Goal: Task Accomplishment & Management: Manage account settings

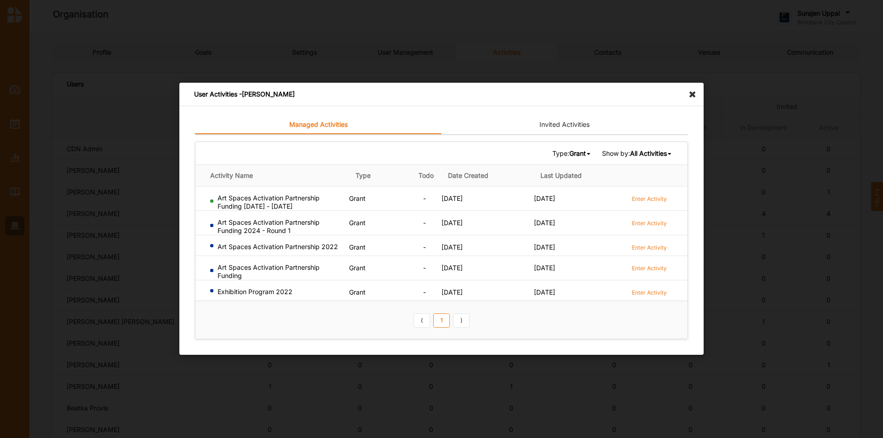
click at [693, 93] on icon at bounding box center [695, 90] width 15 height 15
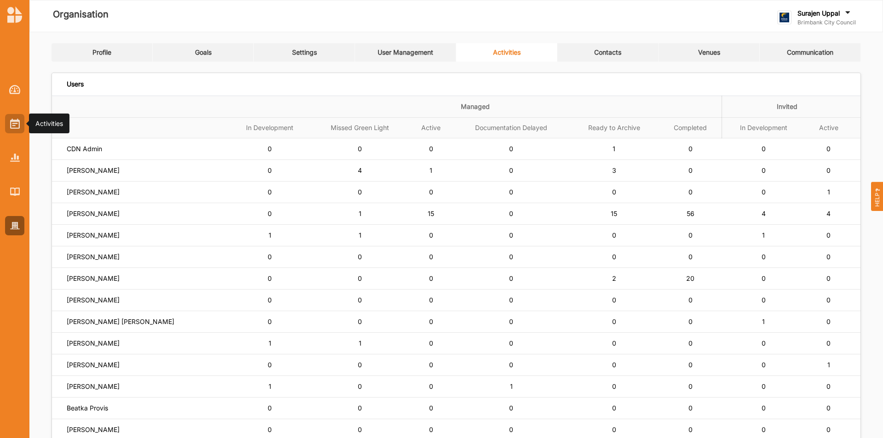
click at [18, 127] on img at bounding box center [15, 124] width 10 height 10
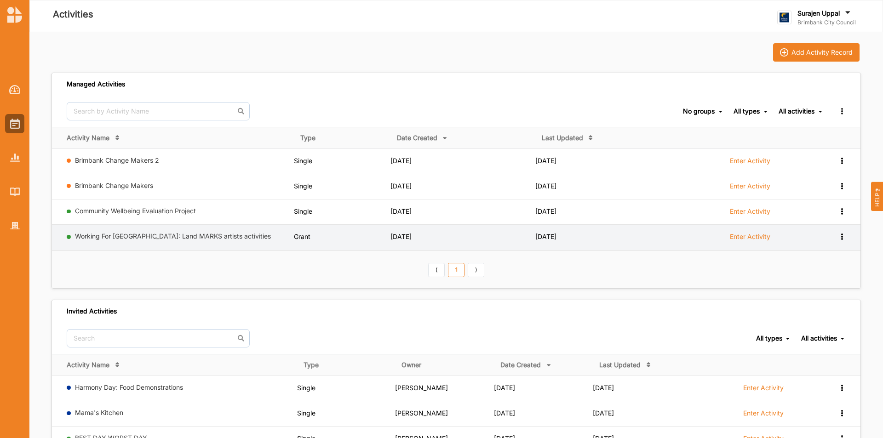
click at [749, 231] on td "Enter Activity" at bounding box center [752, 237] width 144 height 25
click at [748, 233] on label "Enter Activity" at bounding box center [750, 237] width 40 height 8
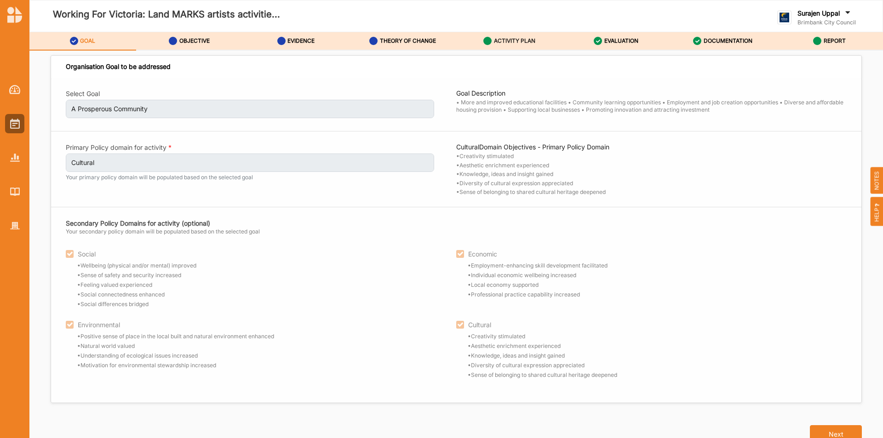
click at [501, 38] on label "ACTIVITY PLAN" at bounding box center [514, 40] width 41 height 7
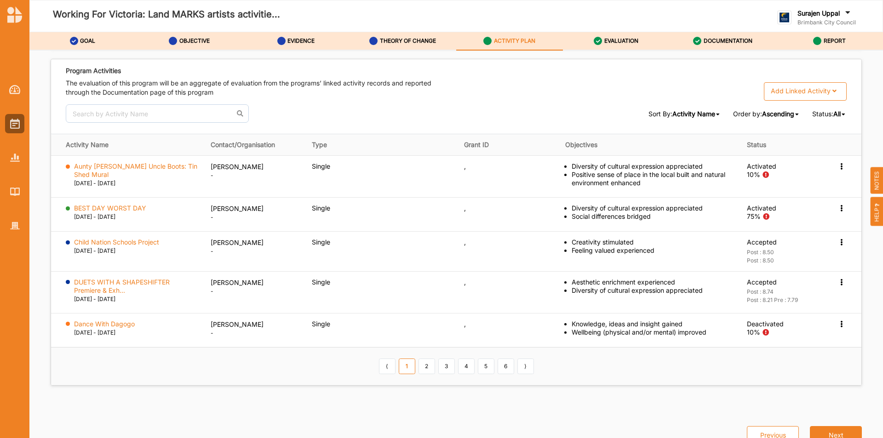
scroll to position [1458, 0]
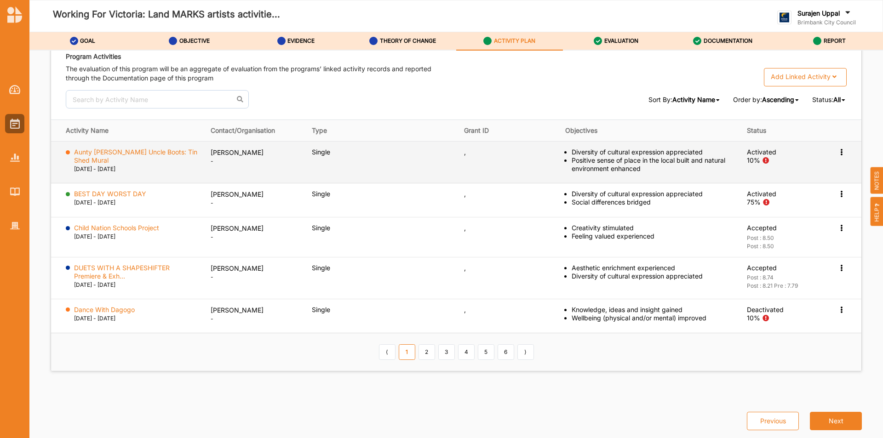
click at [832, 149] on div "Activation Information View Report Change Ownership Deactivate" at bounding box center [832, 152] width 29 height 8
click at [838, 149] on icon at bounding box center [842, 151] width 8 height 6
click at [785, 170] on label "Activation Information" at bounding box center [788, 169] width 66 height 8
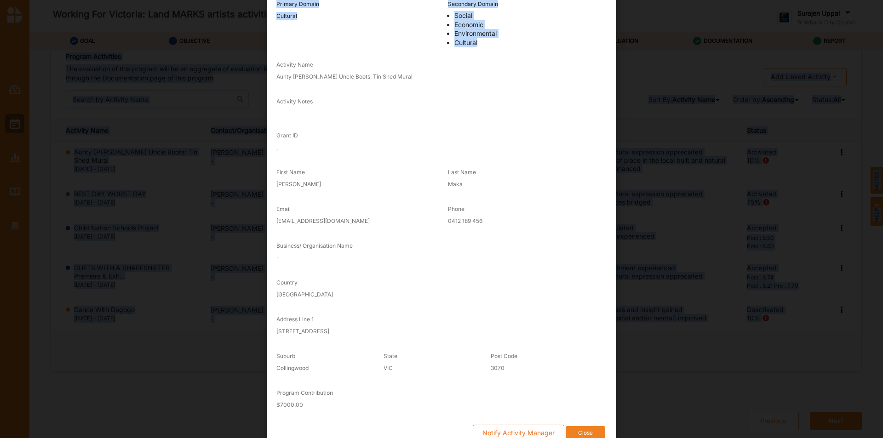
scroll to position [99, 0]
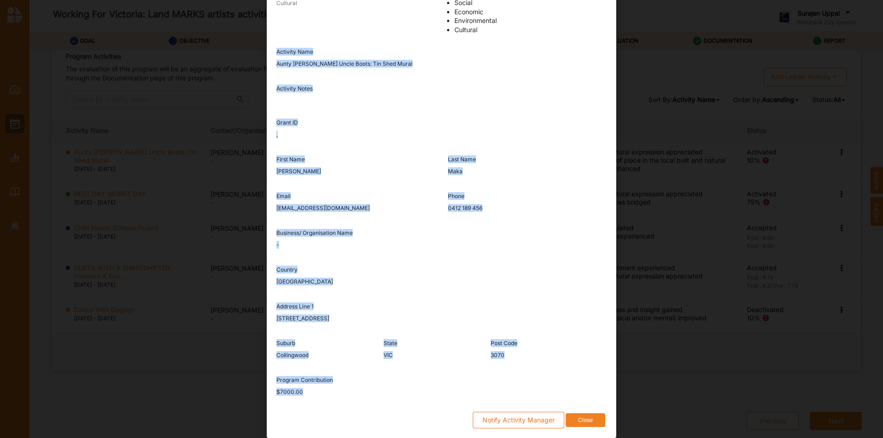
drag, startPoint x: 272, startPoint y: 149, endPoint x: 474, endPoint y: 393, distance: 316.3
click at [473, 394] on div "Goal A Prosperous Community Primary Domain Cultural Secondary Domain Social Eco…" at bounding box center [442, 189] width 330 height 492
copy div "Activity Name Aunty Joyce Uncle Boots: Tin Shed Mural Activity Notes Grant ID ,…"
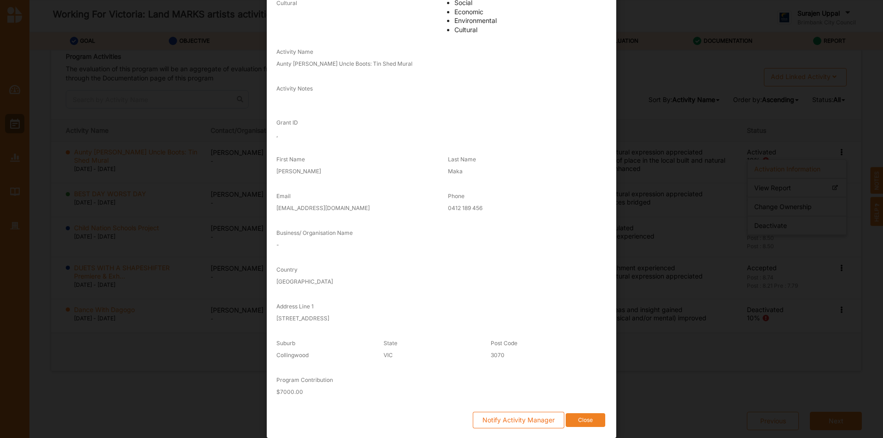
click at [586, 412] on div "Notify Activity Manager Close" at bounding box center [442, 420] width 330 height 17
click at [580, 421] on button "Close" at bounding box center [586, 421] width 40 height 14
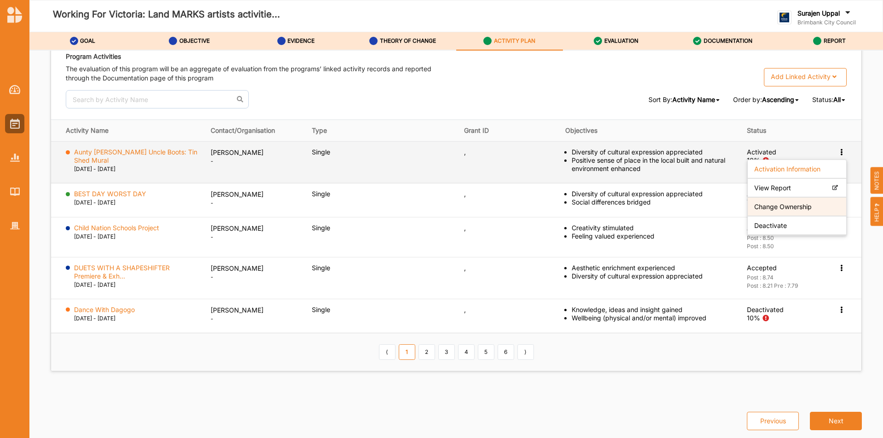
click at [762, 207] on label "Change Ownership" at bounding box center [784, 207] width 58 height 8
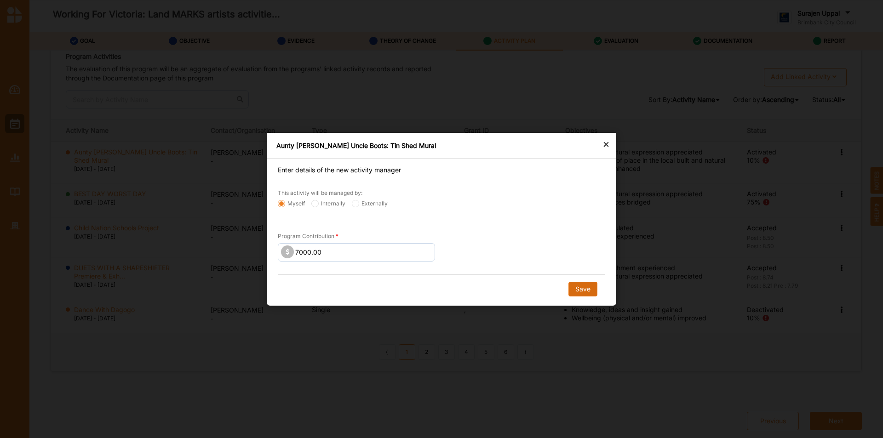
click at [588, 288] on button "Save" at bounding box center [583, 289] width 29 height 15
radio input "false"
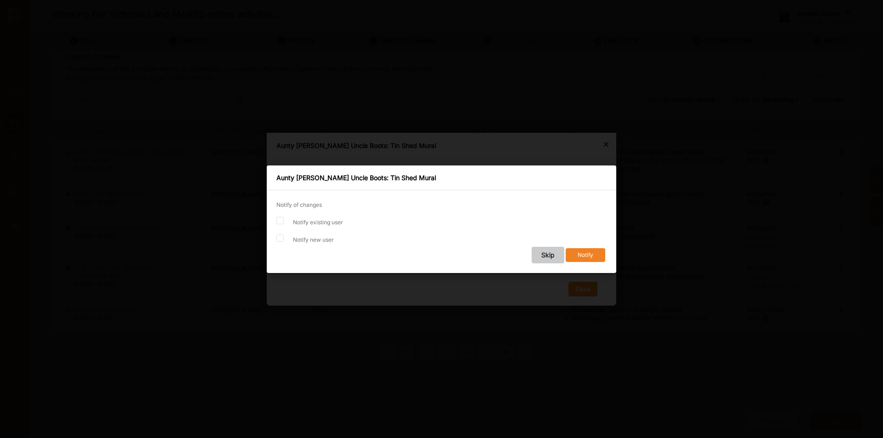
click at [546, 255] on button "Skip" at bounding box center [548, 255] width 33 height 17
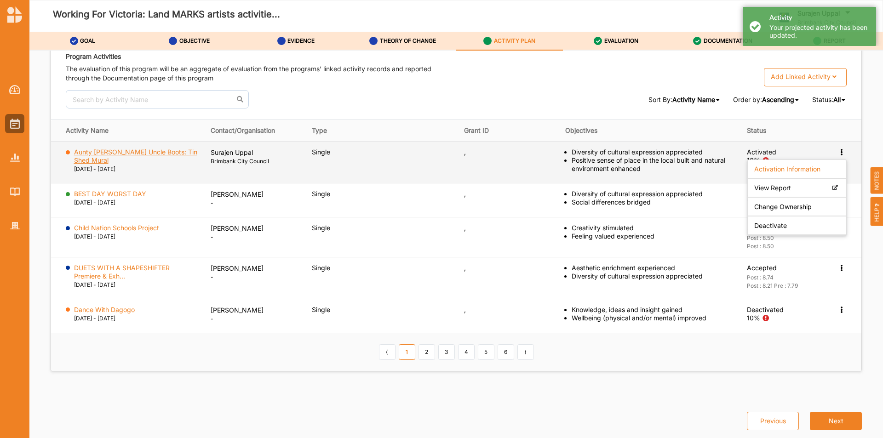
click at [139, 154] on label "Aunty Joyce Uncle Boots: Tin Shed Mural" at bounding box center [136, 156] width 124 height 17
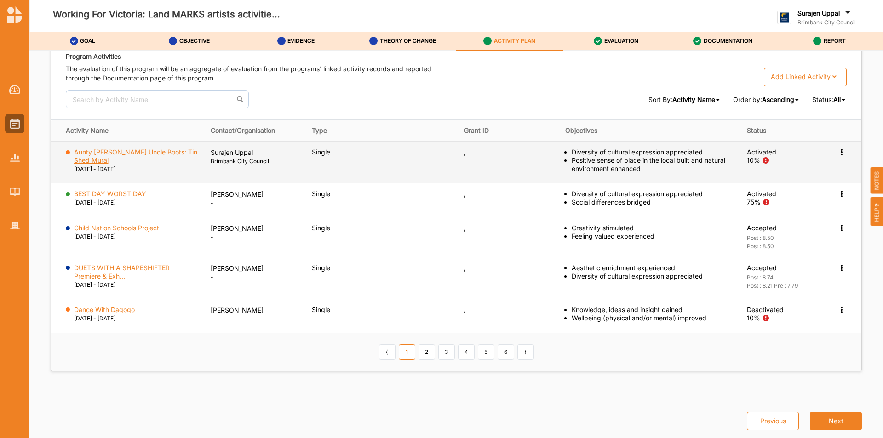
click at [83, 156] on label "Aunty Joyce Uncle Boots: Tin Shed Mural" at bounding box center [136, 156] width 124 height 17
drag, startPoint x: 838, startPoint y: 153, endPoint x: 844, endPoint y: 153, distance: 6.4
click at [841, 153] on icon at bounding box center [842, 151] width 8 height 6
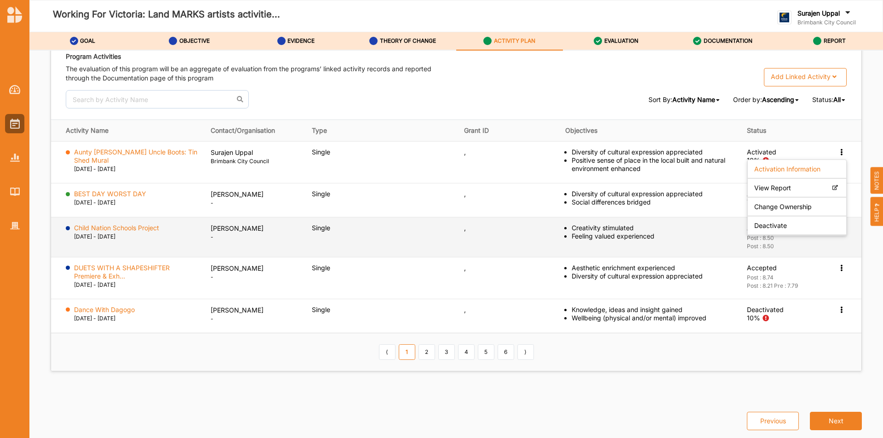
drag, startPoint x: 799, startPoint y: 226, endPoint x: 810, endPoint y: 224, distance: 11.2
click at [806, 225] on div "Deactivate" at bounding box center [797, 226] width 98 height 19
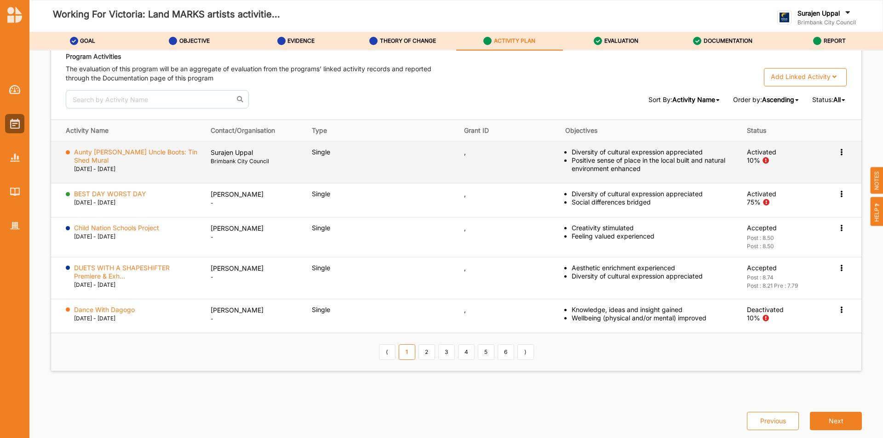
drag, startPoint x: 837, startPoint y: 151, endPoint x: 847, endPoint y: 150, distance: 10.2
click at [838, 150] on icon at bounding box center [842, 151] width 8 height 6
click at [816, 217] on div "Deactivate" at bounding box center [797, 226] width 98 height 19
click at [838, 154] on icon at bounding box center [842, 151] width 8 height 6
click at [776, 227] on label "Deactivate" at bounding box center [771, 226] width 33 height 8
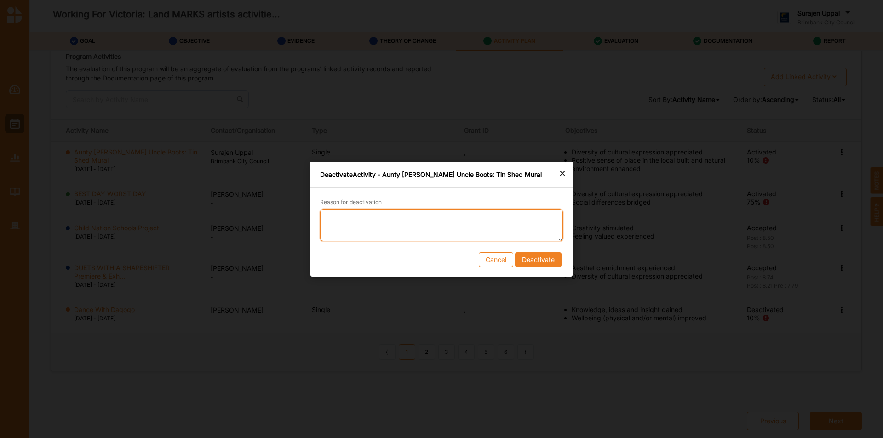
click at [495, 226] on textarea "Reason for deactivation" at bounding box center [441, 225] width 243 height 32
type textarea "Dormant activity, deactivating to close program"
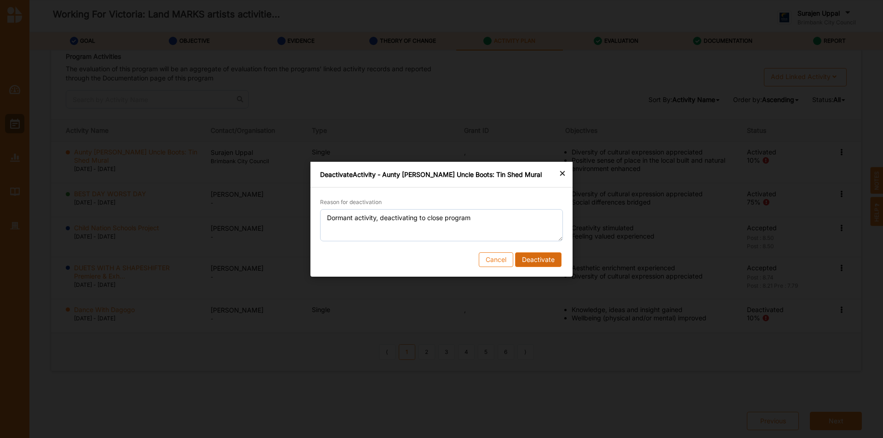
drag, startPoint x: 547, startPoint y: 252, endPoint x: 561, endPoint y: 260, distance: 16.7
click at [549, 253] on form "Reason for deactivation Dormant activity, deactivating to close program Cancel …" at bounding box center [441, 232] width 243 height 70
click at [561, 262] on button "Deactivate" at bounding box center [538, 259] width 46 height 15
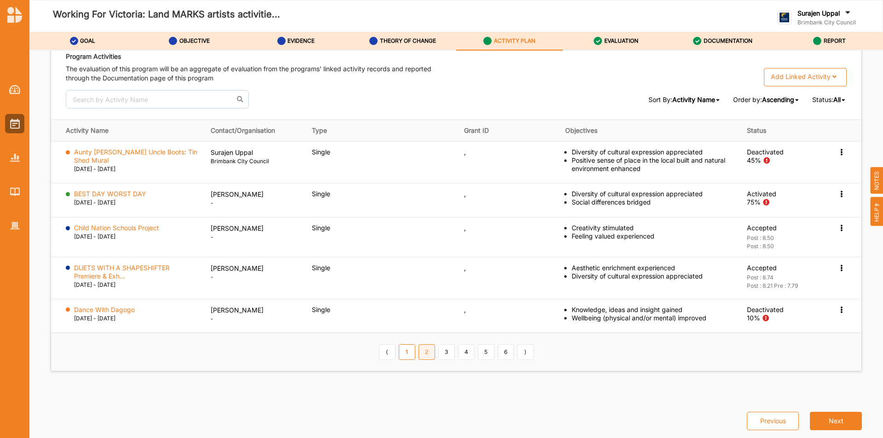
click at [423, 355] on link "2" at bounding box center [427, 353] width 17 height 16
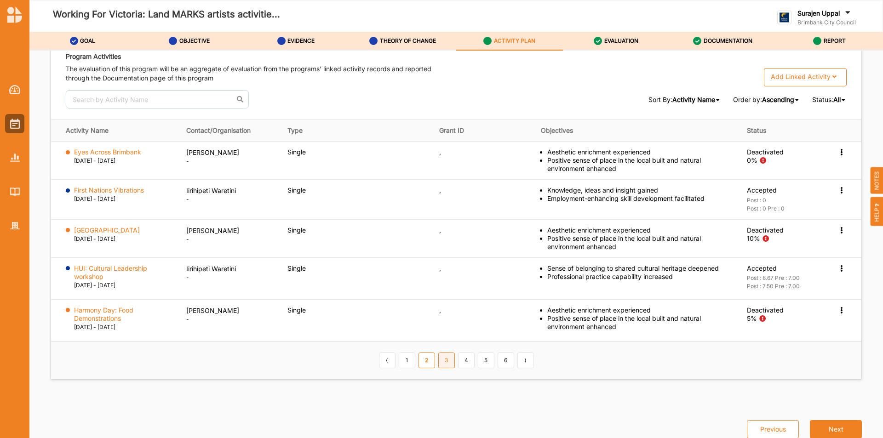
click at [452, 365] on link "3" at bounding box center [446, 361] width 17 height 16
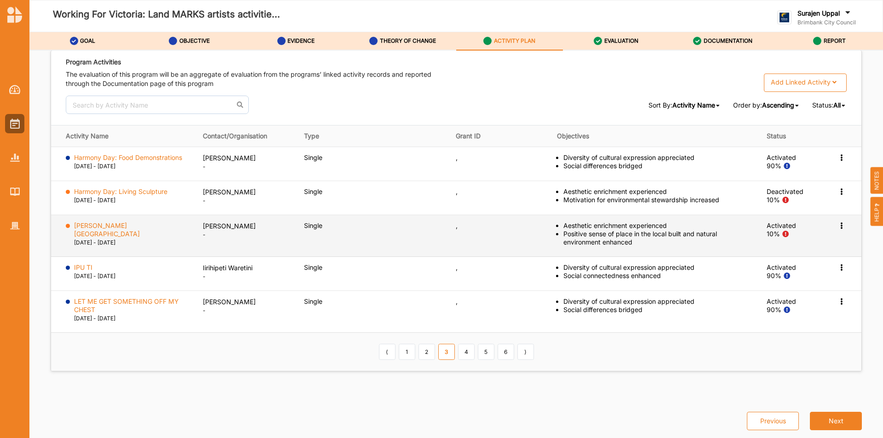
click at [838, 226] on icon at bounding box center [842, 225] width 8 height 6
click at [801, 243] on label "Activation Information" at bounding box center [788, 243] width 66 height 8
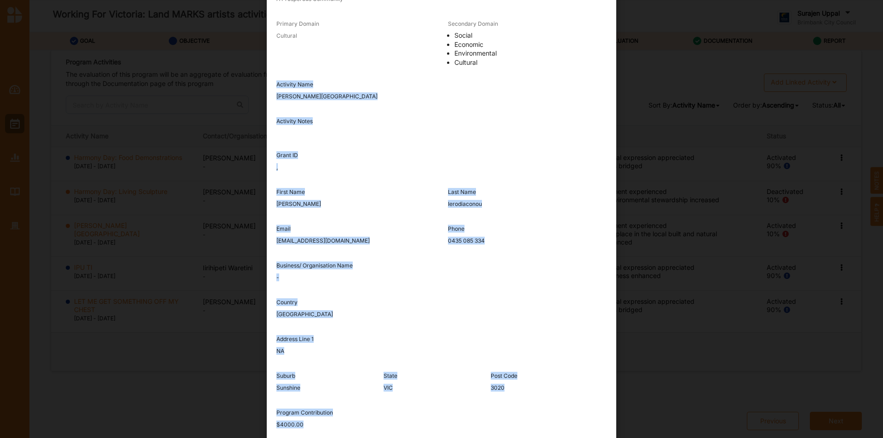
scroll to position [99, 0]
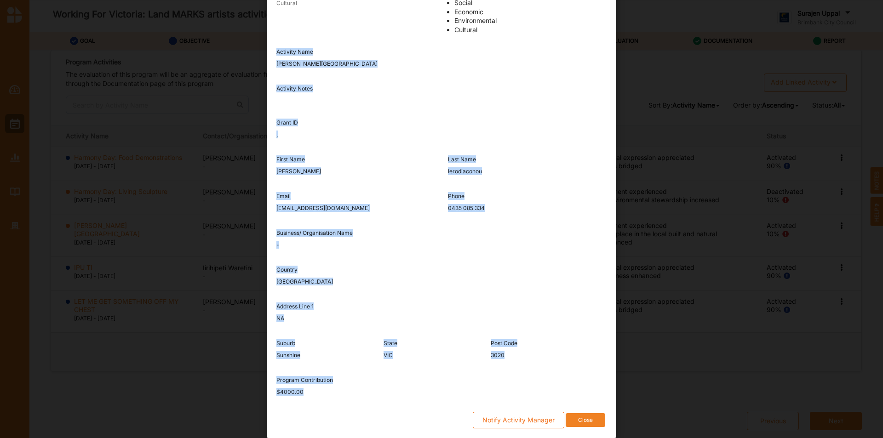
drag, startPoint x: 272, startPoint y: 150, endPoint x: 408, endPoint y: 406, distance: 290.4
click at [408, 406] on div "Goal A Prosperous Community Primary Domain Cultural Secondary Domain Social Eco…" at bounding box center [442, 189] width 330 height 492
copy div "Activity Name Hunt Club Community and Arts Centre Activity Notes Grant ID , Fir…"
click at [592, 418] on button "Close" at bounding box center [586, 421] width 40 height 14
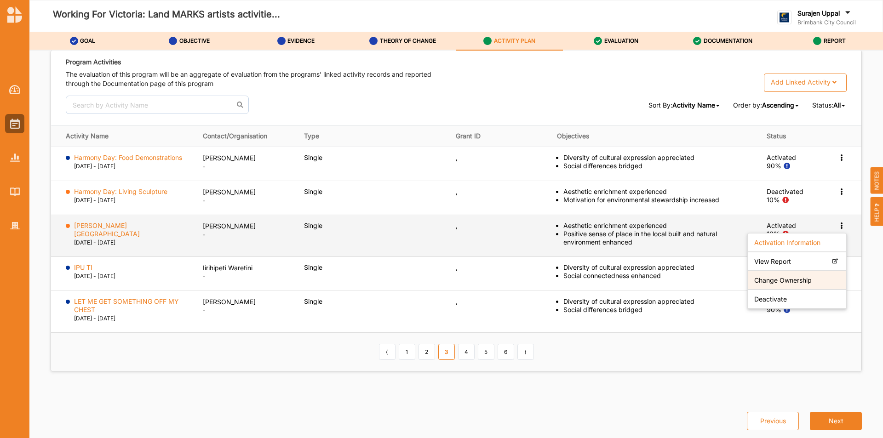
click at [767, 282] on label "Change Ownership" at bounding box center [784, 281] width 58 height 8
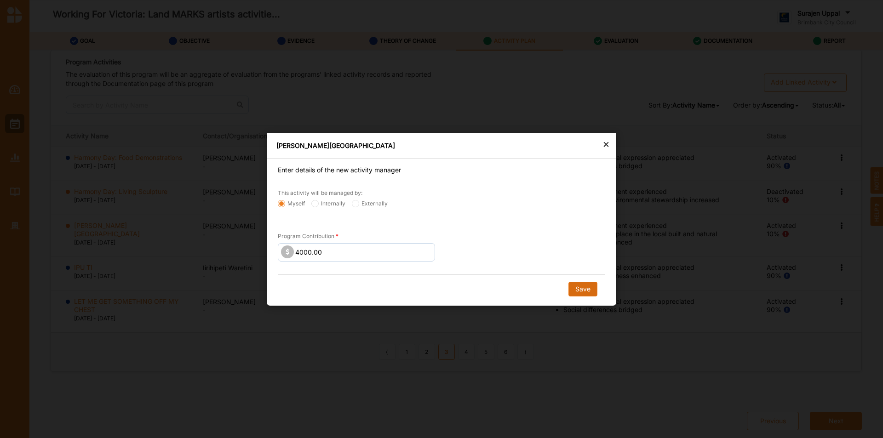
click at [591, 290] on button "Save" at bounding box center [583, 289] width 29 height 15
radio input "false"
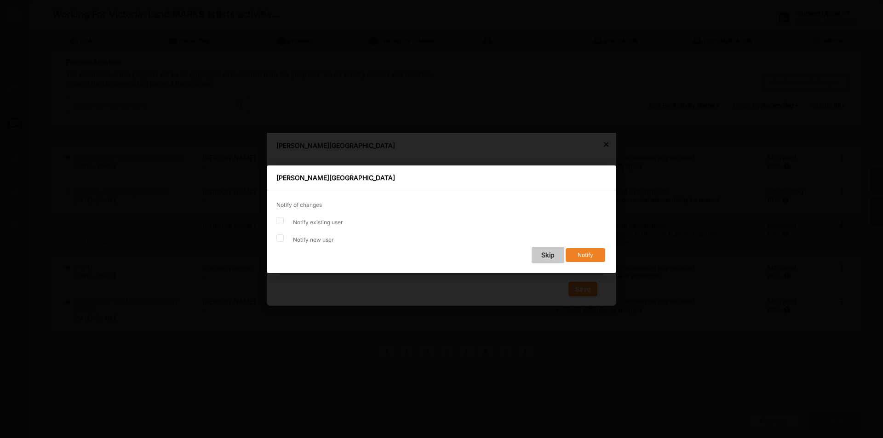
click at [550, 255] on button "Skip" at bounding box center [548, 255] width 33 height 17
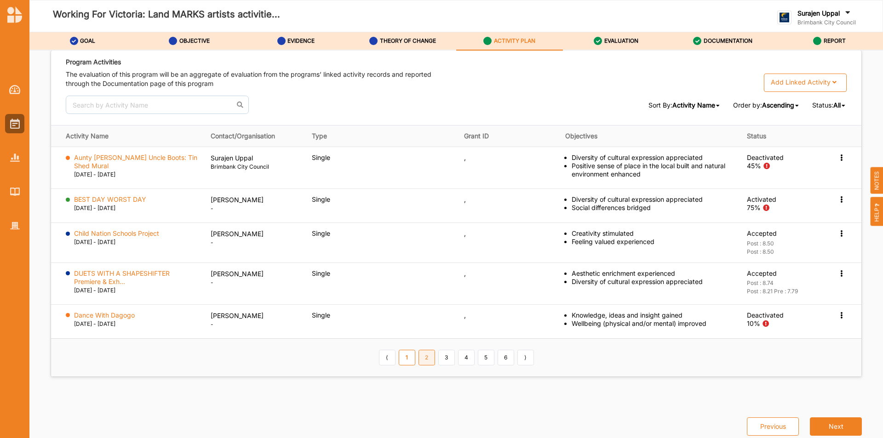
click at [424, 358] on link "2" at bounding box center [427, 358] width 17 height 16
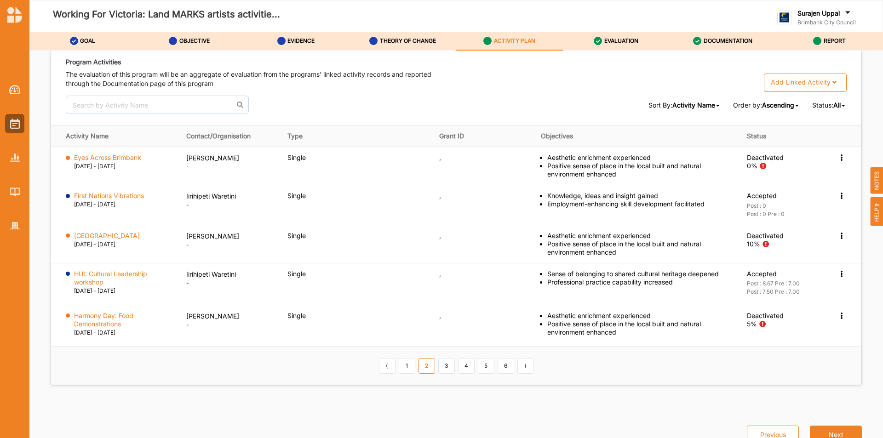
click at [447, 363] on link "3" at bounding box center [446, 366] width 17 height 16
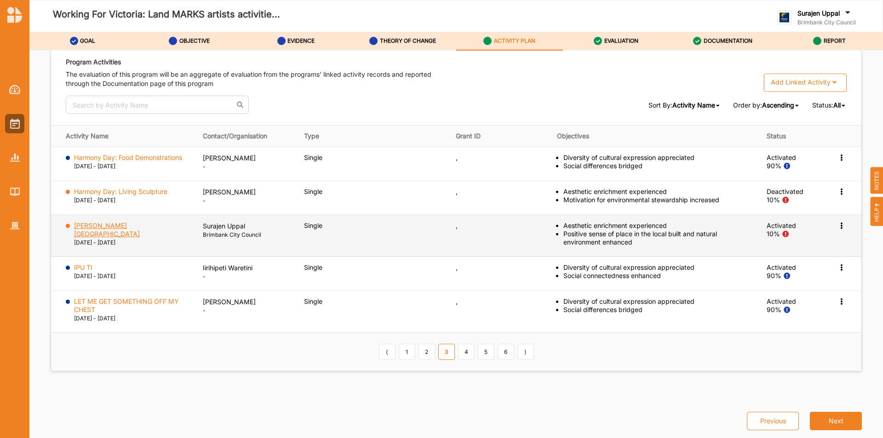
click at [110, 224] on label "Hunt Club Community and Arts Centre" at bounding box center [132, 230] width 116 height 17
click at [838, 228] on icon at bounding box center [842, 225] width 8 height 6
click at [781, 301] on label "Deactivate" at bounding box center [771, 299] width 33 height 8
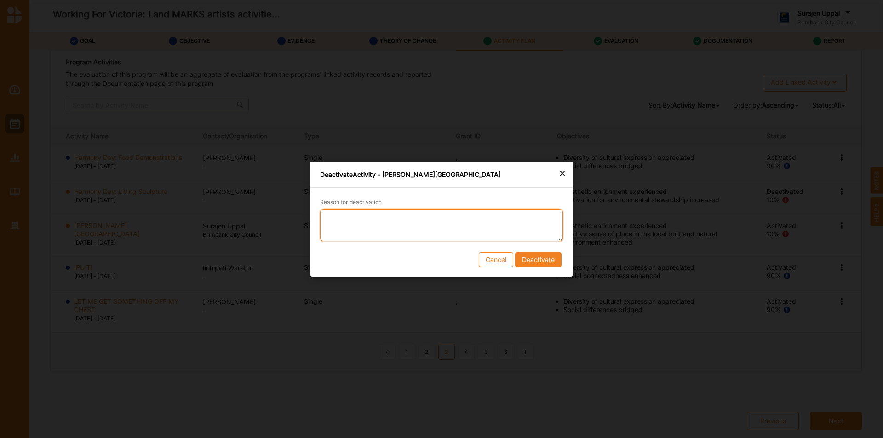
click at [390, 213] on textarea "Reason for deactivation" at bounding box center [441, 225] width 243 height 32
type textarea "Dormant activity, deactivating to close program"
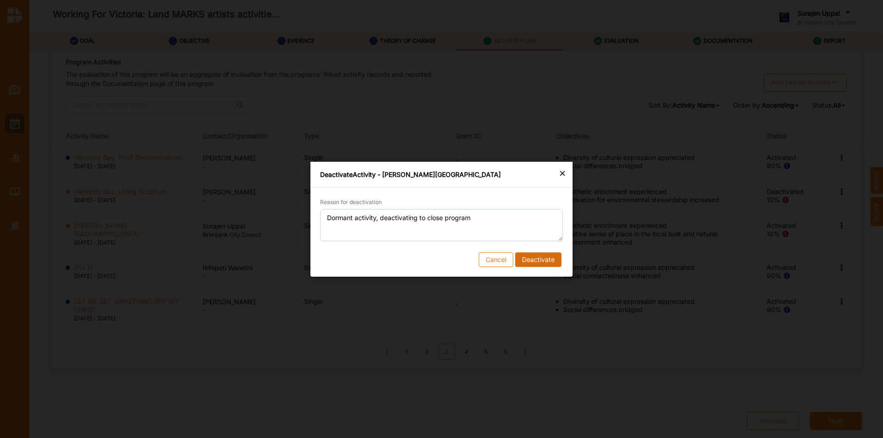
click at [528, 254] on button "Deactivate" at bounding box center [538, 259] width 46 height 15
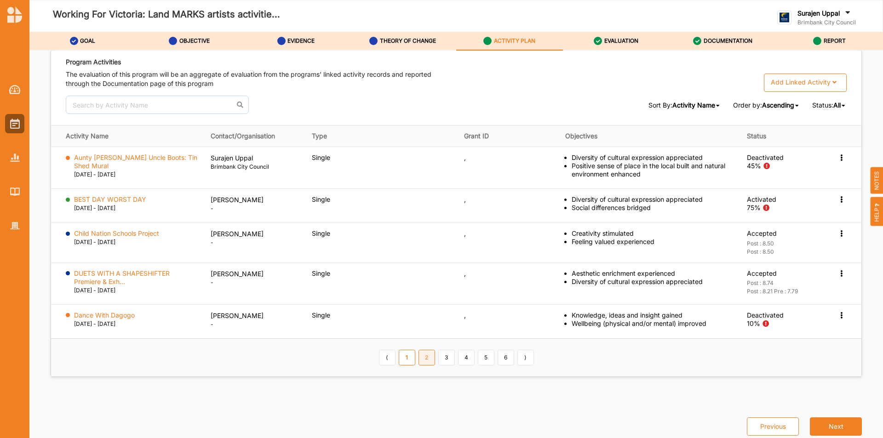
click at [431, 364] on link "2" at bounding box center [427, 358] width 17 height 16
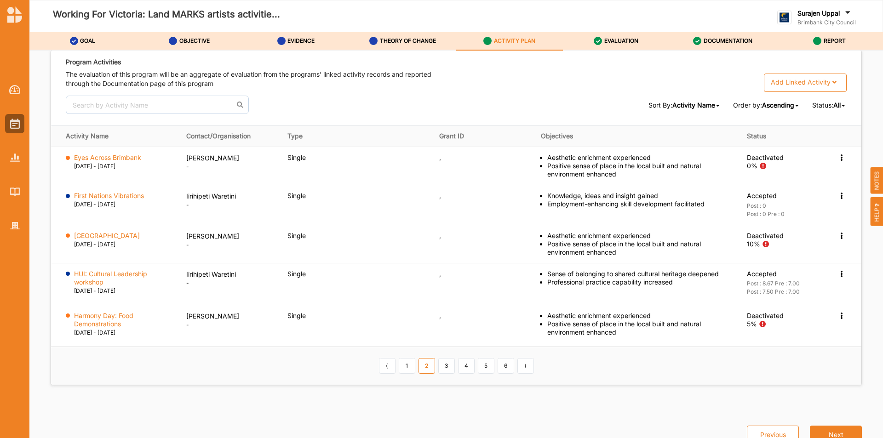
click at [842, 104] on icon at bounding box center [844, 106] width 4 height 6
click at [827, 132] on div "Completed" at bounding box center [821, 136] width 52 height 17
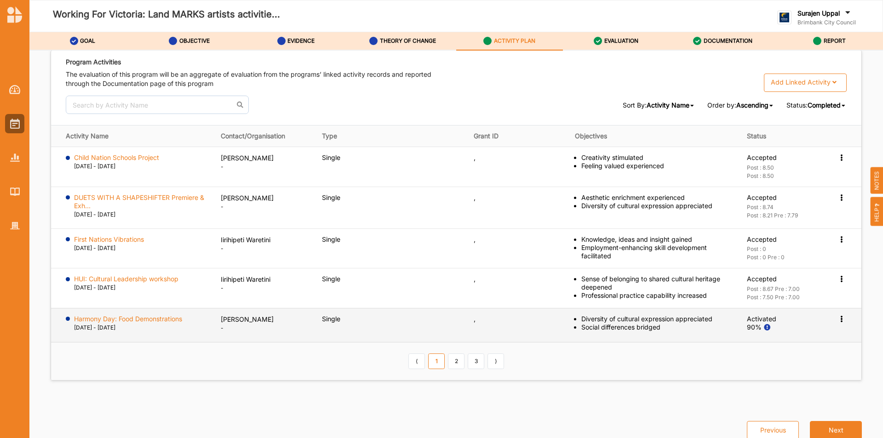
click at [838, 321] on icon at bounding box center [842, 318] width 8 height 6
click at [821, 342] on div "Activation Information" at bounding box center [797, 336] width 98 height 19
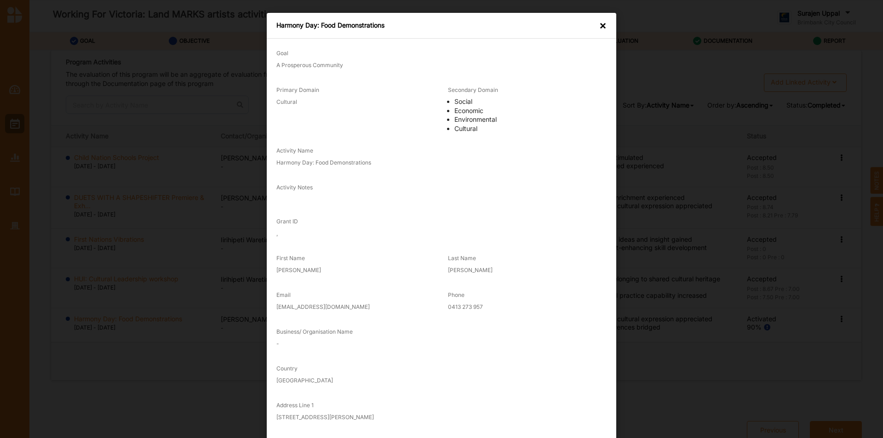
drag, startPoint x: 271, startPoint y: 254, endPoint x: 364, endPoint y: 245, distance: 93.9
click at [364, 245] on div "Goal A Prosperous Community Primary Domain Cultural Secondary Domain Social Eco…" at bounding box center [442, 287] width 330 height 490
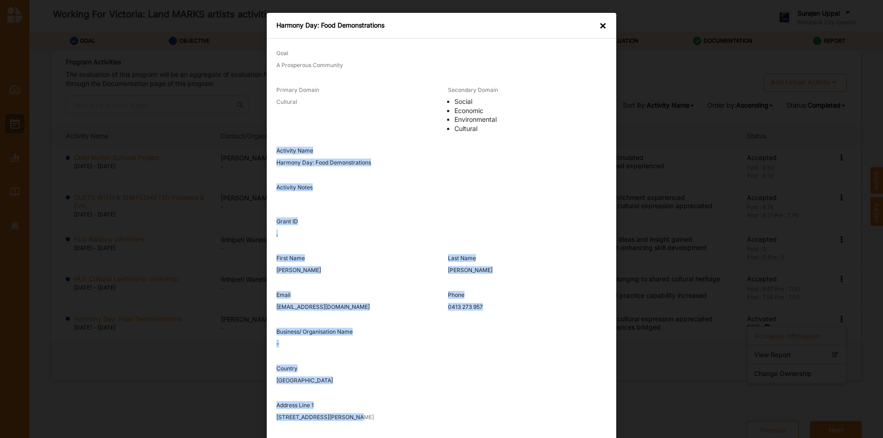
drag, startPoint x: 376, startPoint y: 424, endPoint x: 258, endPoint y: 144, distance: 303.1
click at [258, 144] on div "Harmony Day: Food Demonstrations × Goal A Prosperous Community Primary Domain C…" at bounding box center [441, 219] width 883 height 438
copy div "Activity Name Harmony Day: Food Demonstrations Activity Notes Grant ID , First …"
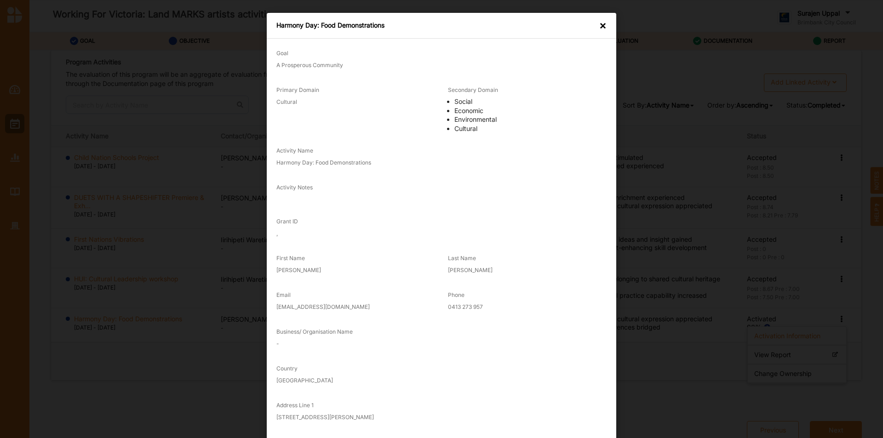
click at [601, 29] on div "×" at bounding box center [602, 25] width 7 height 9
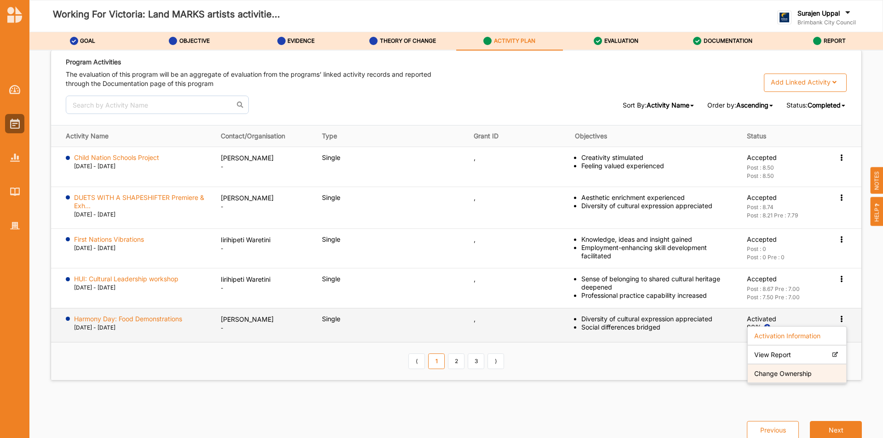
click at [799, 375] on label "Change Ownership" at bounding box center [784, 373] width 58 height 8
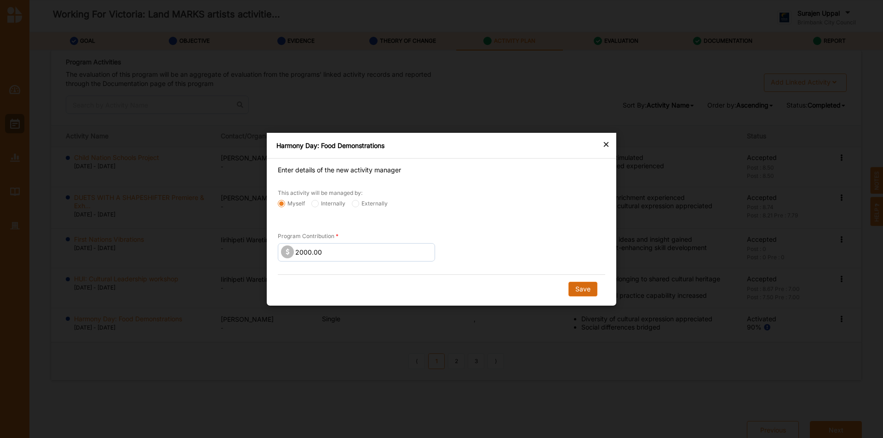
click at [578, 293] on button "Save" at bounding box center [583, 289] width 29 height 15
radio input "false"
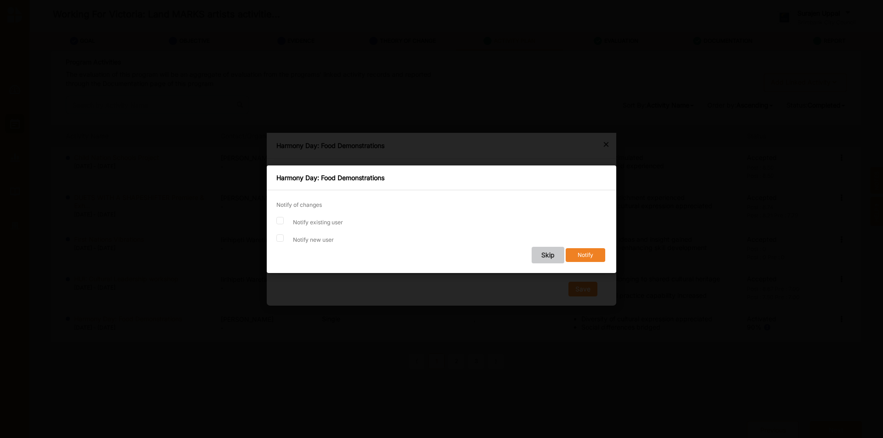
click at [546, 257] on button "Skip" at bounding box center [548, 255] width 33 height 17
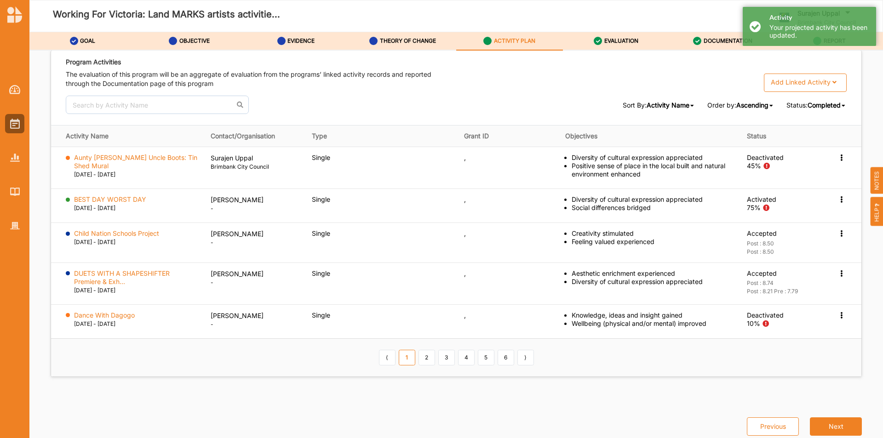
click at [821, 101] on div "Completed" at bounding box center [824, 105] width 33 height 9
click at [817, 121] on div "All" at bounding box center [821, 119] width 52 height 17
click at [836, 106] on span "All" at bounding box center [837, 105] width 7 height 8
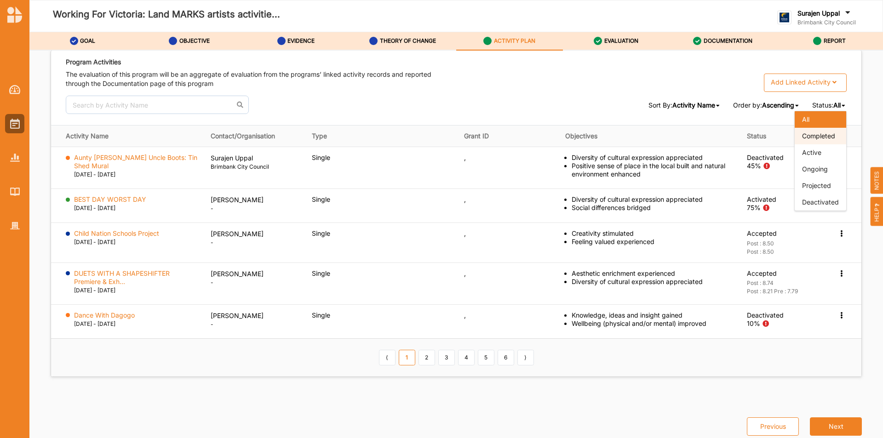
click at [833, 132] on div "Completed" at bounding box center [821, 136] width 52 height 17
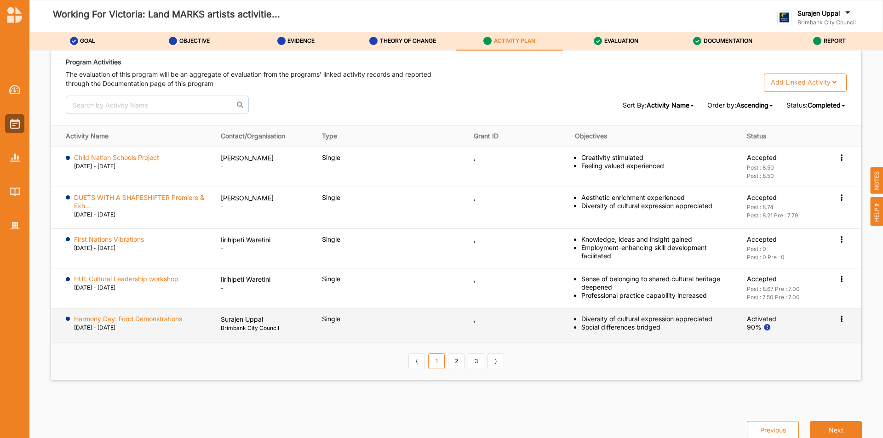
click at [115, 322] on label "Harmony Day: Food Demonstrations" at bounding box center [128, 319] width 108 height 8
click at [841, 321] on div "Activation Information View Report Change Ownership" at bounding box center [842, 319] width 9 height 8
click at [782, 355] on label "View Report" at bounding box center [773, 355] width 37 height 8
click at [835, 314] on td "Activation Information View Report Change Ownership" at bounding box center [836, 325] width 51 height 34
click at [838, 315] on icon at bounding box center [842, 318] width 8 height 6
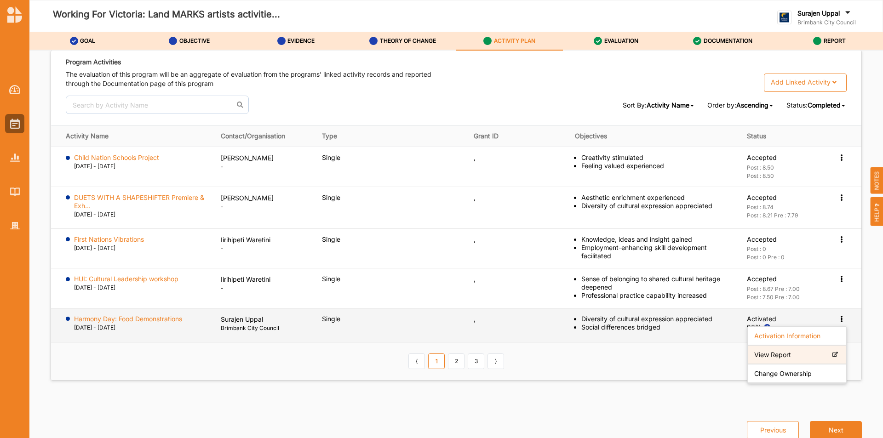
click at [776, 356] on label "View Report" at bounding box center [773, 355] width 37 height 8
click at [838, 318] on icon at bounding box center [842, 318] width 8 height 6
click at [783, 375] on label "Change Ownership" at bounding box center [784, 373] width 58 height 8
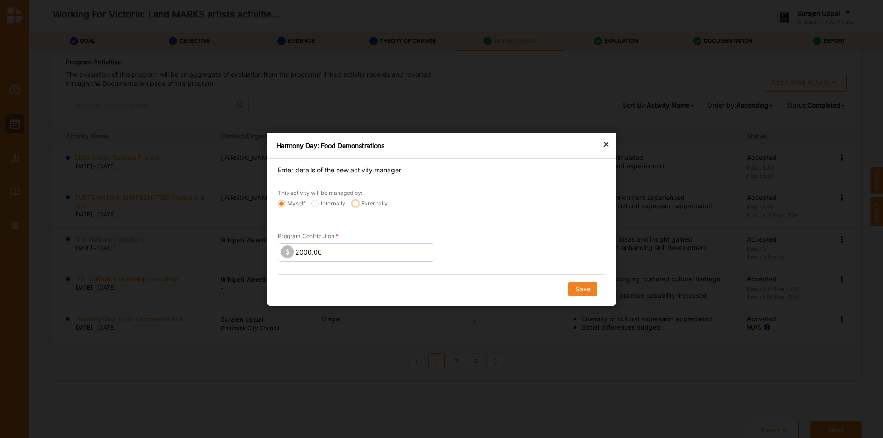
click at [355, 203] on input "Externally" at bounding box center [355, 203] width 7 height 7
radio input "true"
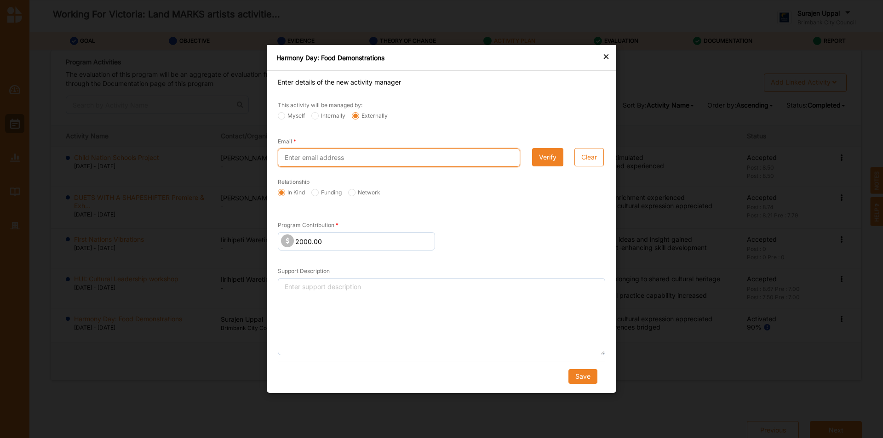
click at [351, 162] on input "Email" at bounding box center [399, 158] width 242 height 18
paste input "designer.jentran@gmail.com"
type input "designer.jentran@gmail.com"
click at [550, 154] on button "Verify" at bounding box center [547, 157] width 31 height 18
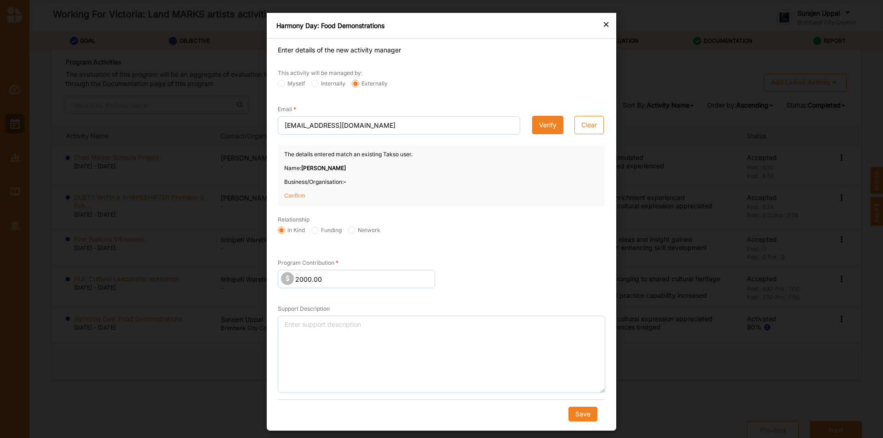
click at [301, 192] on p "Confirm" at bounding box center [307, 196] width 46 height 8
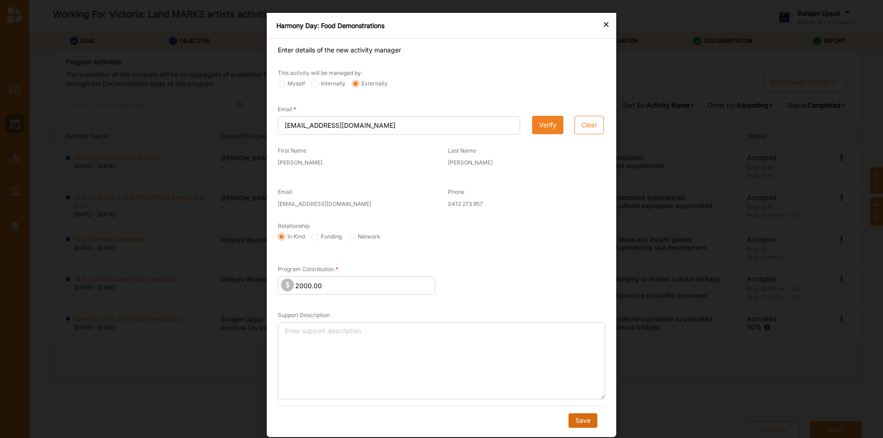
click at [576, 421] on button "Save" at bounding box center [583, 421] width 29 height 15
radio input "true"
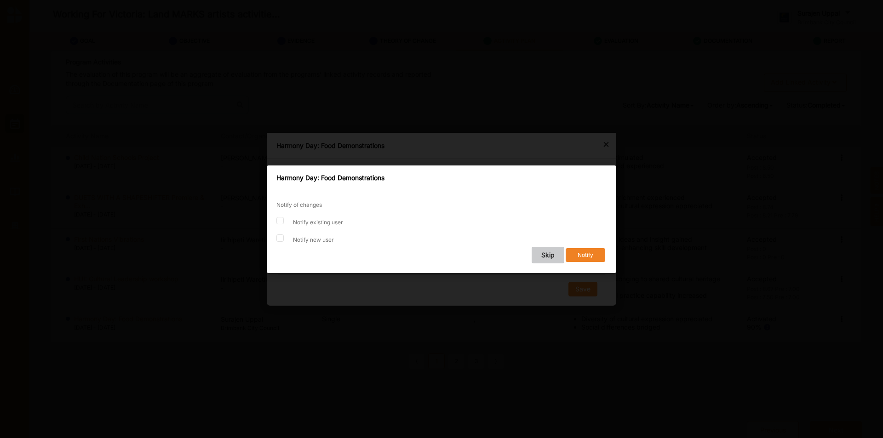
click at [552, 249] on button "Skip" at bounding box center [548, 255] width 33 height 17
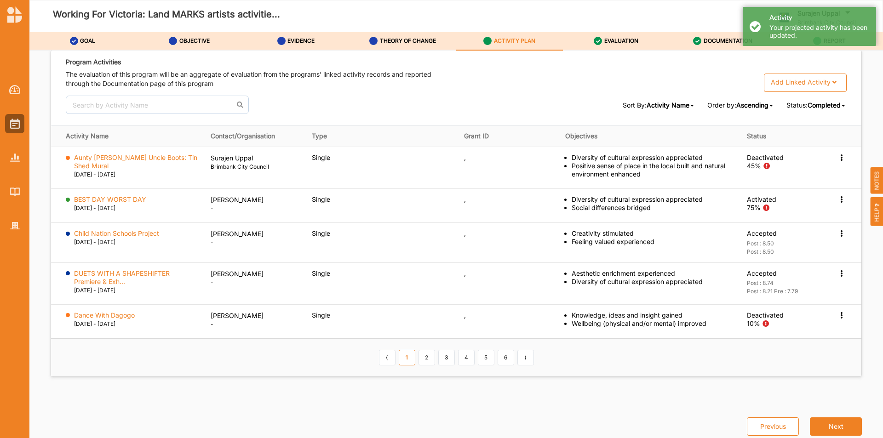
click at [825, 104] on span "Completed" at bounding box center [824, 105] width 33 height 8
click at [818, 115] on div "All" at bounding box center [821, 119] width 52 height 17
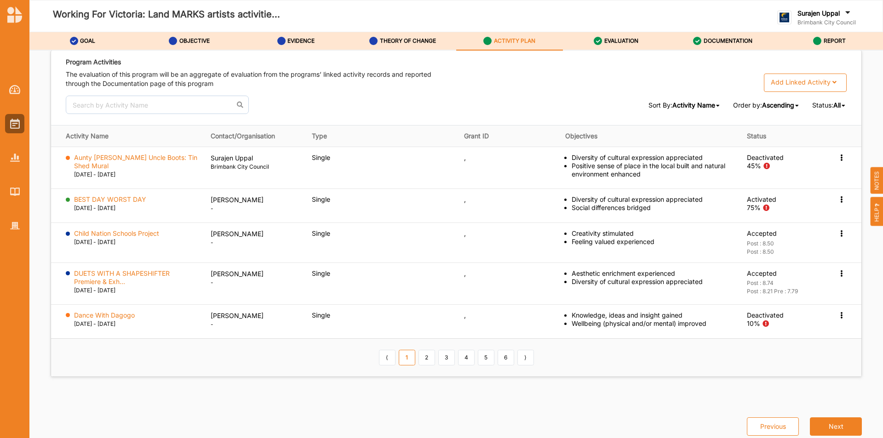
click at [834, 103] on span "All" at bounding box center [837, 105] width 7 height 8
click at [810, 136] on span "Completed" at bounding box center [818, 136] width 33 height 8
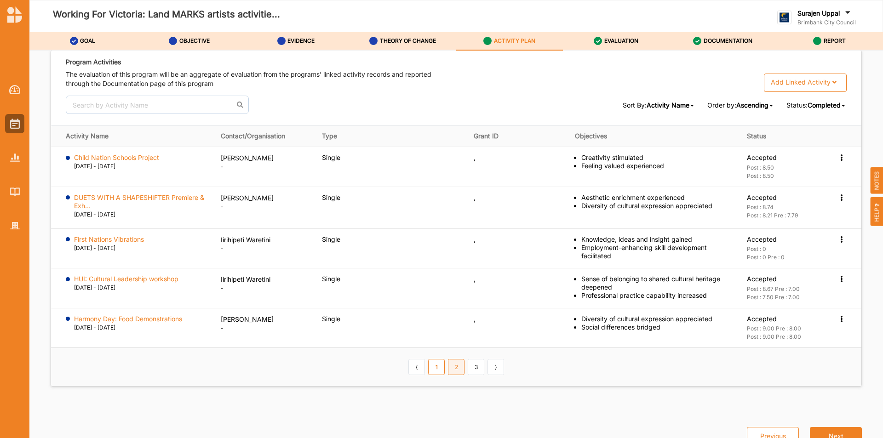
click at [453, 365] on link "2" at bounding box center [456, 367] width 17 height 16
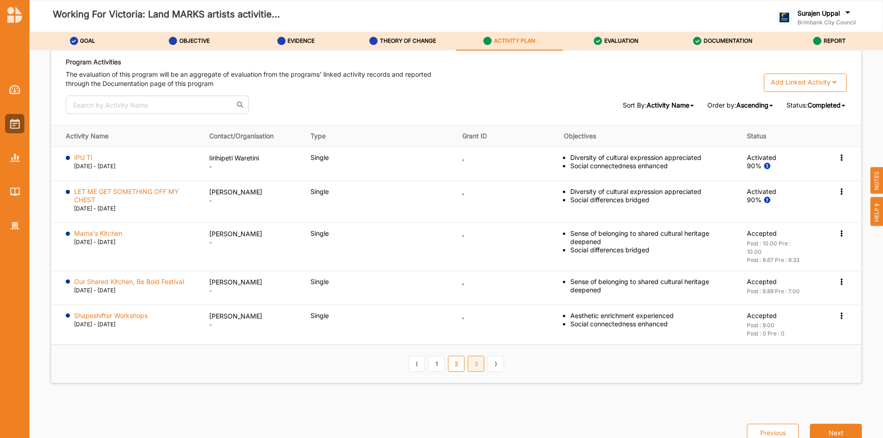
click at [470, 364] on link "3" at bounding box center [476, 364] width 17 height 16
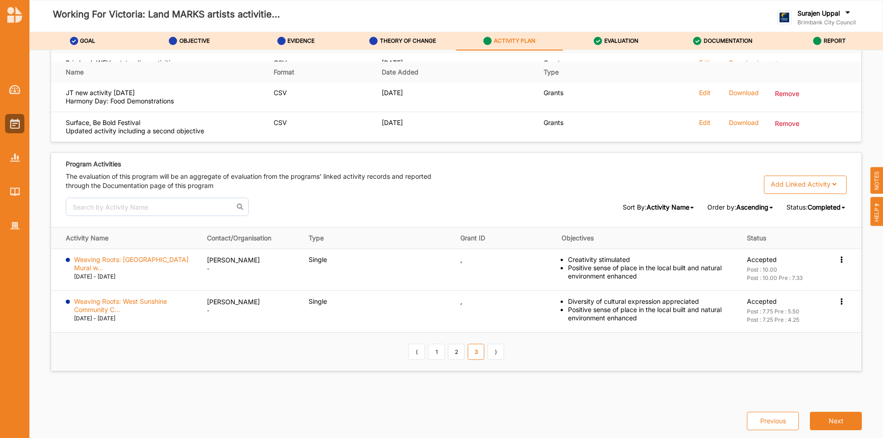
scroll to position [1350, 0]
click at [450, 353] on link "2" at bounding box center [456, 352] width 17 height 16
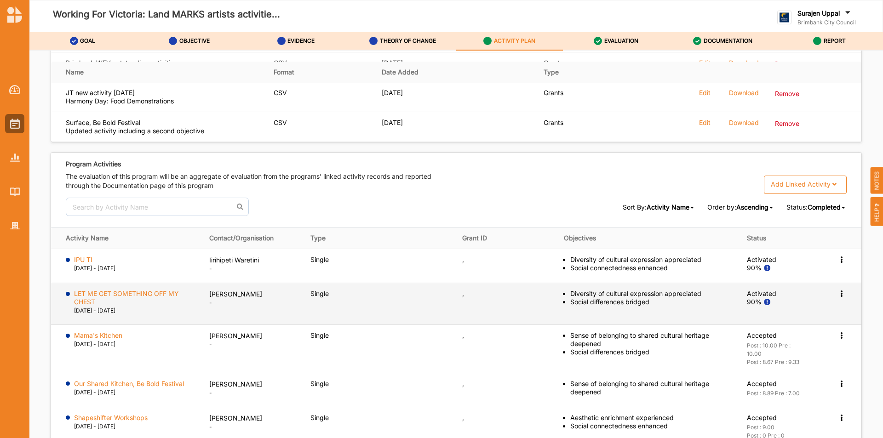
click at [839, 296] on icon at bounding box center [842, 293] width 8 height 6
click at [758, 311] on label "Activation Information" at bounding box center [788, 311] width 66 height 8
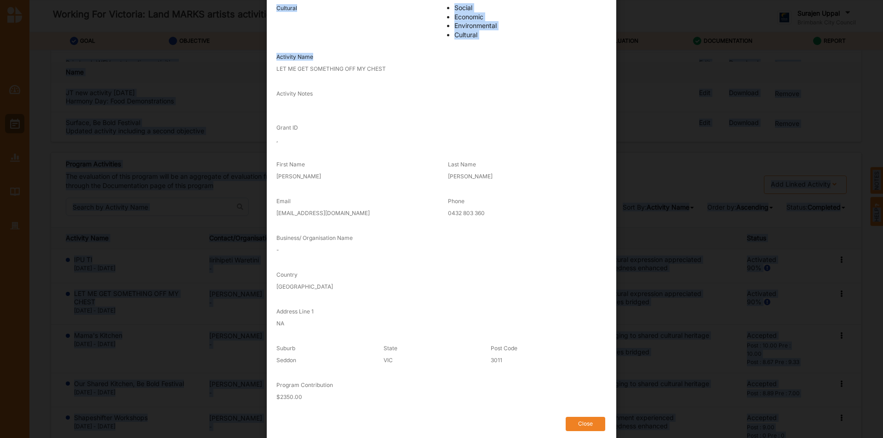
scroll to position [97, 0]
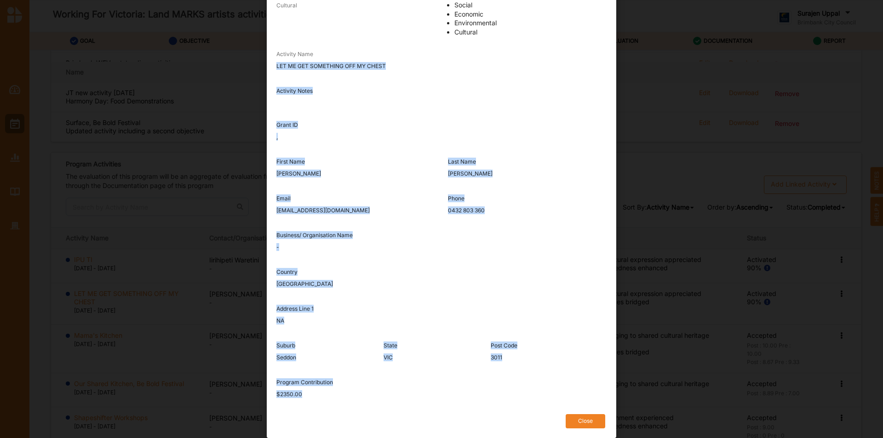
drag, startPoint x: 268, startPoint y: 161, endPoint x: 477, endPoint y: 412, distance: 326.1
click at [477, 412] on div "Goal A Prosperous Community Primary Domain Cultural Secondary Domain Social Eco…" at bounding box center [442, 190] width 330 height 490
copy div "LET ME GET SOMETHING OFF MY CHEST Activity Notes Grant ID , First Name Sam Last…"
click at [590, 418] on button "Close" at bounding box center [586, 422] width 40 height 14
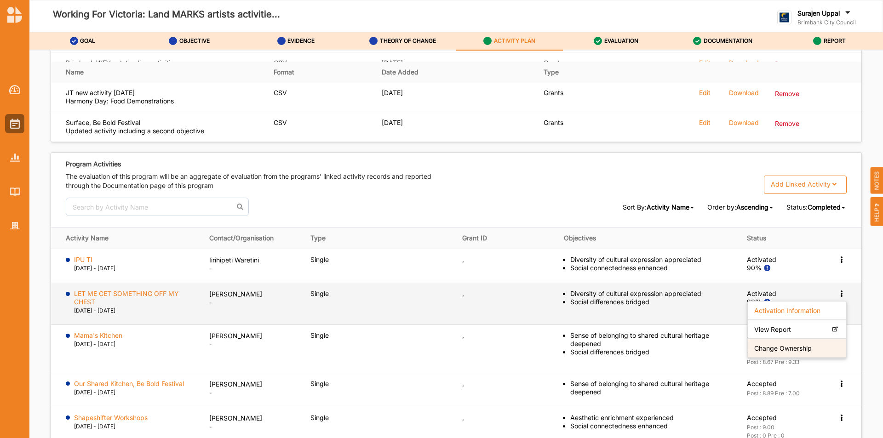
click at [784, 347] on label "Change Ownership" at bounding box center [784, 349] width 58 height 8
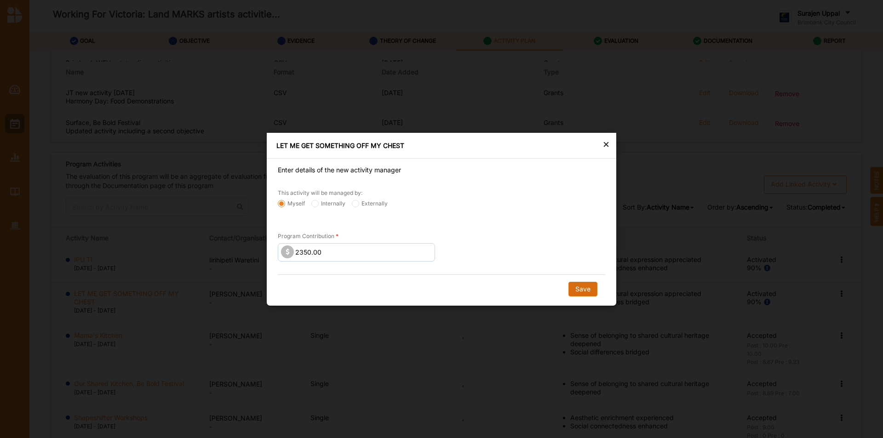
click at [578, 288] on button "Save" at bounding box center [583, 289] width 29 height 15
radio input "false"
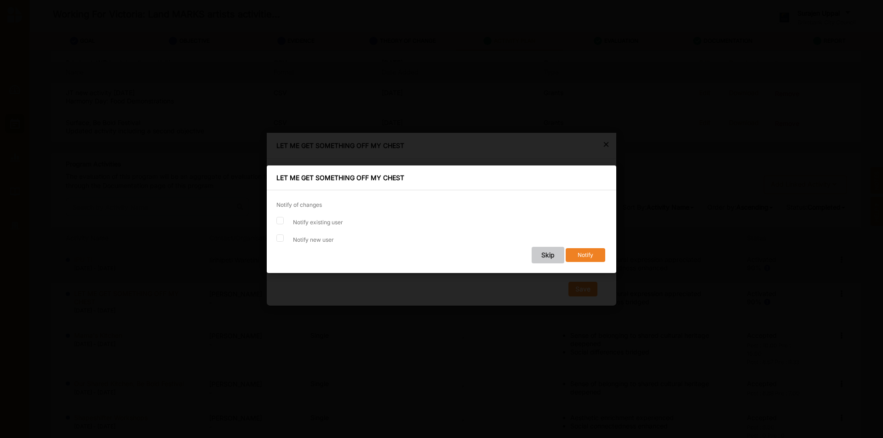
drag, startPoint x: 548, startPoint y: 257, endPoint x: 570, endPoint y: 270, distance: 25.4
click at [549, 257] on button "Skip" at bounding box center [548, 255] width 33 height 17
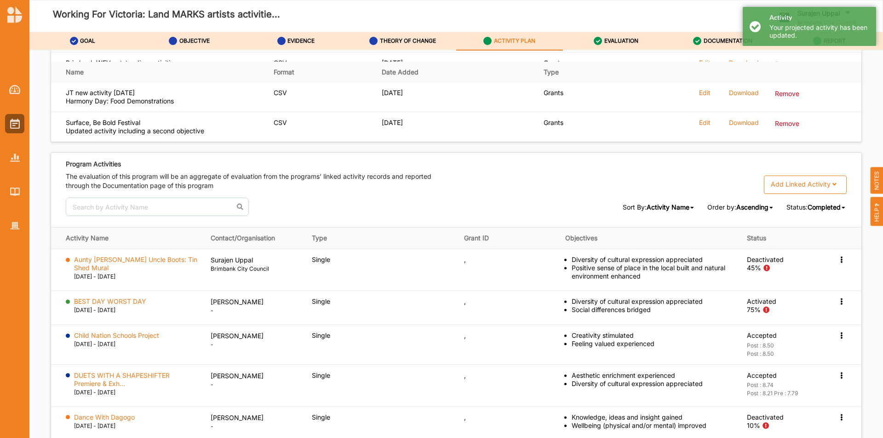
click at [814, 203] on span "Completed" at bounding box center [824, 207] width 33 height 8
click at [809, 220] on div "All" at bounding box center [821, 221] width 52 height 17
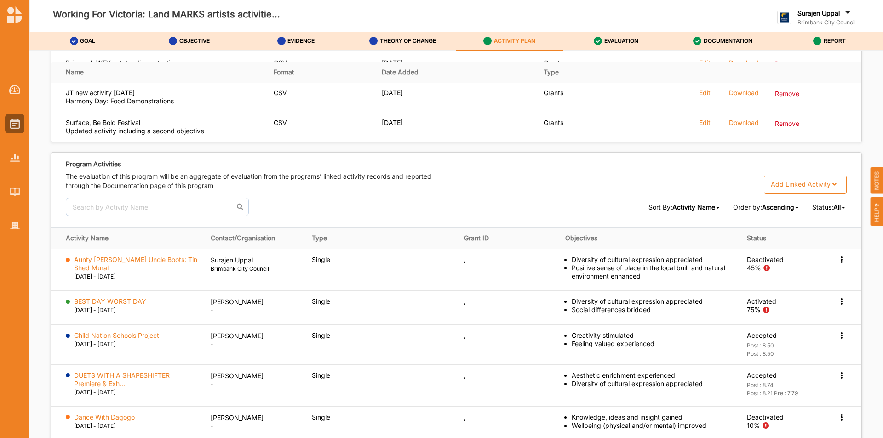
click at [835, 208] on span "All" at bounding box center [837, 207] width 7 height 8
click at [827, 237] on span "Completed" at bounding box center [818, 238] width 33 height 8
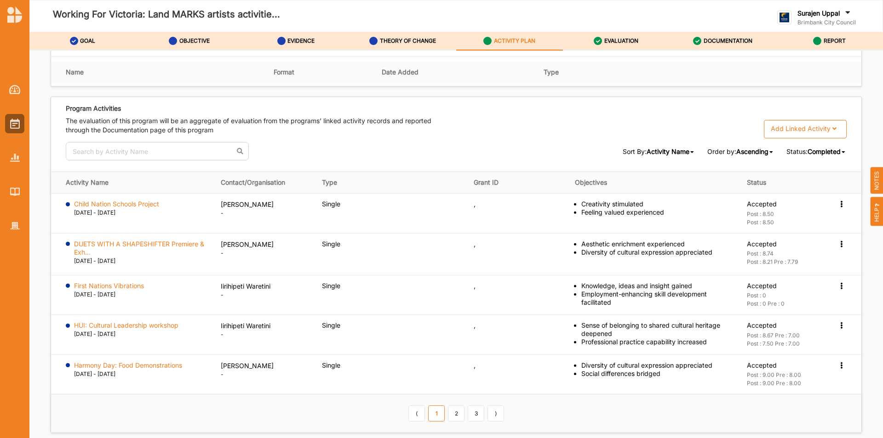
scroll to position [1468, 0]
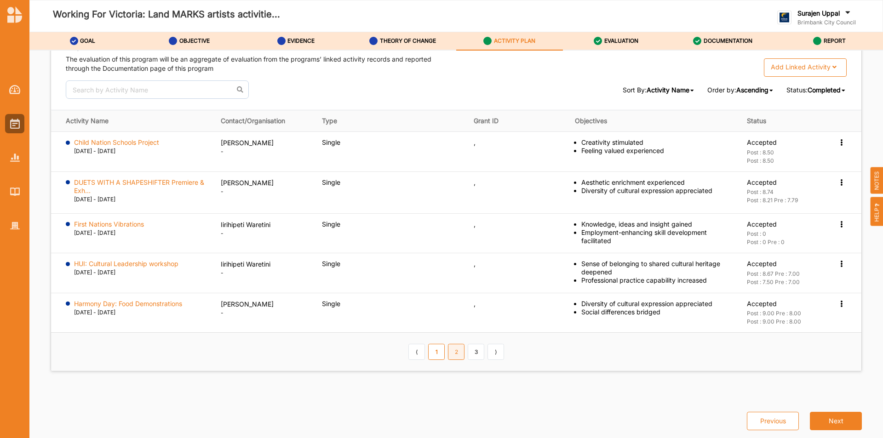
click at [461, 357] on link "2" at bounding box center [456, 352] width 17 height 16
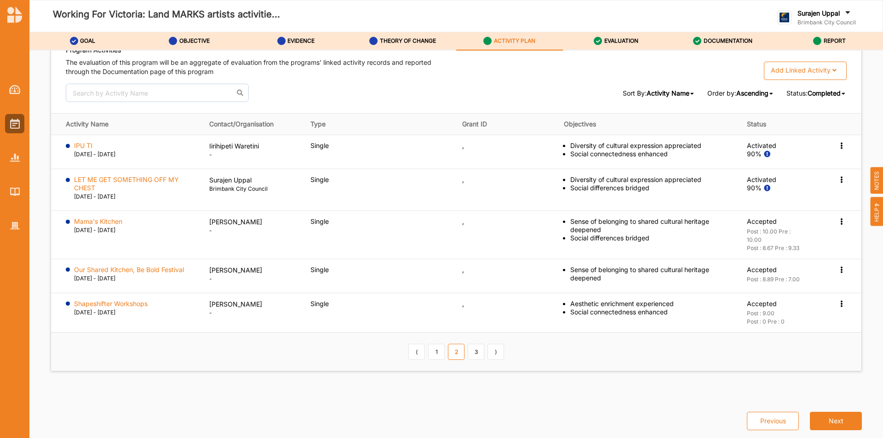
scroll to position [1464, 0]
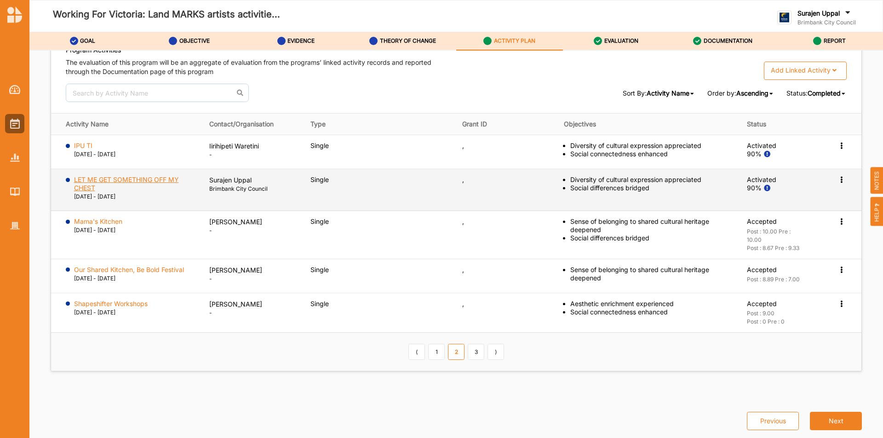
click at [155, 180] on label "LET ME GET SOMETHING OFF MY CHEST" at bounding box center [135, 184] width 122 height 17
click at [838, 179] on icon at bounding box center [842, 179] width 8 height 6
click at [773, 213] on label "View Report" at bounding box center [773, 216] width 37 height 8
click at [115, 181] on label "LET ME GET SOMETHING OFF MY CHEST" at bounding box center [135, 184] width 122 height 17
click at [838, 179] on icon at bounding box center [842, 179] width 8 height 6
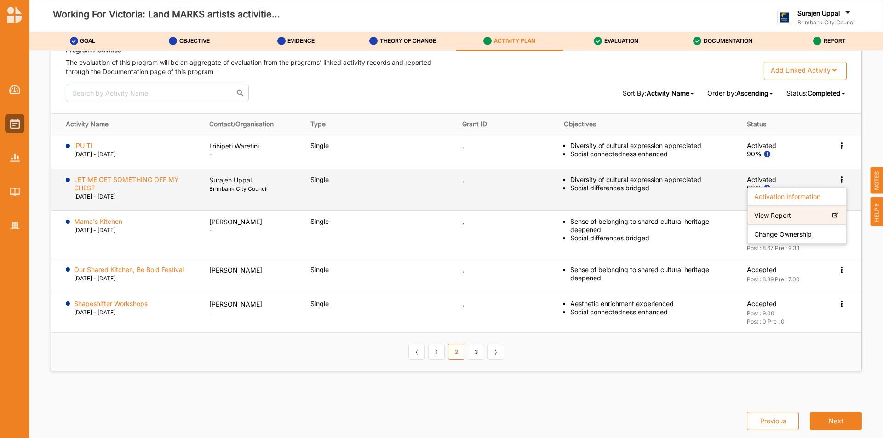
click at [780, 221] on div "View Report" at bounding box center [797, 216] width 98 height 19
click at [838, 181] on icon at bounding box center [842, 179] width 8 height 6
click at [760, 232] on label "Change Ownership" at bounding box center [784, 235] width 58 height 8
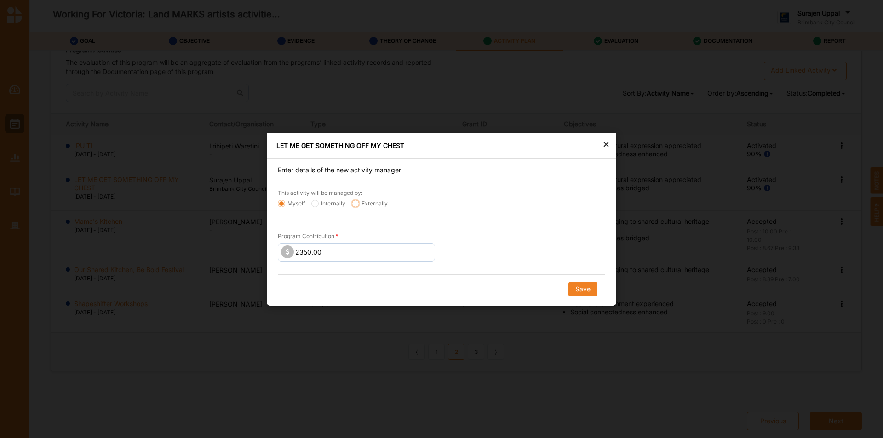
click at [354, 205] on input "Externally" at bounding box center [355, 203] width 7 height 7
radio input "true"
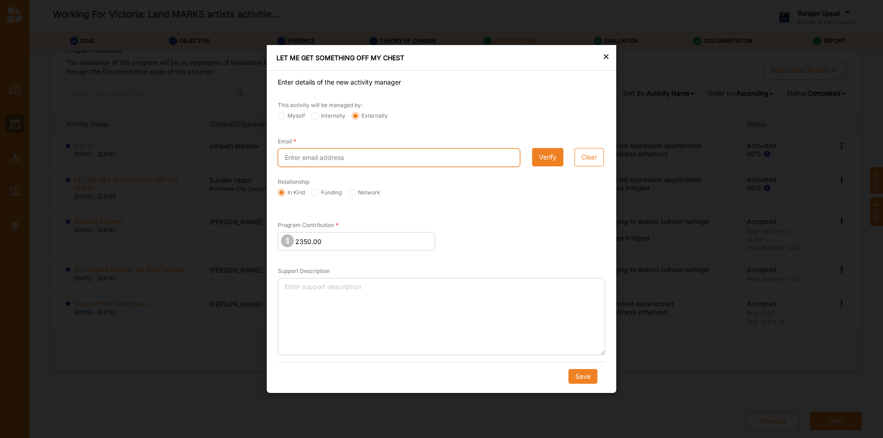
click at [356, 161] on input "Email" at bounding box center [399, 158] width 242 height 18
paste input "Samelkin22@gmail.com"
type input "Samelkin22@gmail.com"
click at [548, 155] on button "Verify" at bounding box center [547, 157] width 31 height 18
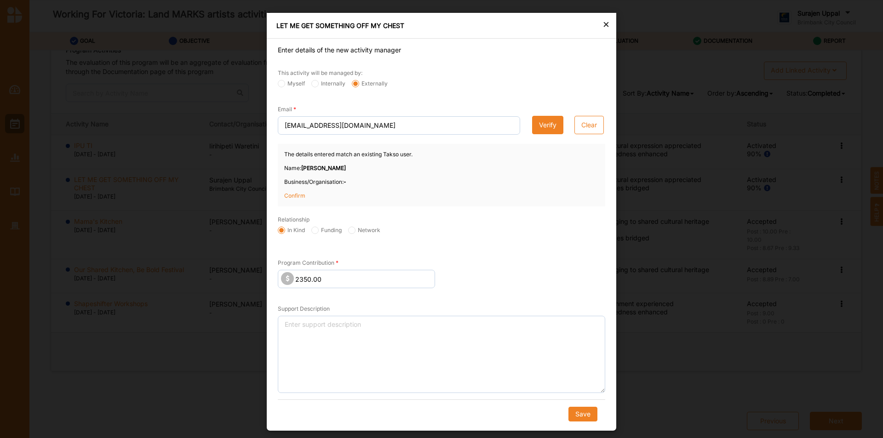
click at [311, 229] on div "Funding" at bounding box center [326, 231] width 37 height 9
click at [317, 231] on input "Funding" at bounding box center [314, 230] width 7 height 7
radio input "true"
click at [581, 416] on button "Save" at bounding box center [583, 414] width 29 height 15
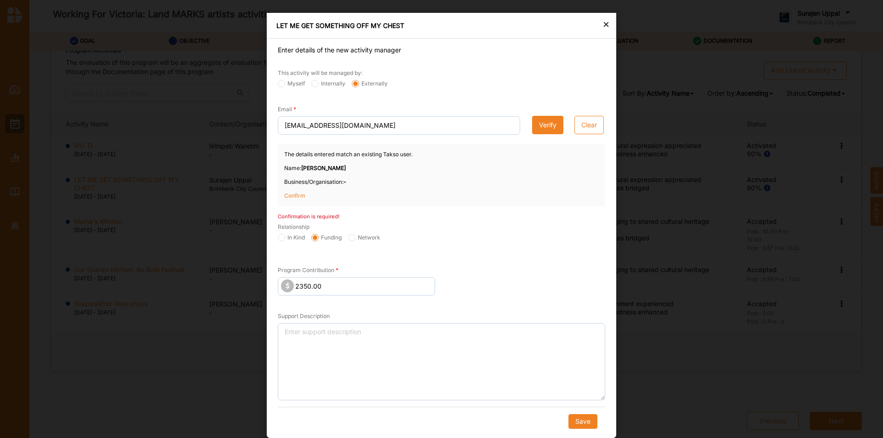
click at [299, 193] on p "Confirm" at bounding box center [307, 196] width 46 height 8
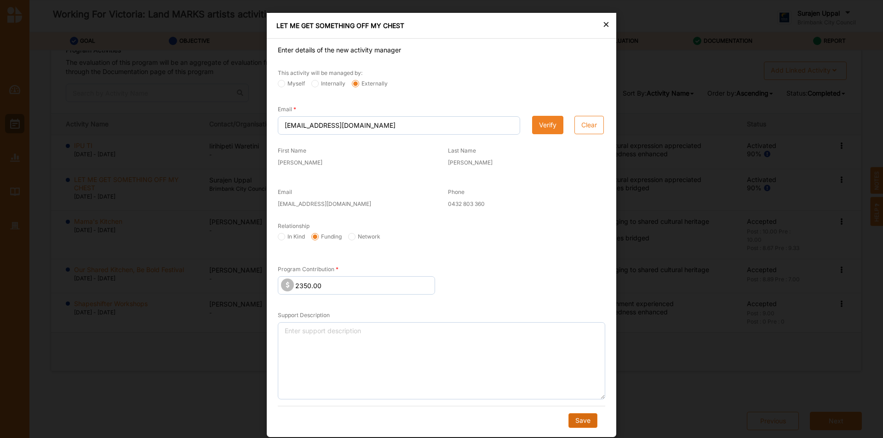
click at [580, 426] on button "Save" at bounding box center [583, 421] width 29 height 15
radio input "true"
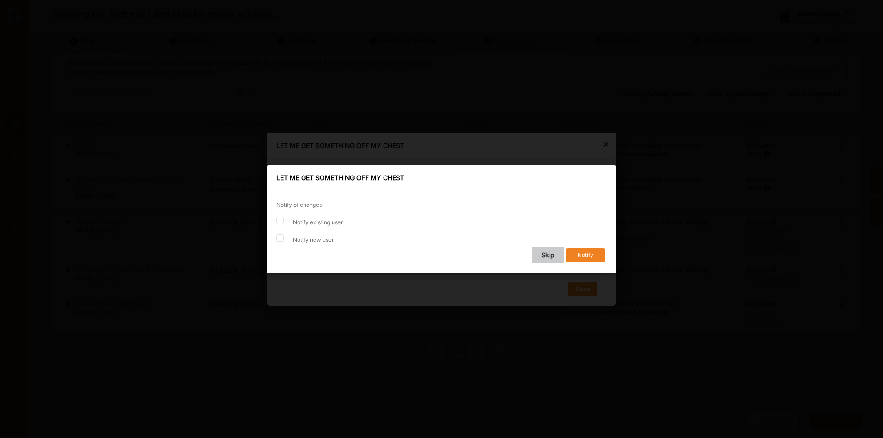
click at [540, 254] on button "Skip" at bounding box center [548, 255] width 33 height 17
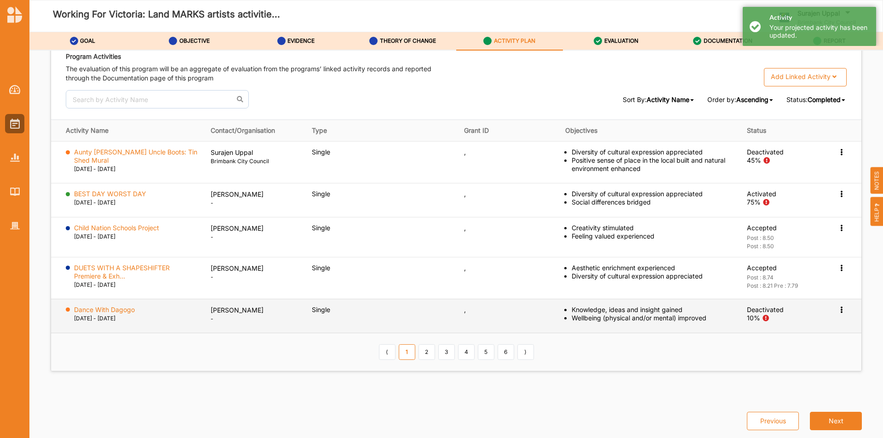
scroll to position [1458, 0]
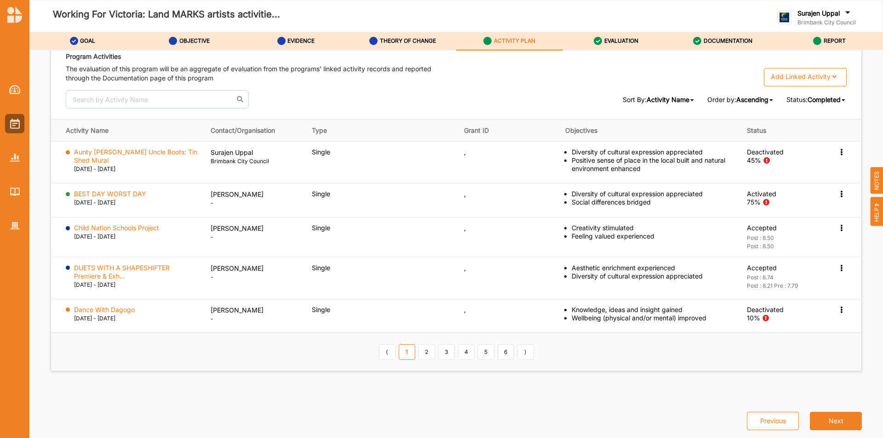
click at [815, 105] on div "Sort By: Activity Name Activity Name Status Contact Organisation Activity Type …" at bounding box center [456, 99] width 781 height 18
click at [820, 104] on div "Completed" at bounding box center [824, 99] width 33 height 9
click at [802, 111] on span "All" at bounding box center [805, 114] width 7 height 8
click at [842, 101] on icon at bounding box center [844, 101] width 4 height 6
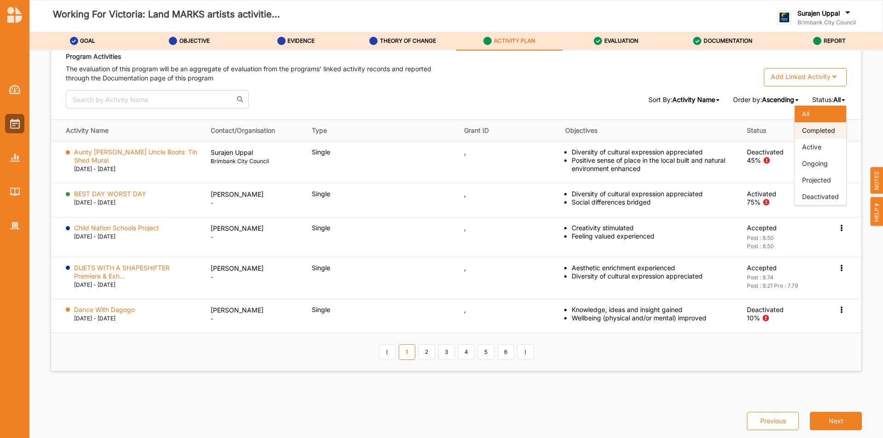
click at [831, 130] on span "Completed" at bounding box center [818, 131] width 33 height 8
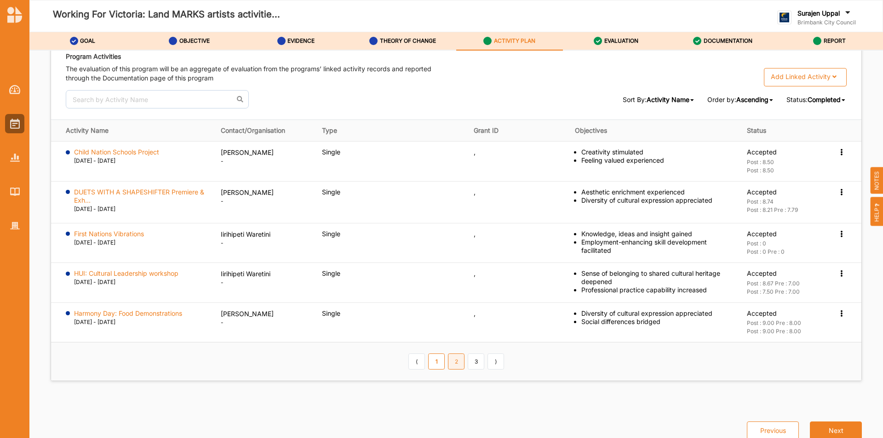
click at [450, 359] on link "2" at bounding box center [456, 362] width 17 height 16
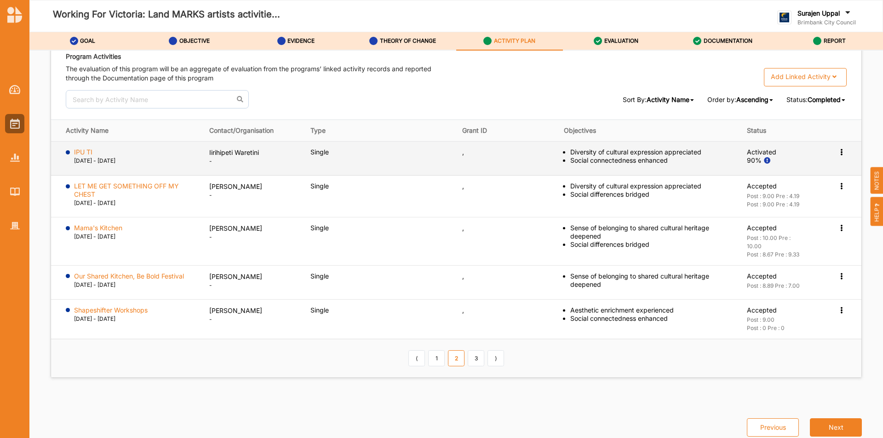
click at [838, 152] on icon at bounding box center [842, 151] width 8 height 6
click at [810, 162] on div "Activation Information" at bounding box center [797, 169] width 98 height 19
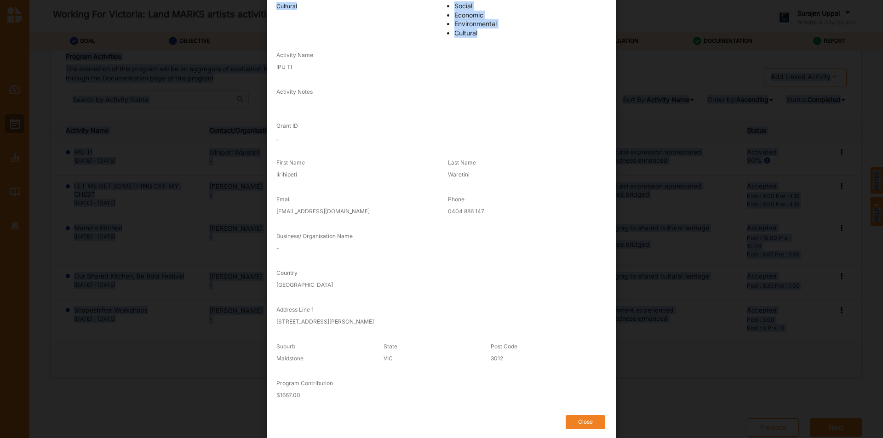
scroll to position [97, 0]
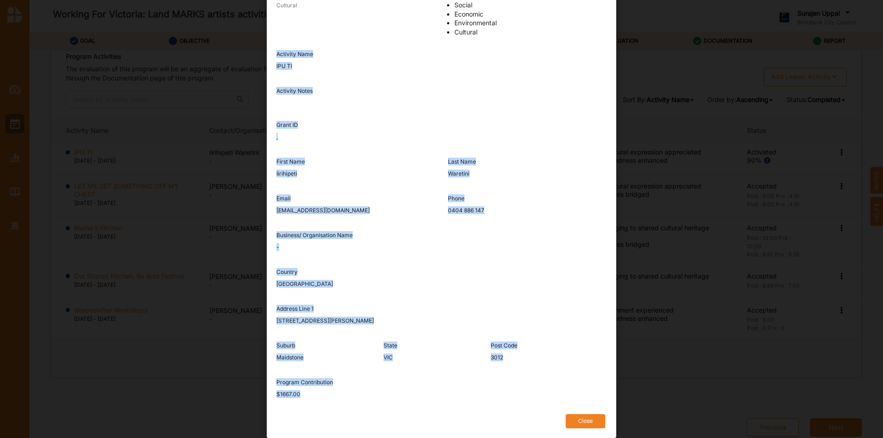
drag, startPoint x: 269, startPoint y: 149, endPoint x: 498, endPoint y: 408, distance: 345.8
click at [498, 408] on div "Goal A Prosperous Community Primary Domain Cultural Secondary Domain Social Eco…" at bounding box center [442, 190] width 330 height 490
copy div "Activity Name IPU TI Activity Notes Grant ID , First Name Iirihipeti Last Name …"
click at [581, 424] on button "Close" at bounding box center [586, 422] width 40 height 14
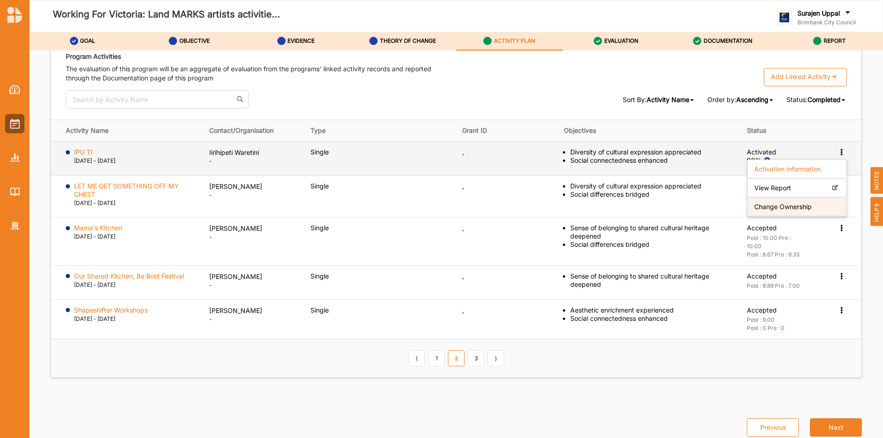
click at [778, 211] on label "Change Ownership" at bounding box center [784, 207] width 58 height 8
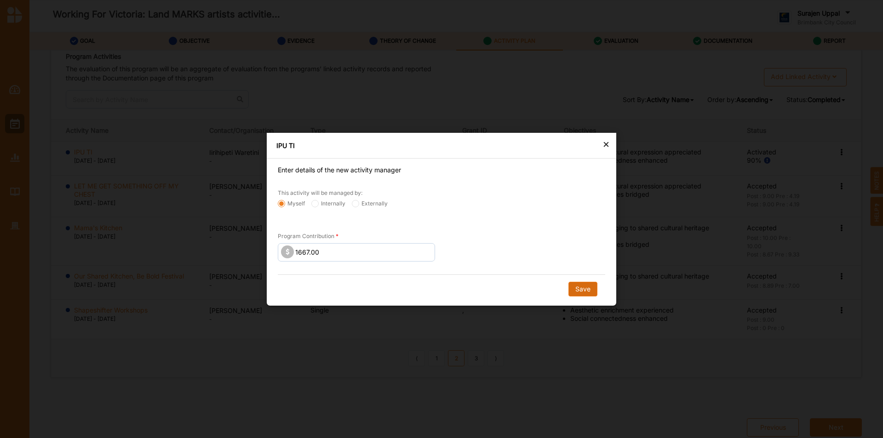
click at [582, 291] on button "Save" at bounding box center [583, 289] width 29 height 15
radio input "false"
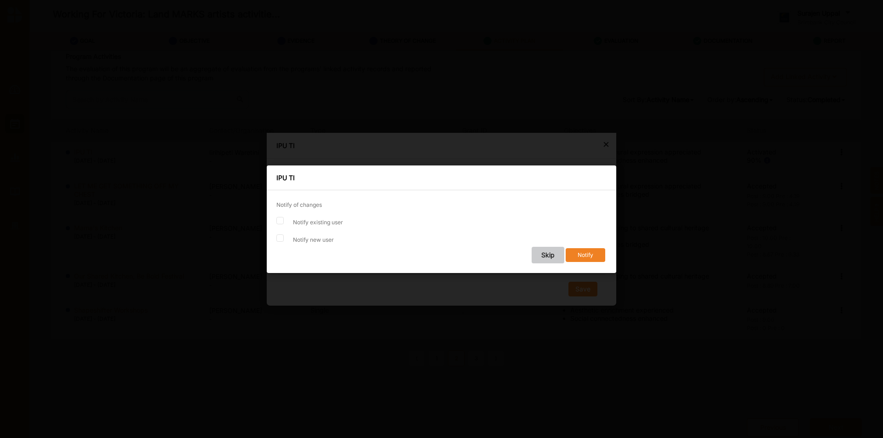
click at [552, 259] on button "Skip" at bounding box center [548, 255] width 33 height 17
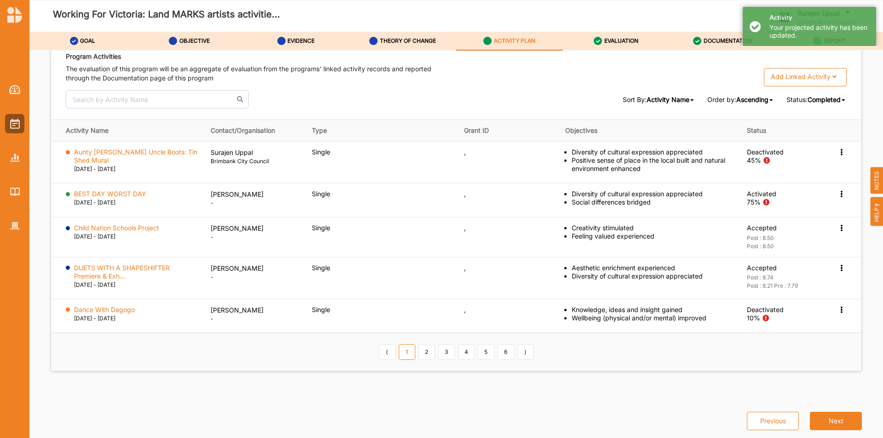
click at [829, 100] on span "Completed" at bounding box center [824, 100] width 33 height 8
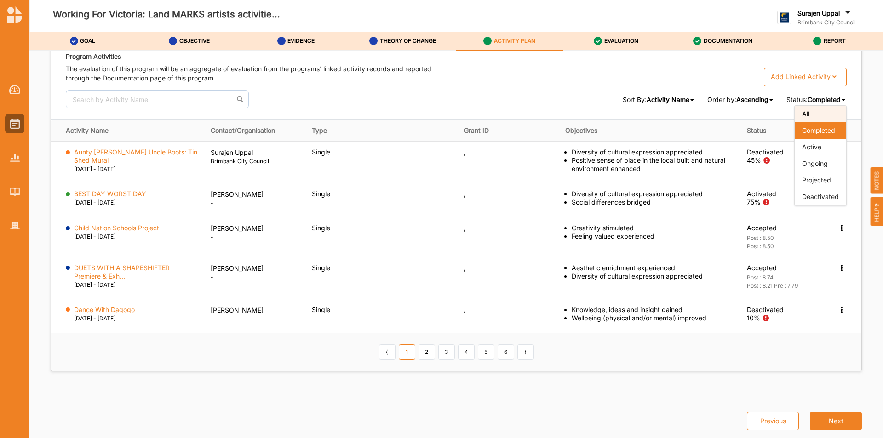
click at [823, 112] on div "All" at bounding box center [821, 114] width 52 height 17
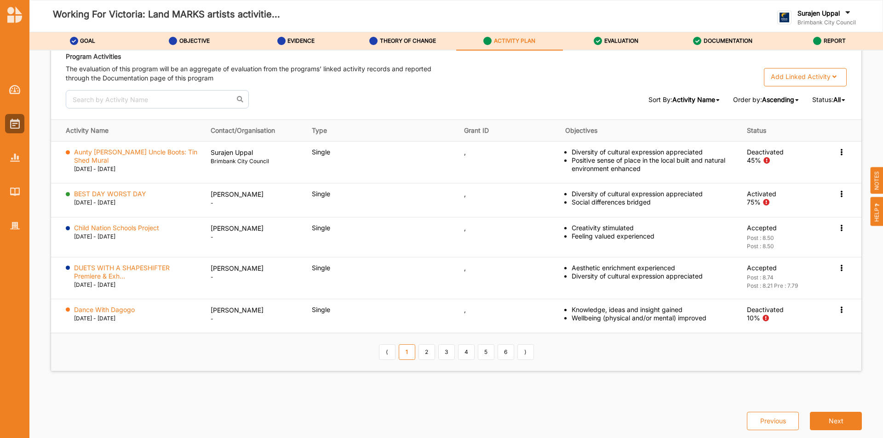
click at [842, 99] on icon at bounding box center [844, 101] width 4 height 6
click at [813, 129] on span "Completed" at bounding box center [818, 131] width 33 height 8
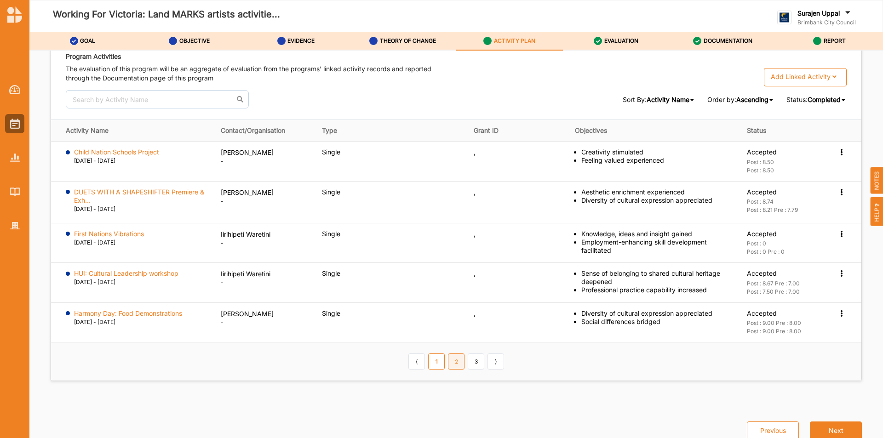
click at [452, 359] on link "2" at bounding box center [456, 362] width 17 height 16
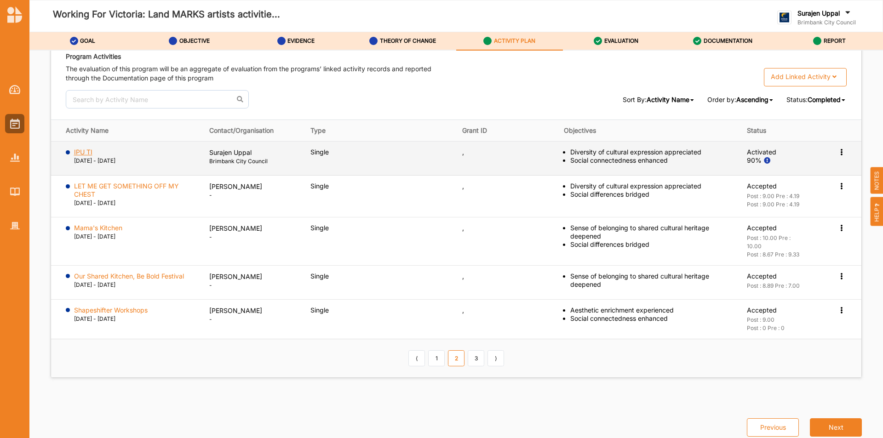
click at [87, 153] on label "IPU TI" at bounding box center [83, 152] width 18 height 8
click at [838, 153] on icon at bounding box center [842, 151] width 8 height 6
click at [769, 188] on label "View Report" at bounding box center [773, 188] width 37 height 8
click at [838, 153] on icon at bounding box center [842, 151] width 8 height 6
click at [776, 208] on label "Change Ownership" at bounding box center [784, 207] width 58 height 8
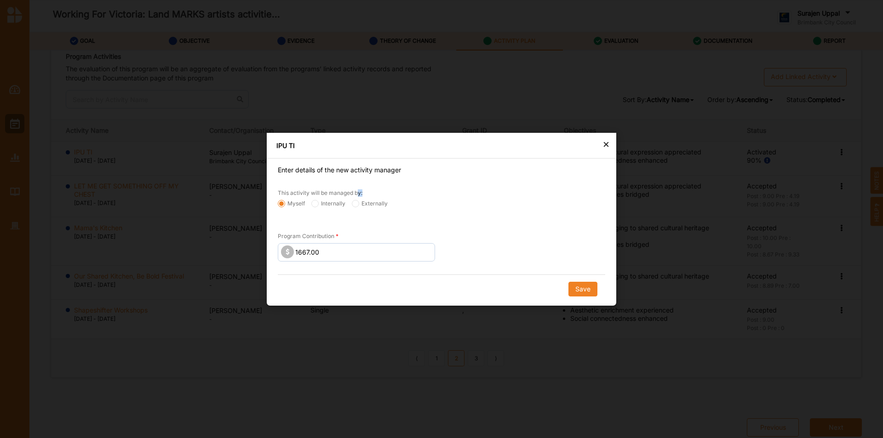
click at [357, 199] on div "This activity will be managed by:" at bounding box center [442, 194] width 328 height 12
click at [357, 202] on input "Externally" at bounding box center [355, 203] width 7 height 7
radio input "true"
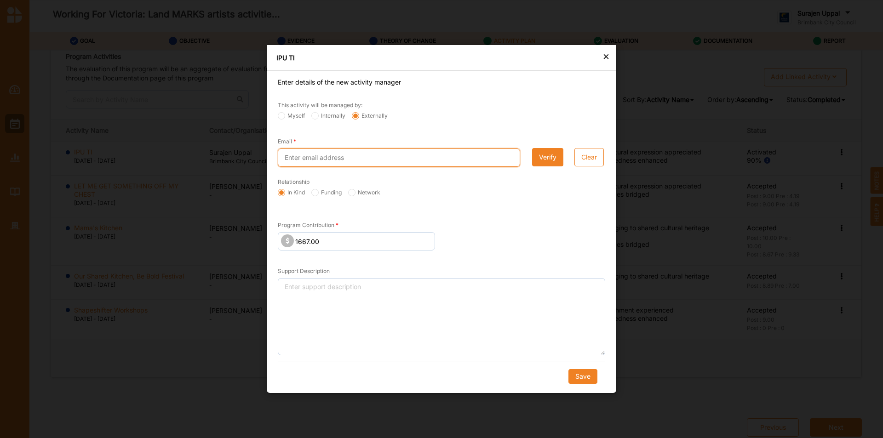
click at [327, 161] on input "Email" at bounding box center [399, 158] width 242 height 18
paste input "Activity Name IPU TI Activity Notes Grant ID , First Name Iirihipeti Last Name …"
type input "Irihipetiwaretini@gmail.com"
click at [312, 190] on label "Funding" at bounding box center [326, 192] width 30 height 7
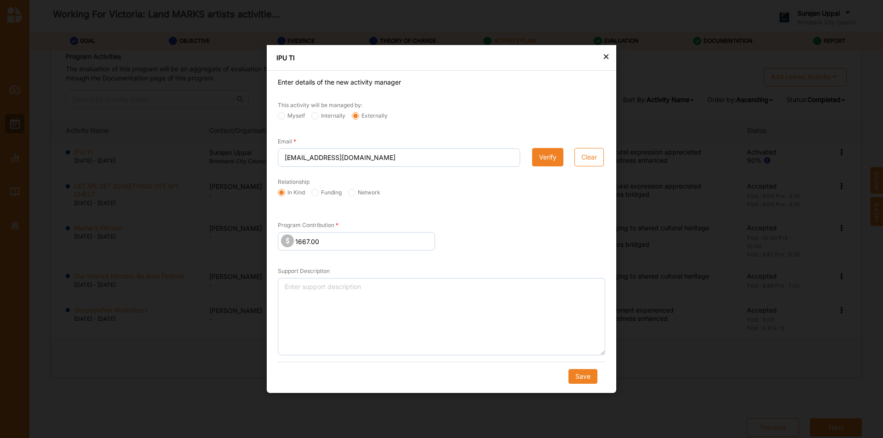
click at [312, 190] on input "Funding" at bounding box center [314, 192] width 7 height 7
radio input "true"
click at [545, 158] on button "Verify" at bounding box center [547, 157] width 31 height 18
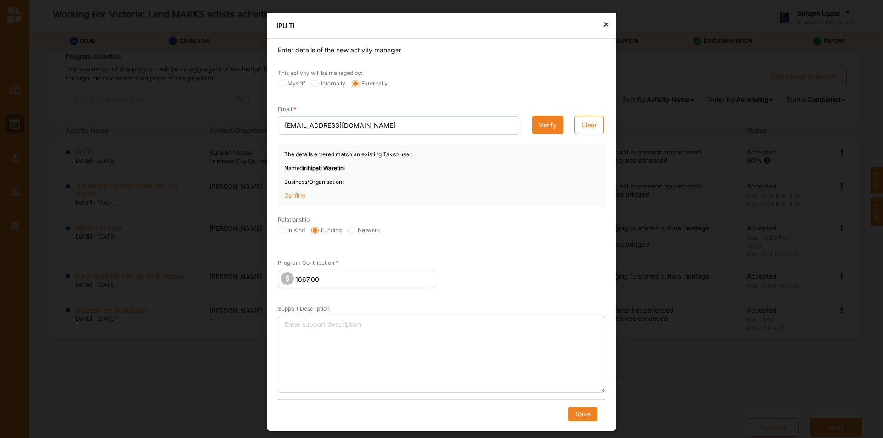
click at [300, 195] on p "Confirm" at bounding box center [307, 196] width 46 height 8
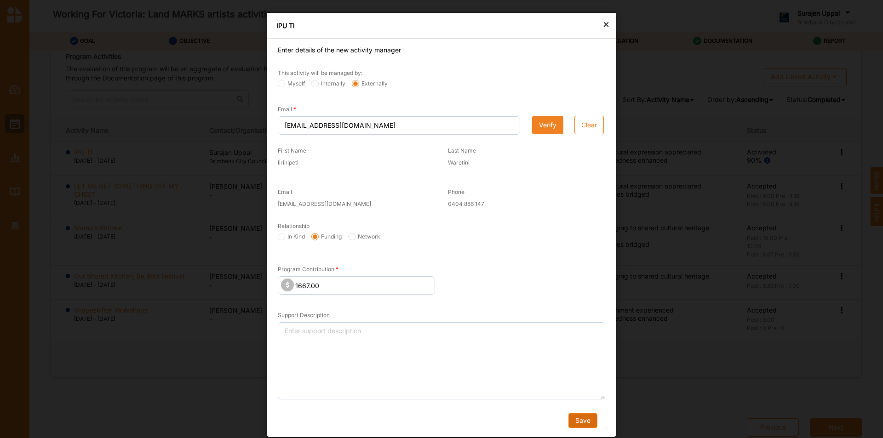
click at [580, 421] on button "Save" at bounding box center [583, 421] width 29 height 15
radio input "true"
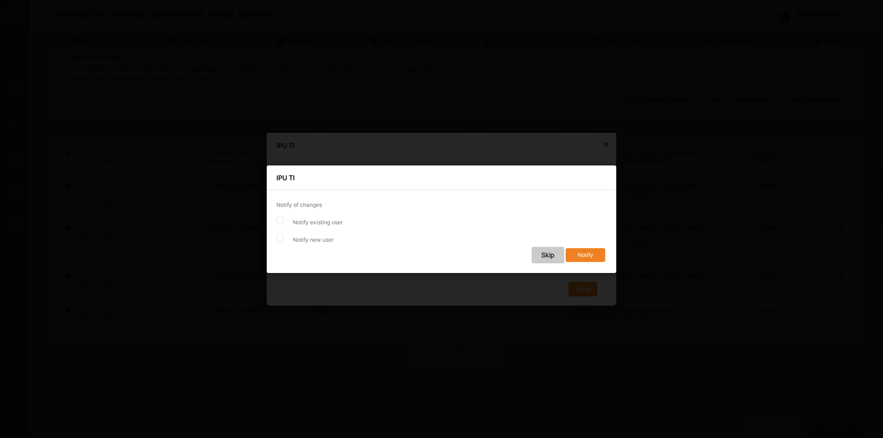
click at [541, 254] on button "Skip" at bounding box center [548, 255] width 33 height 17
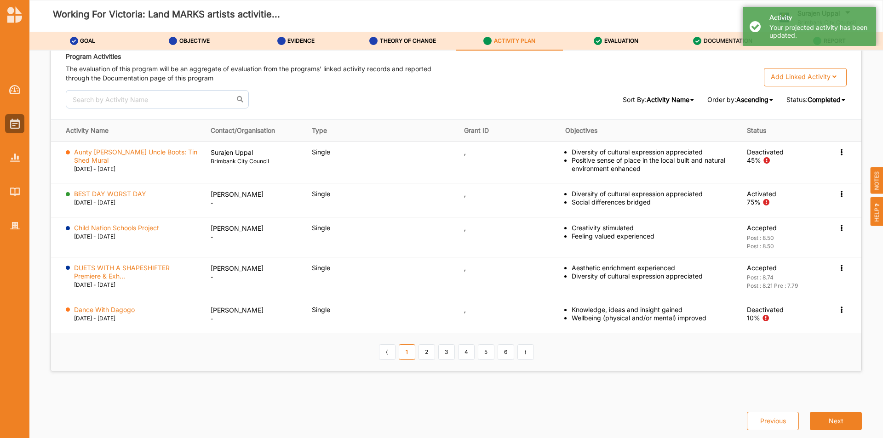
click at [712, 38] on label "DOCUMENTATION" at bounding box center [728, 40] width 49 height 7
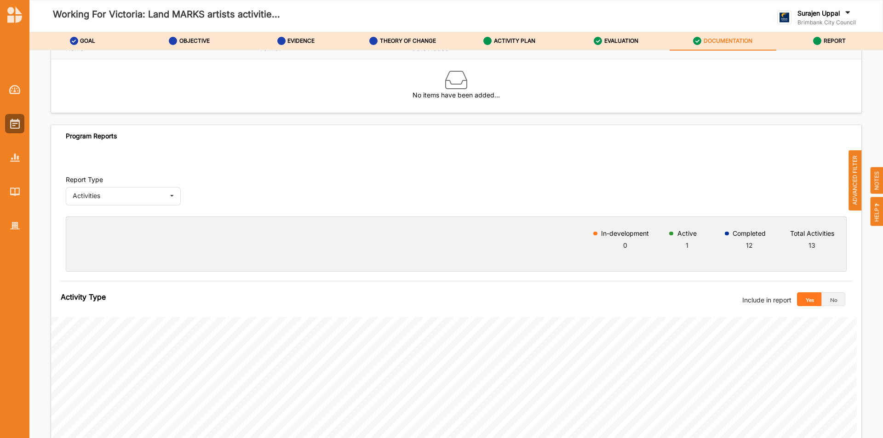
scroll to position [322, 0]
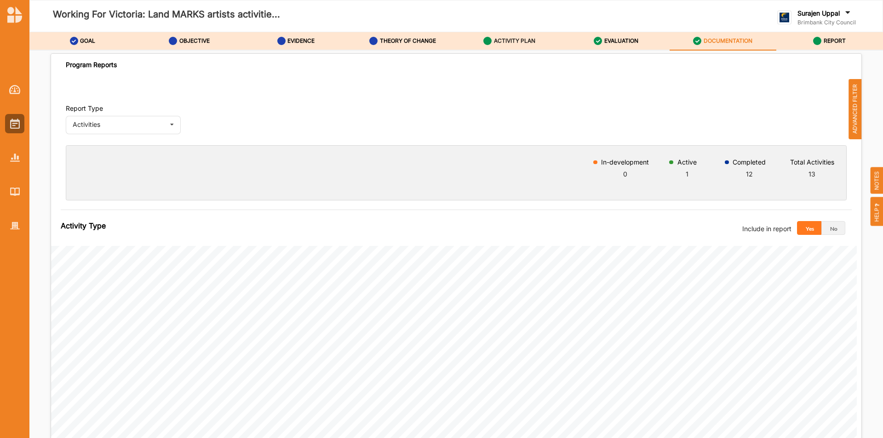
click at [500, 33] on div "ACTIVITY PLAN" at bounding box center [510, 41] width 52 height 17
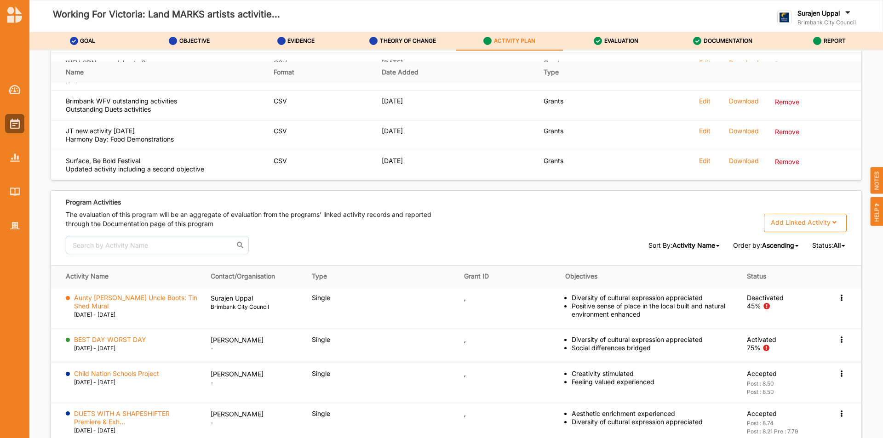
scroll to position [1426, 0]
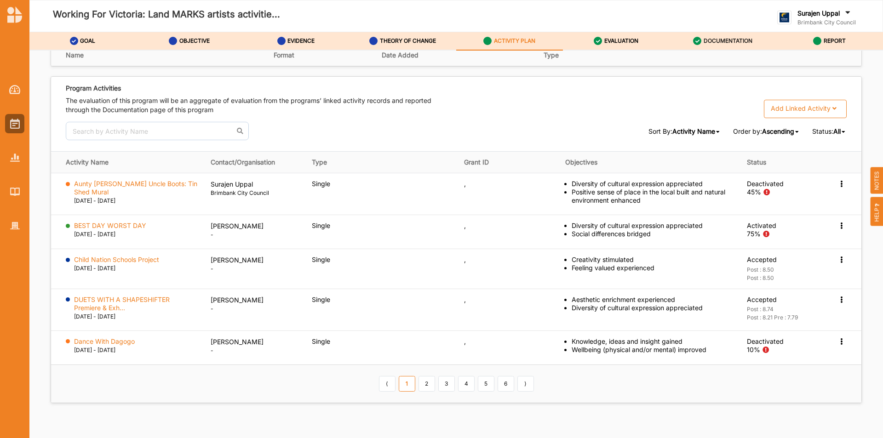
click at [737, 42] on label "DOCUMENTATION" at bounding box center [728, 40] width 49 height 7
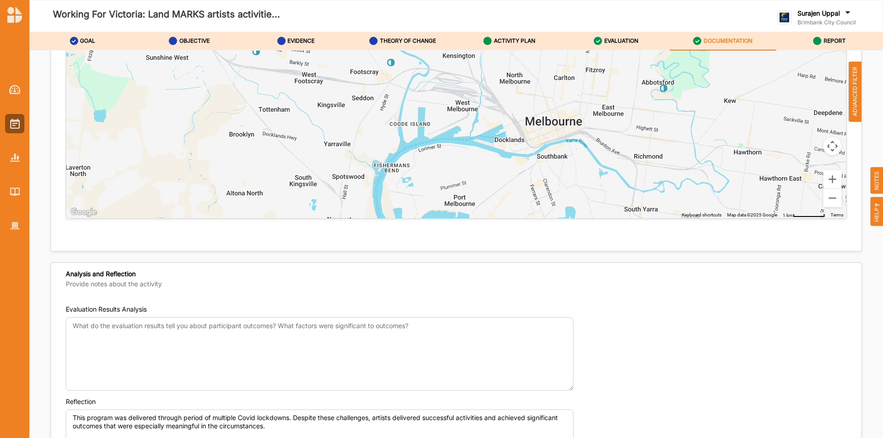
scroll to position [3367, 0]
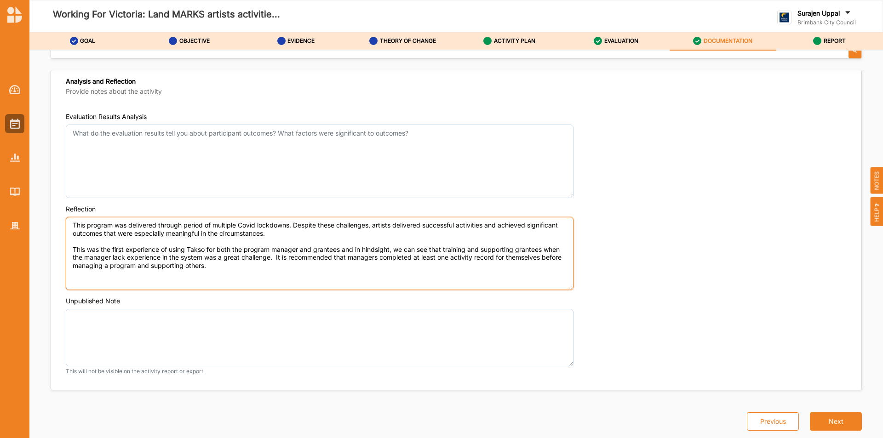
click at [125, 259] on textarea "This program was delivered through period of multiple Covid lockdowns. Despite …" at bounding box center [320, 254] width 508 height 74
click at [283, 263] on textarea "This program was delivered through period of multiple Covid lockdowns. Despite …" at bounding box center [320, 254] width 508 height 74
click at [279, 259] on textarea "This program was delivered through period of multiple Covid lockdowns. Despite …" at bounding box center [320, 254] width 508 height 74
click at [306, 271] on textarea "This program was delivered through period of multiple Covid lockdowns. Despite …" at bounding box center [320, 254] width 508 height 74
click at [246, 224] on textarea "This program was delivered through period of multiple Covid lockdowns. Despite …" at bounding box center [320, 254] width 508 height 74
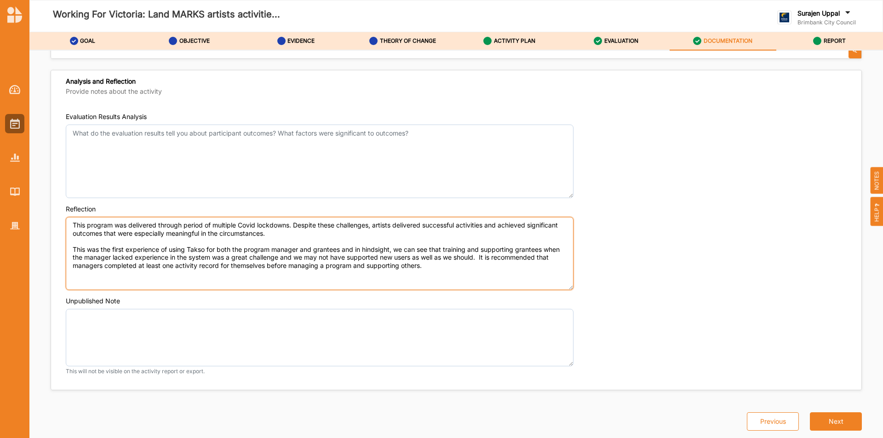
drag, startPoint x: 246, startPoint y: 224, endPoint x: 400, endPoint y: 246, distance: 155.7
click at [400, 246] on textarea "This program was delivered through period of multiple Covid lockdowns. Despite …" at bounding box center [320, 254] width 508 height 74
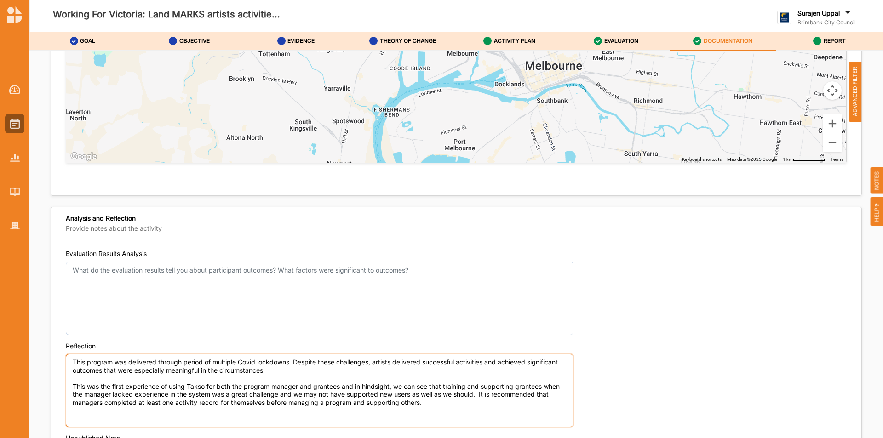
scroll to position [3275, 0]
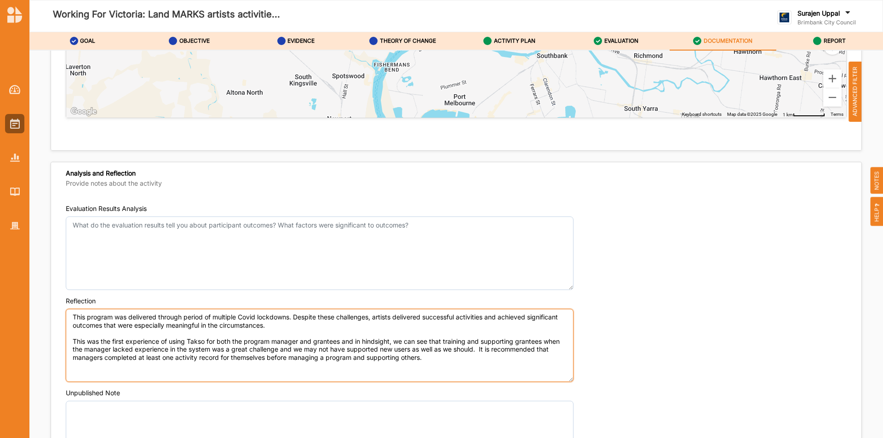
click at [183, 318] on textarea "This program was delivered through period of multiple Covid lockdowns. Despite …" at bounding box center [320, 346] width 508 height 74
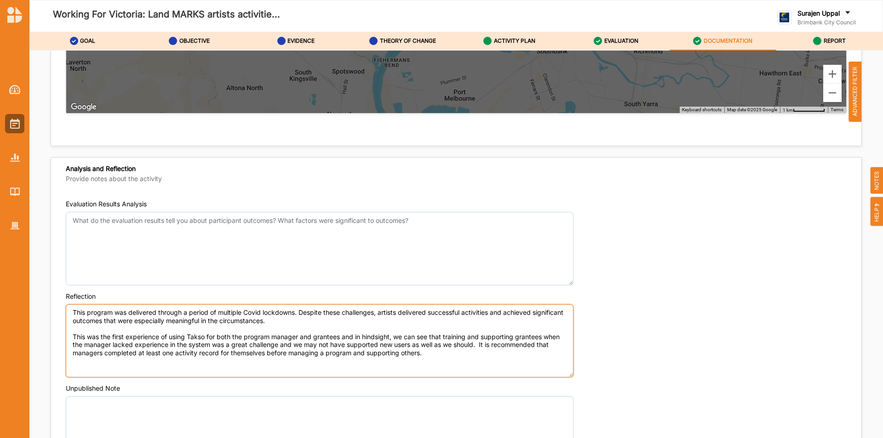
scroll to position [3367, 0]
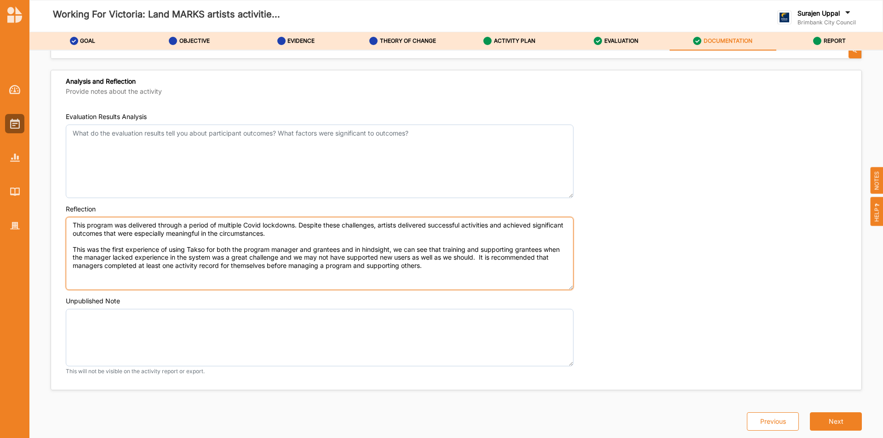
click at [255, 235] on textarea "This program was delivered through a period of multiple Covid lockdowns. Despit…" at bounding box center [320, 254] width 508 height 74
type textarea "This program was delivered through a period of multiple Covid lockdowns. Despit…"
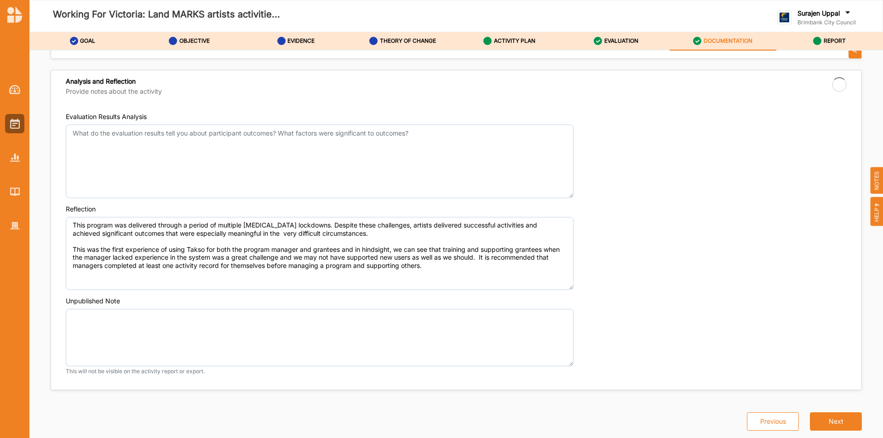
click at [464, 212] on div "Reflection This program was delivered through a period of multiple Covid lockdo…" at bounding box center [456, 248] width 781 height 86
click at [833, 40] on label "REPORT" at bounding box center [835, 40] width 22 height 7
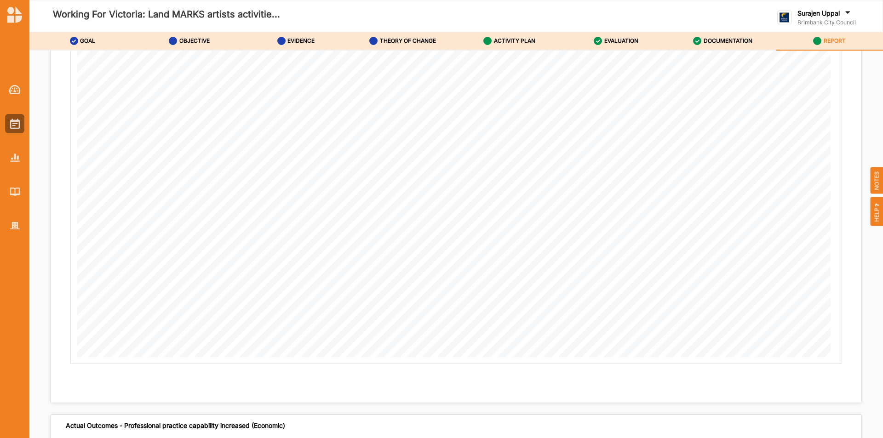
scroll to position [8738, 0]
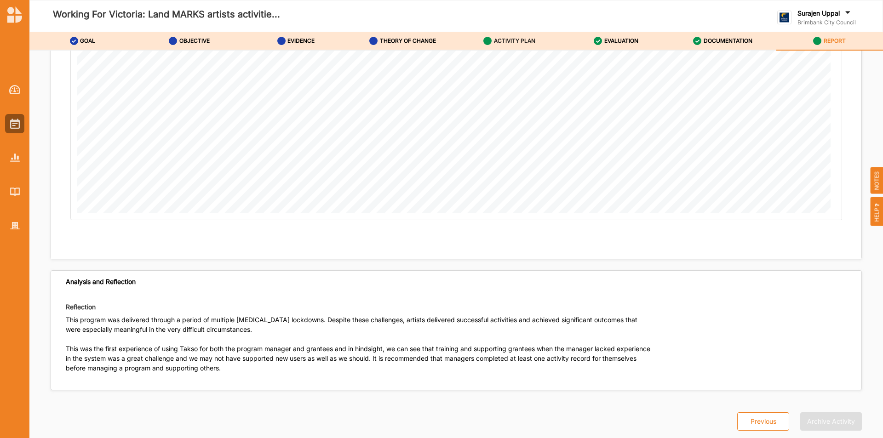
click at [498, 40] on label "ACTIVITY PLAN" at bounding box center [514, 40] width 41 height 7
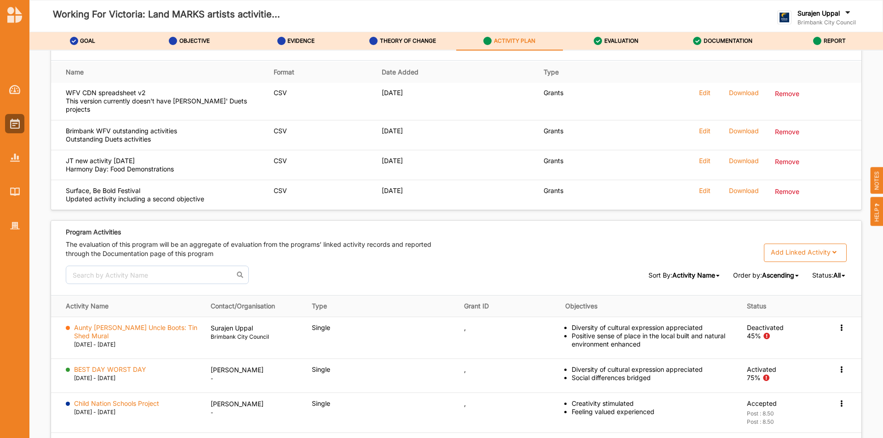
scroll to position [1458, 0]
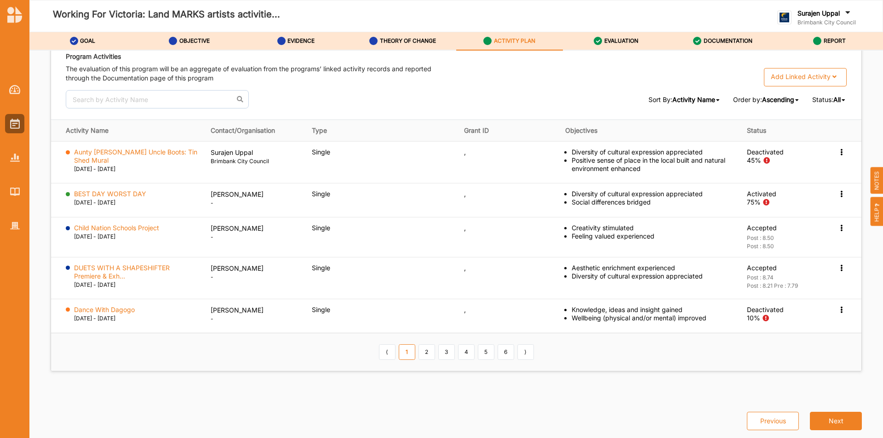
click at [823, 5] on div "Surajen Uppal Brimbank City Council Brimbank City C... User Profile Help Log Out" at bounding box center [824, 16] width 93 height 27
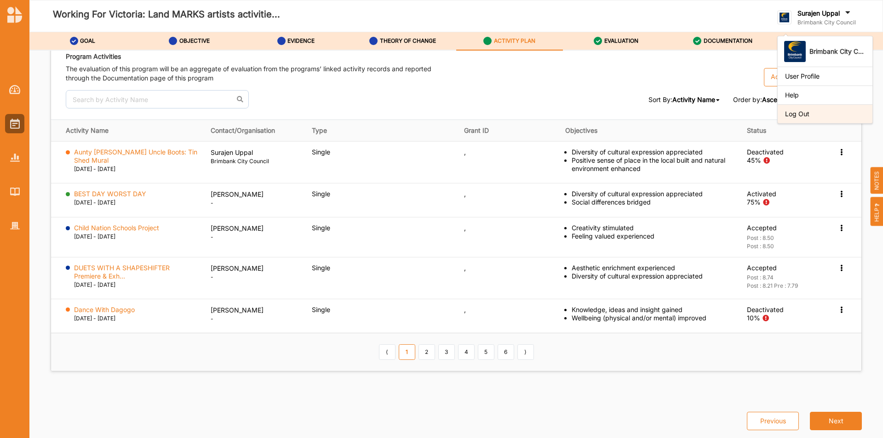
click at [811, 114] on div "Log Out" at bounding box center [825, 114] width 80 height 8
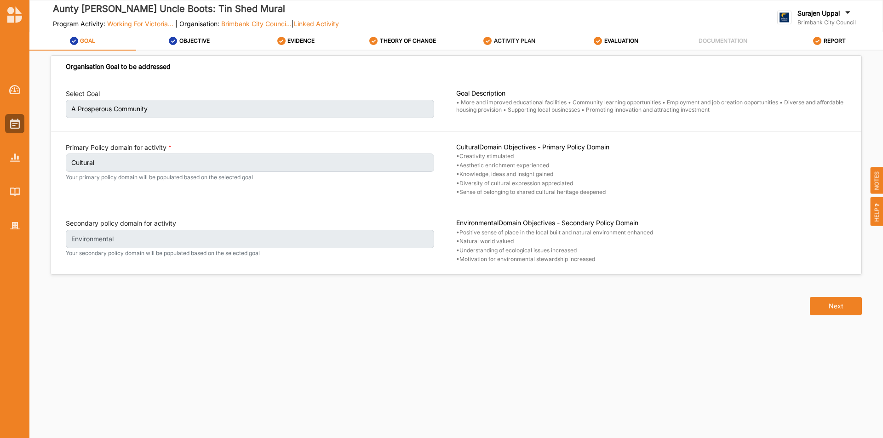
click at [526, 43] on label "ACTIVITY PLAN" at bounding box center [514, 40] width 41 height 7
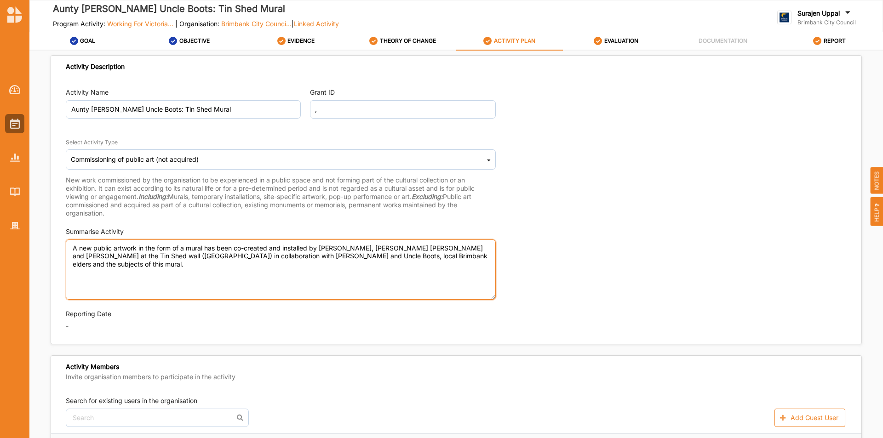
click at [474, 255] on textarea "A new public artwork in the form of a mural has been co-created and installed b…" at bounding box center [281, 270] width 430 height 60
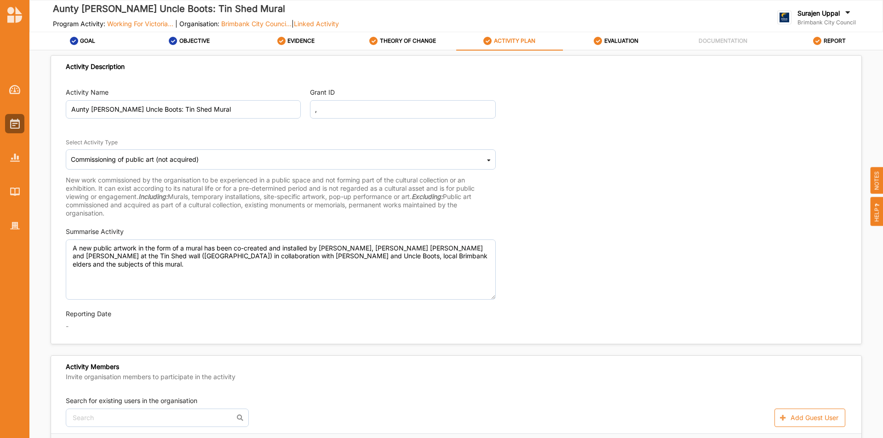
click at [876, 185] on span "NOTES" at bounding box center [877, 180] width 13 height 27
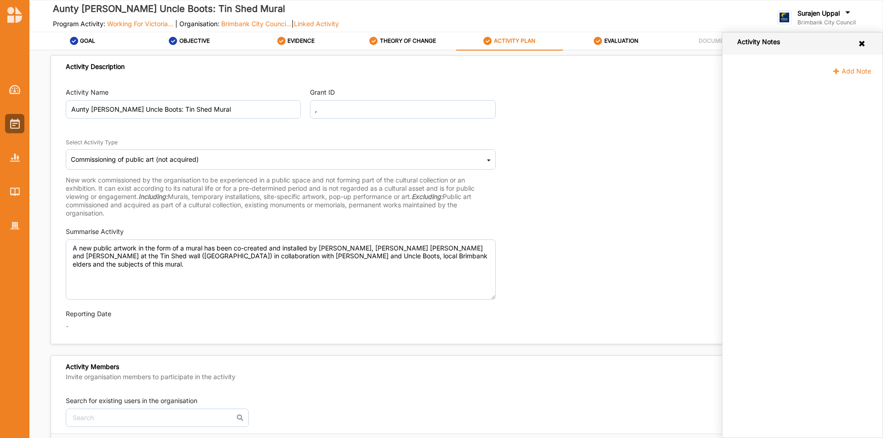
click at [853, 72] on span "Add Note" at bounding box center [852, 71] width 39 height 8
drag, startPoint x: 744, startPoint y: 102, endPoint x: 751, endPoint y: 104, distance: 6.6
click at [745, 102] on textarea at bounding box center [805, 117] width 133 height 60
paste textarea "Activity Name Aunty Joyce Uncle Boots: Tin Shed Mural Activity Notes Grant ID ,…"
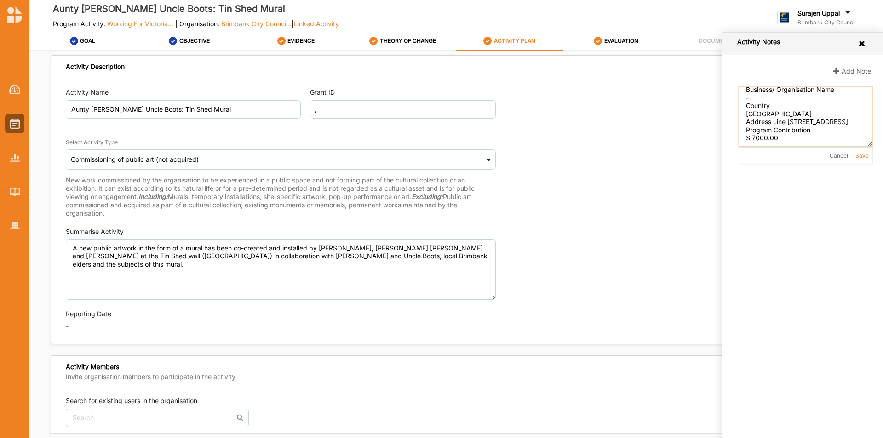
type textarea "Activity Name Aunty Joyce Uncle Boots: Tin Shed Mural Activity Notes Grant ID ,…"
click at [860, 154] on button "Save" at bounding box center [862, 156] width 13 height 6
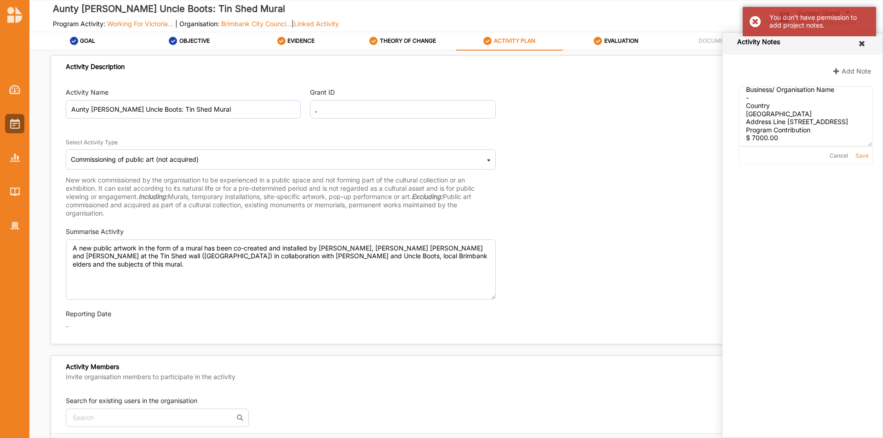
click at [863, 44] on icon at bounding box center [862, 43] width 9 height 7
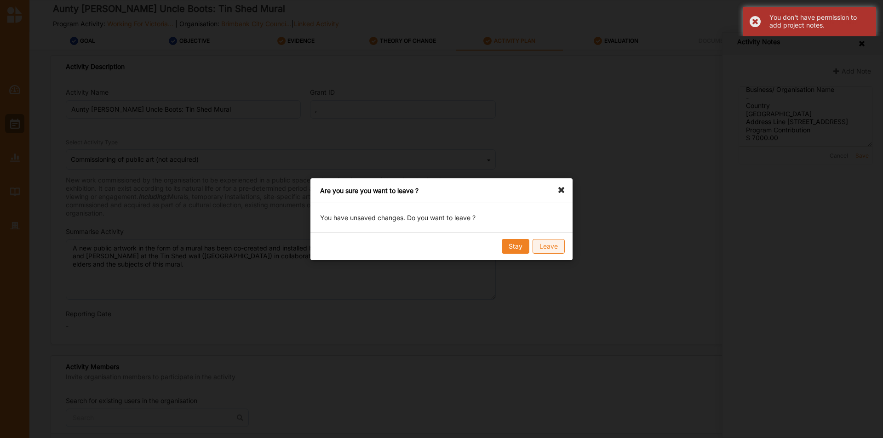
click at [549, 242] on button "Leave" at bounding box center [549, 246] width 32 height 15
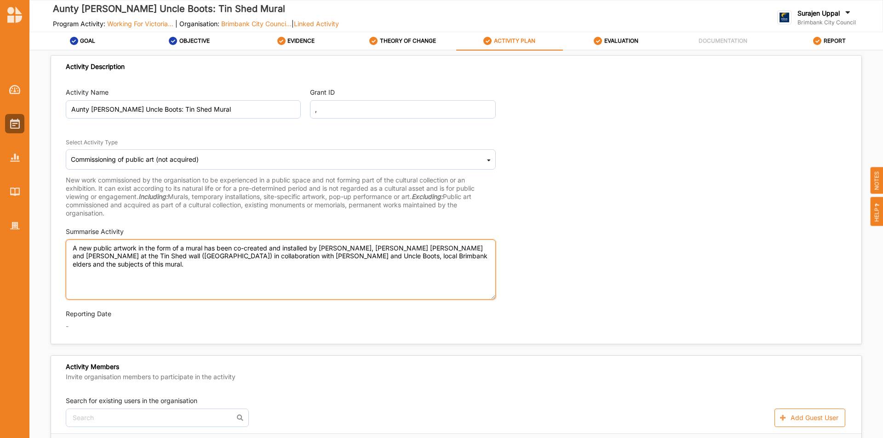
click at [476, 257] on textarea "A new public artwork in the form of a mural has been co-created and installed b…" at bounding box center [281, 270] width 430 height 60
paste textarea "Activity Name Aunty Joyce Uncle Boots: Tin Shed Mural Activity Notes Grant ID ,…"
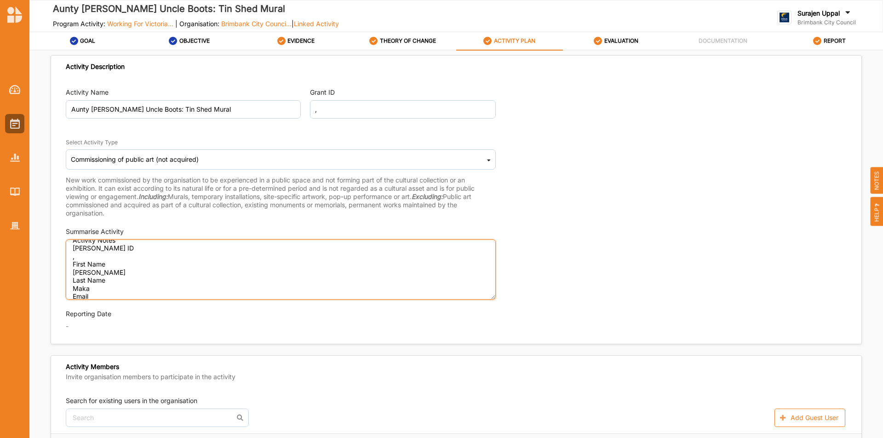
scroll to position [48, 0]
click at [124, 265] on textarea "A new public artwork in the form of a mural has been co-created and installed b…" at bounding box center [281, 270] width 430 height 60
click at [179, 291] on textarea "A new public artwork in the form of a mural has been co-created and installed b…" at bounding box center [281, 270] width 430 height 60
click at [166, 281] on textarea "A new public artwork in the form of a mural has been co-created and installed b…" at bounding box center [281, 270] width 430 height 60
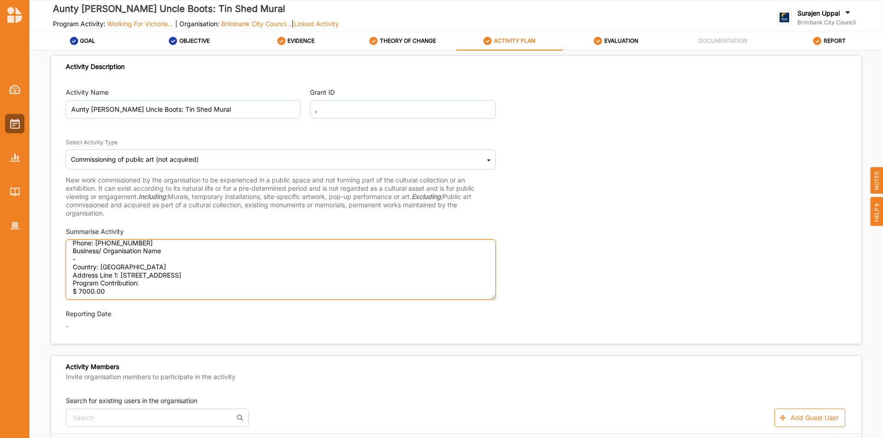
type textarea "A new public artwork in the form of a mural has been co-created and installed b…"
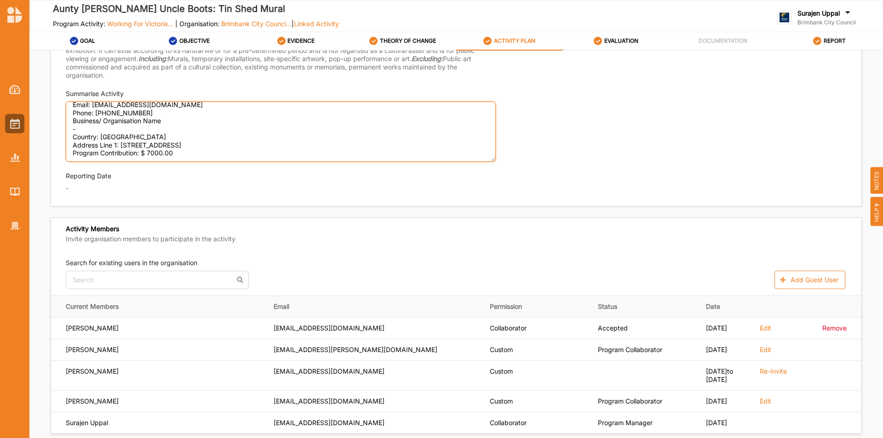
scroll to position [0, 0]
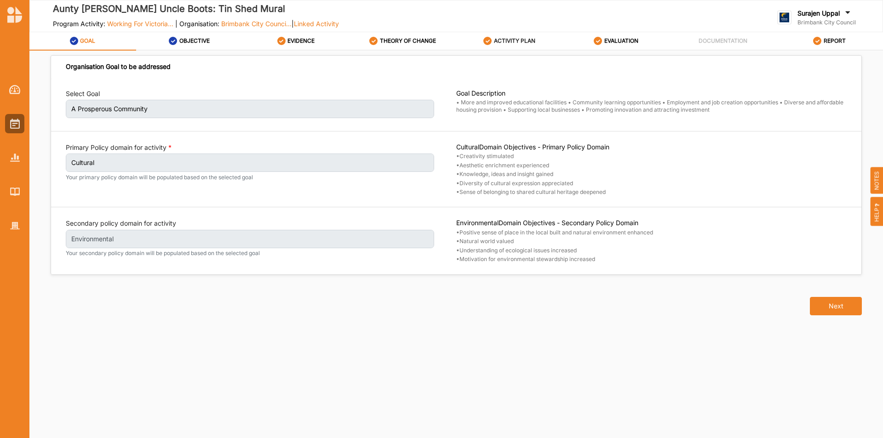
click at [518, 40] on label "ACTIVITY PLAN" at bounding box center [514, 40] width 41 height 7
click at [502, 38] on label "ACTIVITY PLAN" at bounding box center [514, 40] width 41 height 7
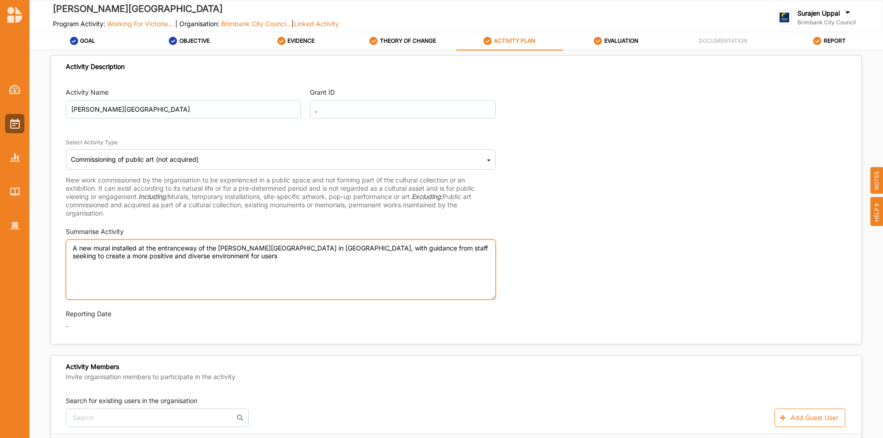
click at [300, 264] on textarea "A new mural installed at the entranceway of the Hunt Club Community & Arts Cent…" at bounding box center [281, 270] width 430 height 60
paste textarea "Activity Name Hunt Club Community and Arts Centre Activity Notes Grant ID , Fir…"
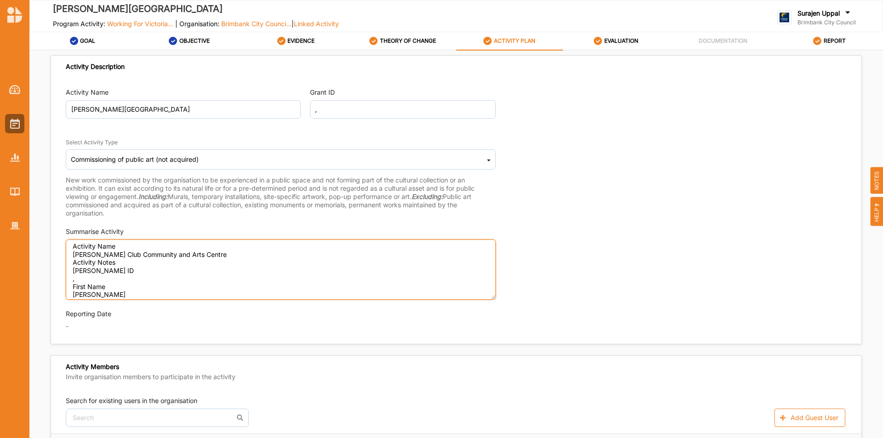
scroll to position [2, 0]
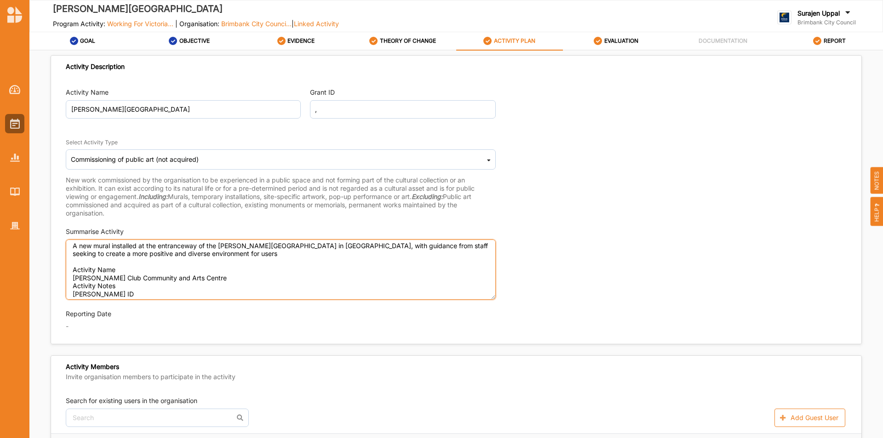
click at [126, 265] on textarea "A new mural installed at the entranceway of the Hunt Club Community & Arts Cent…" at bounding box center [281, 270] width 430 height 60
click at [123, 267] on textarea "A new mural installed at the entranceway of the Hunt Club Community & Arts Cent…" at bounding box center [281, 270] width 430 height 60
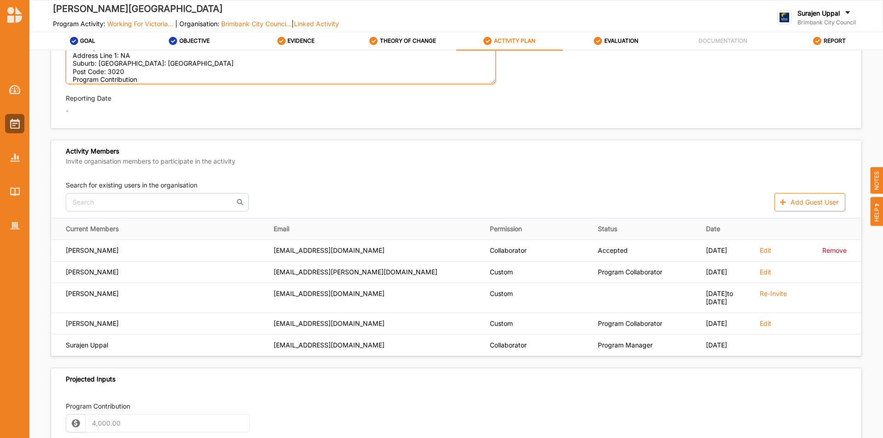
scroll to position [184, 0]
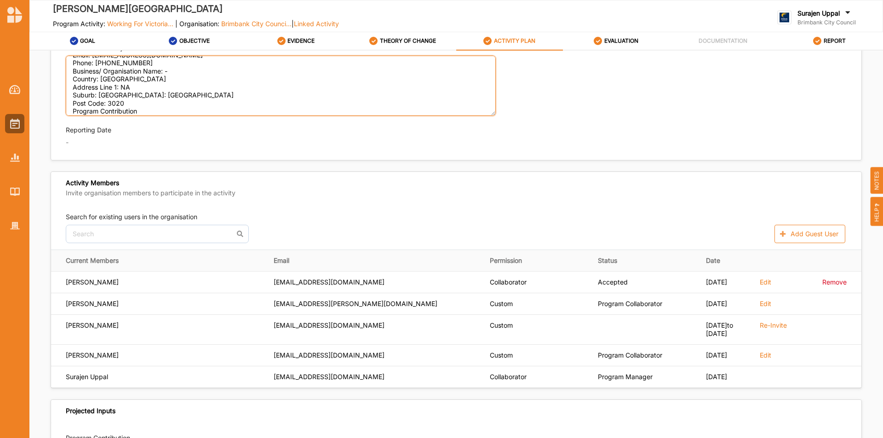
type textarea "A new mural installed at the entranceway of the Hunt Club Community & Arts Cent…"
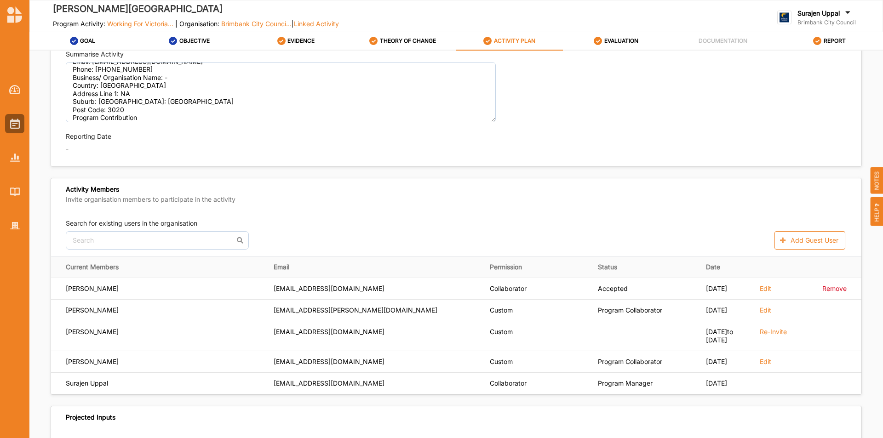
scroll to position [190, 0]
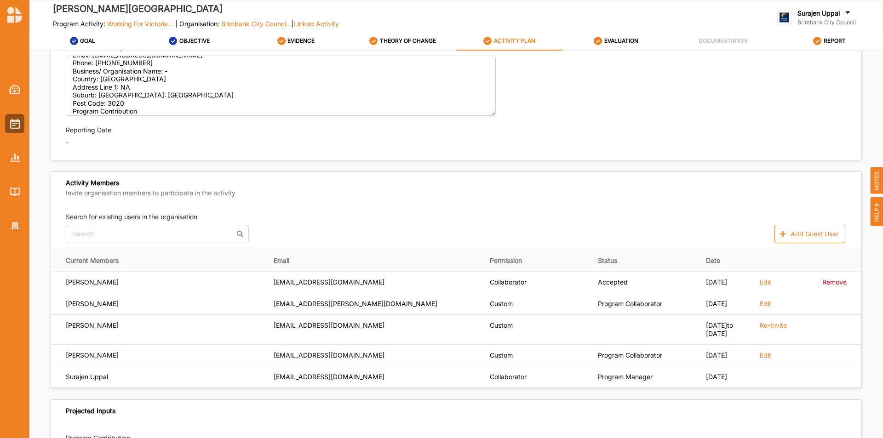
click at [738, 121] on div "Activity Name Hunt Club Community and Arts Centre Grant ID , Select Activity Ty…" at bounding box center [456, 27] width 811 height 256
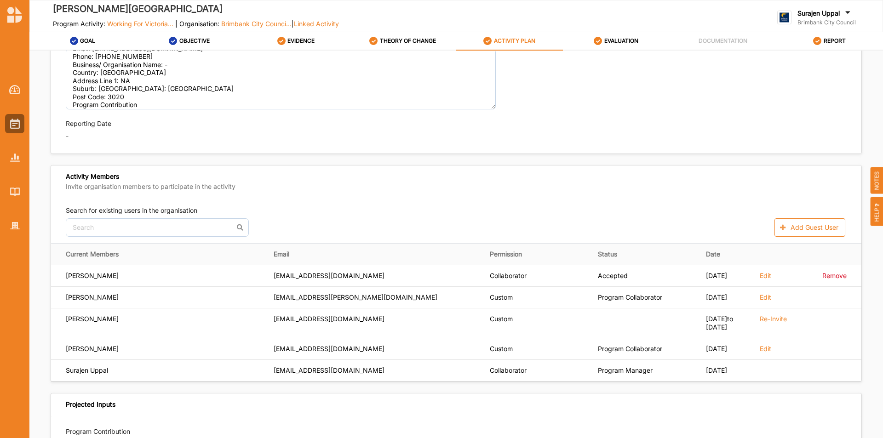
scroll to position [184, 0]
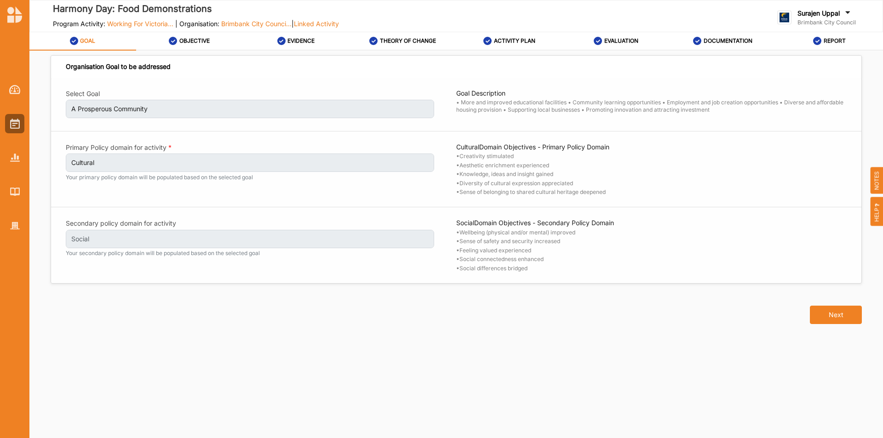
click at [821, 40] on icon at bounding box center [817, 41] width 8 height 8
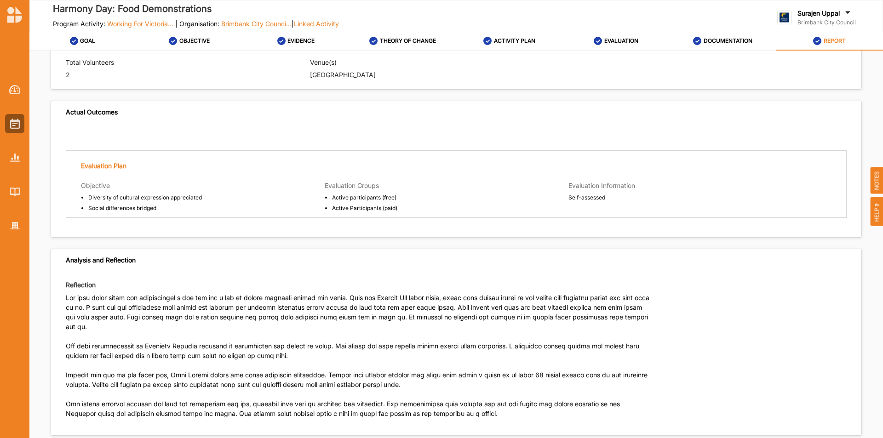
scroll to position [840, 0]
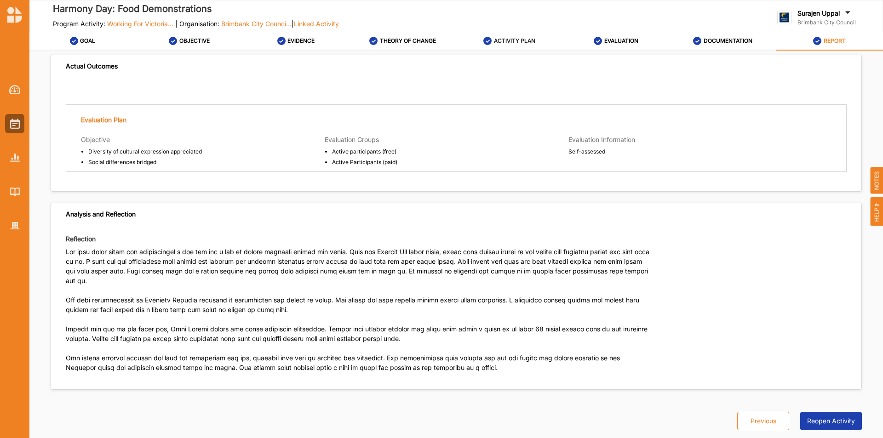
click at [511, 43] on label "ACTIVITY PLAN" at bounding box center [514, 40] width 41 height 7
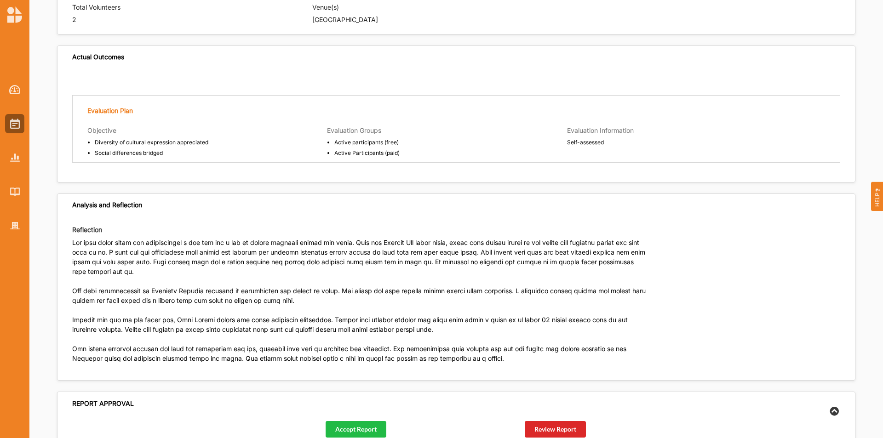
scroll to position [835, 0]
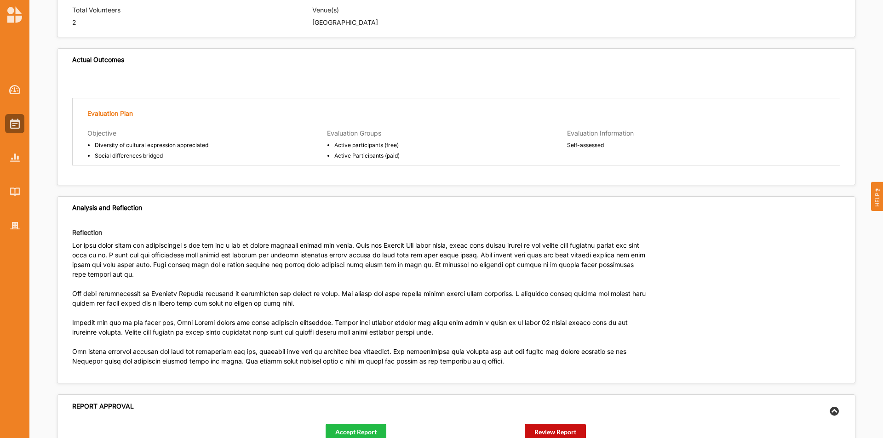
click at [557, 428] on button "Review Report" at bounding box center [555, 432] width 61 height 17
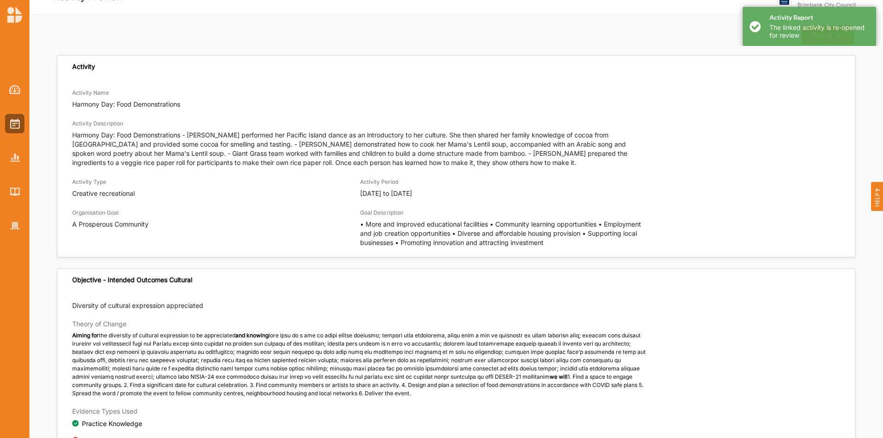
scroll to position [0, 0]
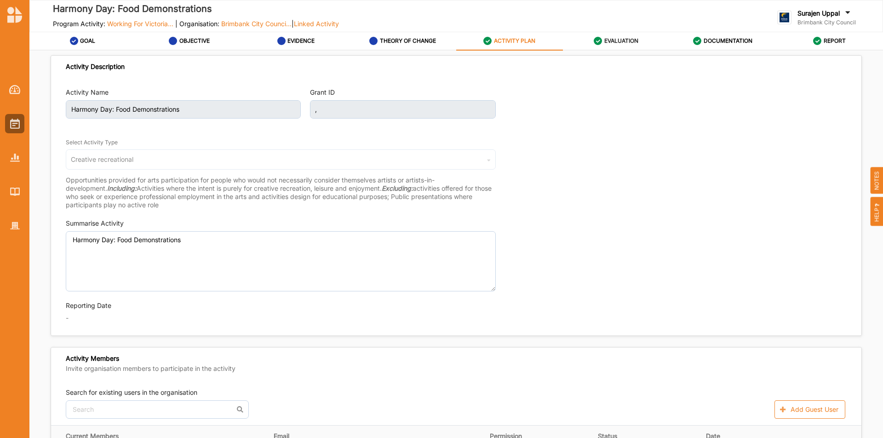
click at [611, 40] on label "EVALUATION" at bounding box center [622, 40] width 34 height 7
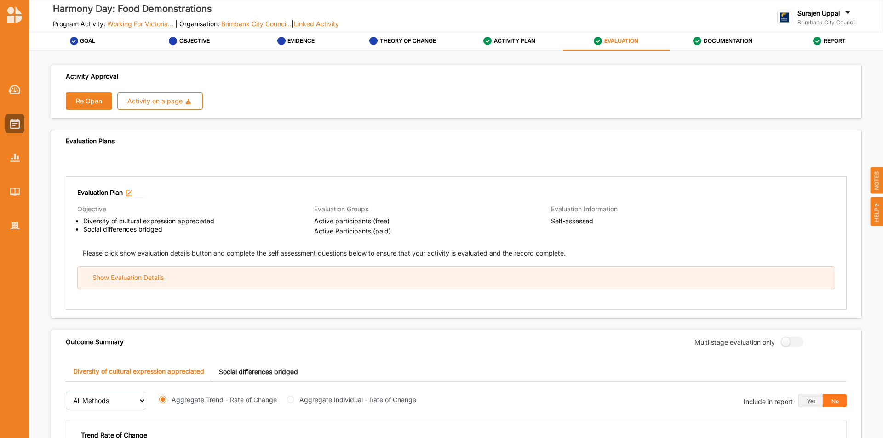
click at [377, 273] on div "Show Evaluation Details" at bounding box center [456, 278] width 757 height 23
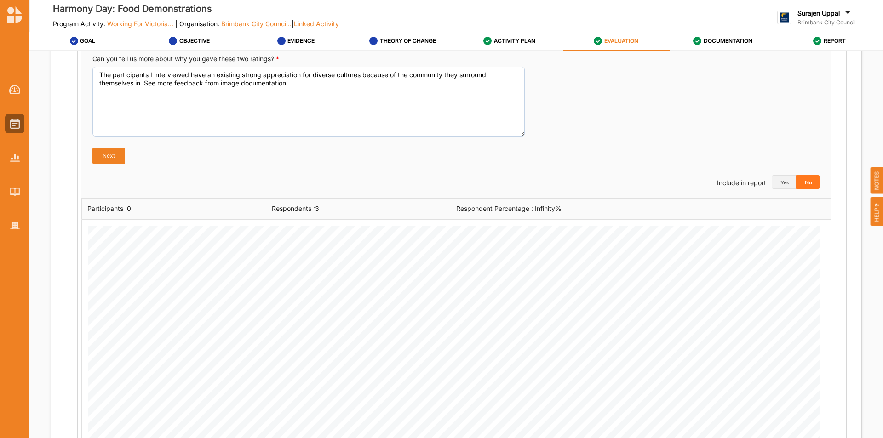
scroll to position [782, 0]
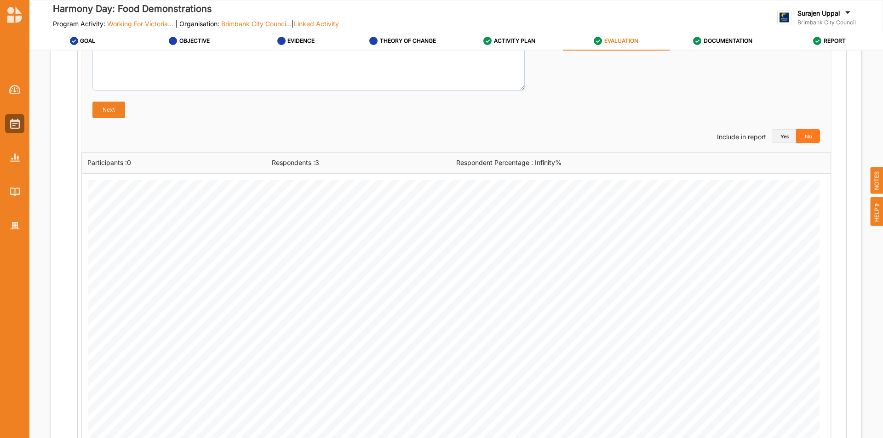
click at [781, 138] on button "Yes" at bounding box center [784, 136] width 24 height 14
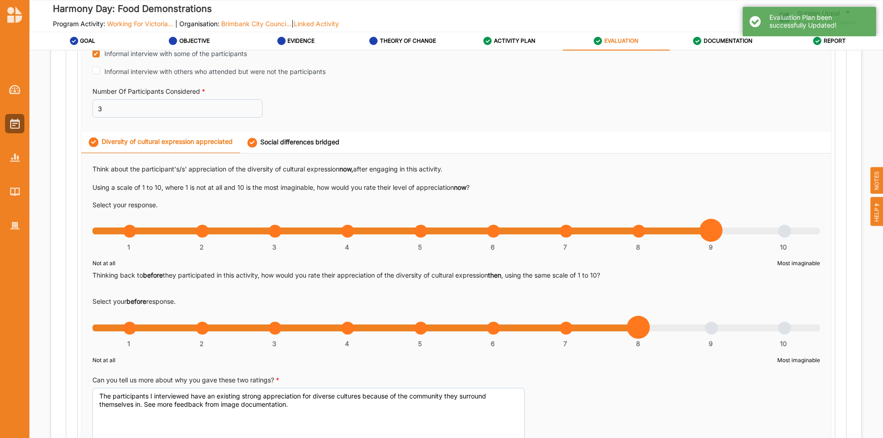
scroll to position [414, 0]
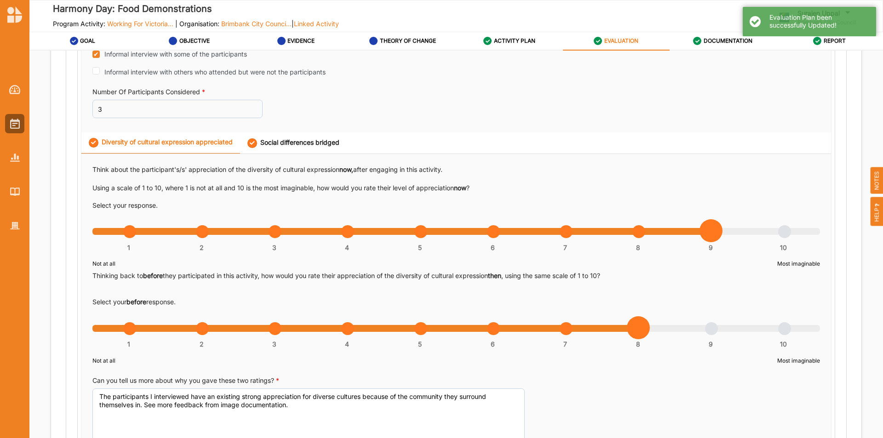
click at [298, 140] on div "Social differences bridged" at bounding box center [294, 143] width 92 height 10
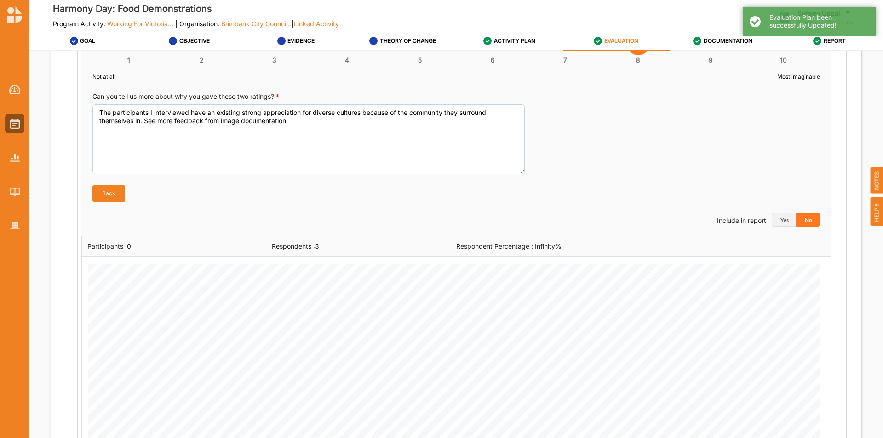
scroll to position [690, 0]
click at [780, 217] on button "Yes" at bounding box center [784, 219] width 24 height 14
click at [820, 44] on icon at bounding box center [817, 41] width 8 height 8
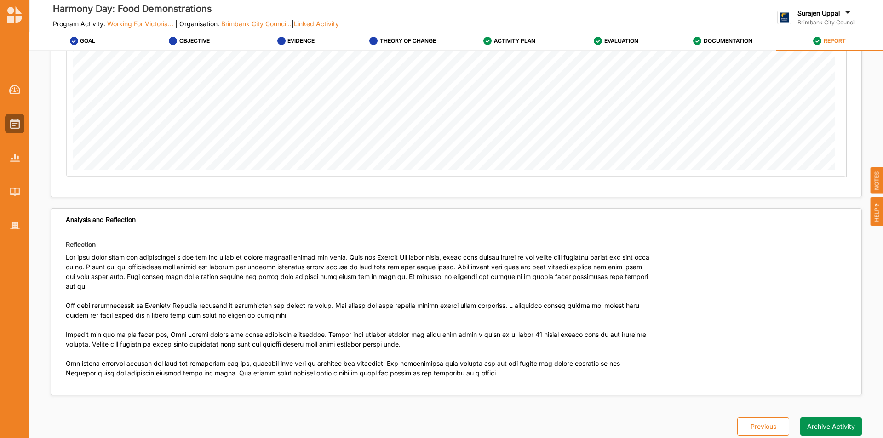
scroll to position [1690, 0]
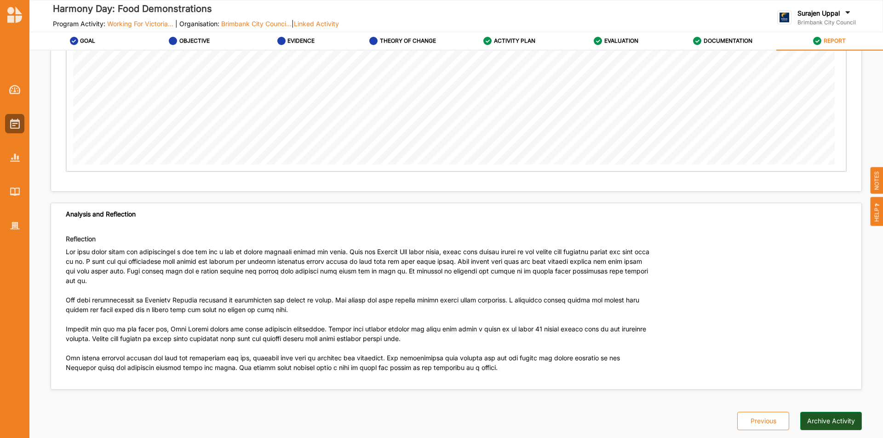
click at [817, 412] on button "Archive Activity" at bounding box center [832, 421] width 62 height 18
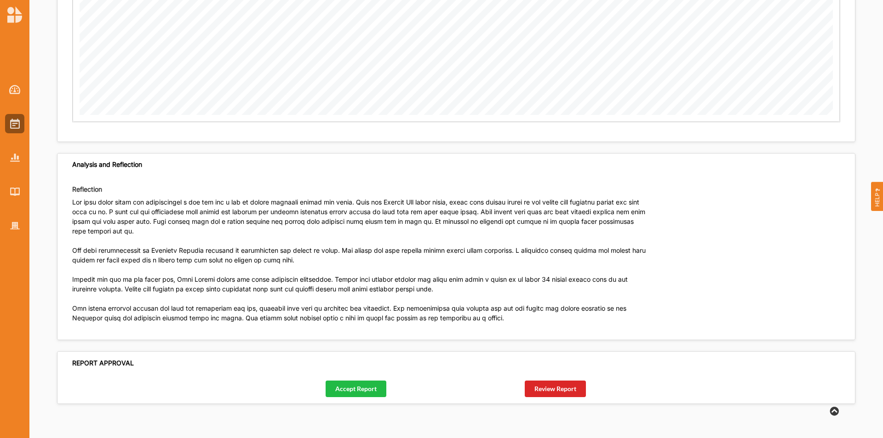
scroll to position [1731, 0]
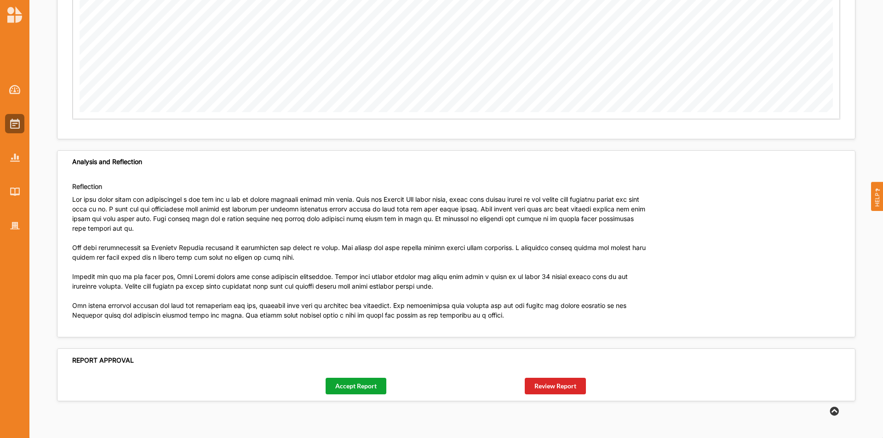
drag, startPoint x: 362, startPoint y: 385, endPoint x: 375, endPoint y: 384, distance: 12.4
click at [363, 384] on button "Accept Report" at bounding box center [356, 386] width 61 height 17
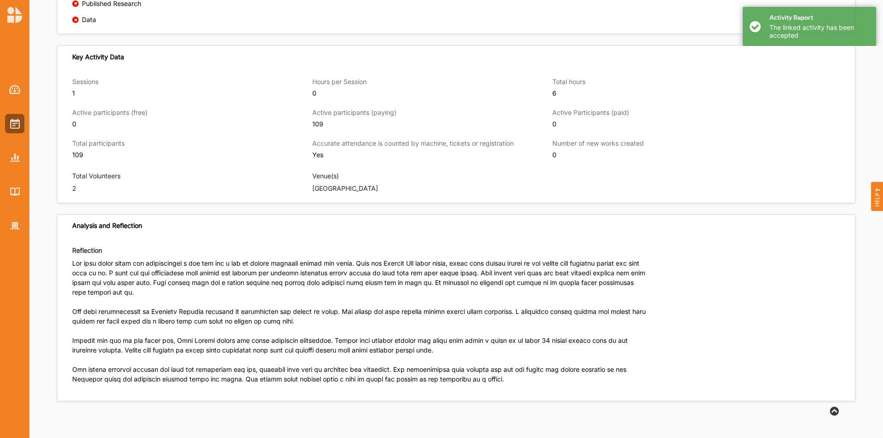
scroll to position [669, 0]
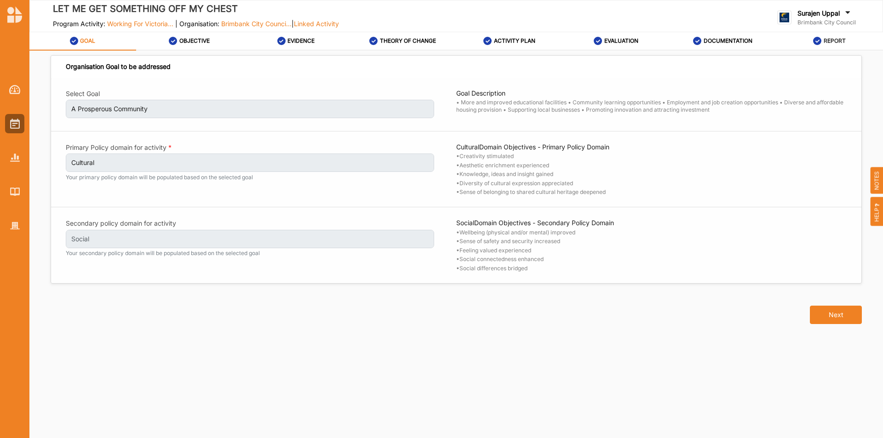
click at [823, 38] on div "REPORT" at bounding box center [829, 41] width 33 height 17
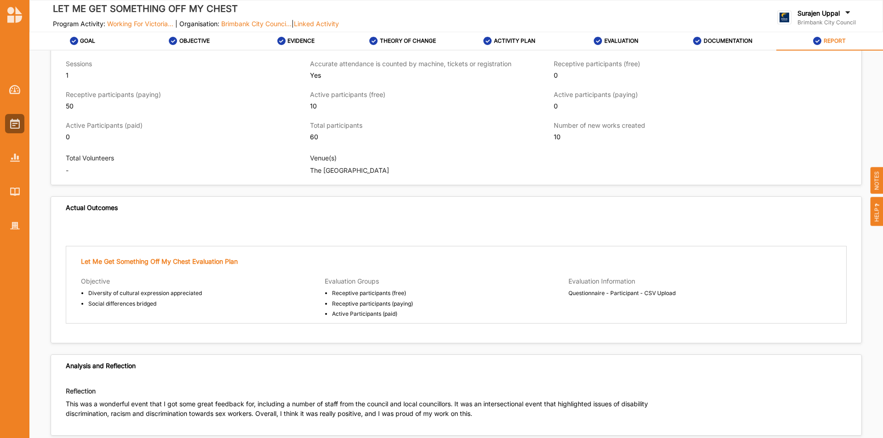
scroll to position [666, 0]
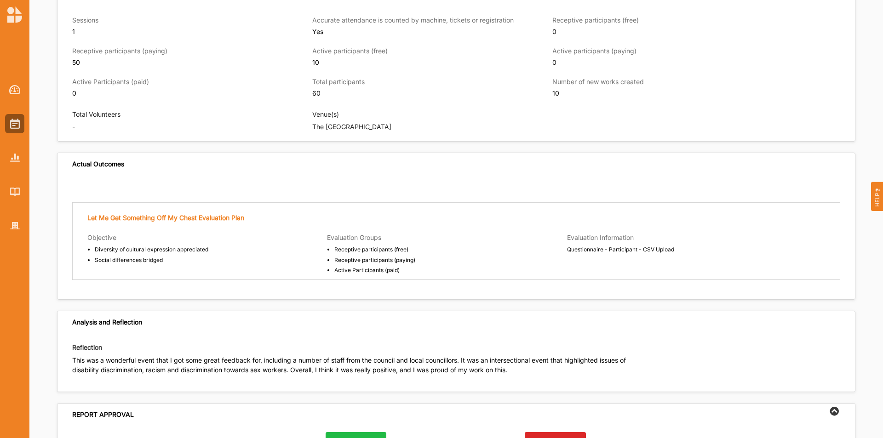
scroll to position [982, 0]
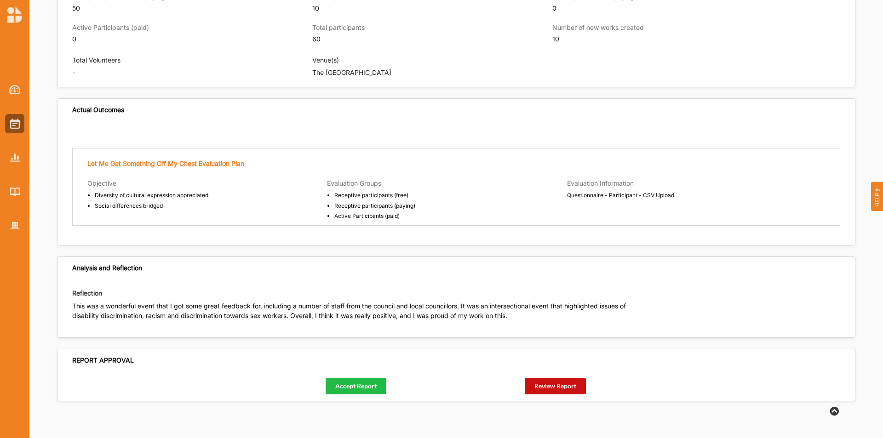
click at [543, 388] on button "Review Report" at bounding box center [555, 386] width 61 height 17
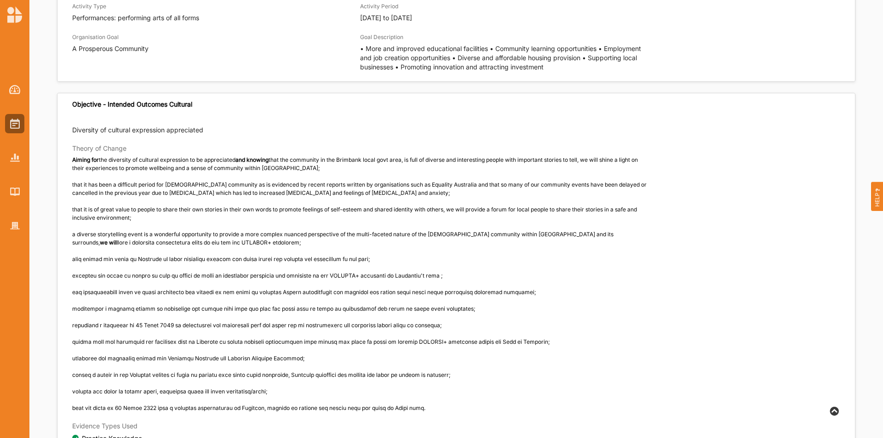
scroll to position [276, 0]
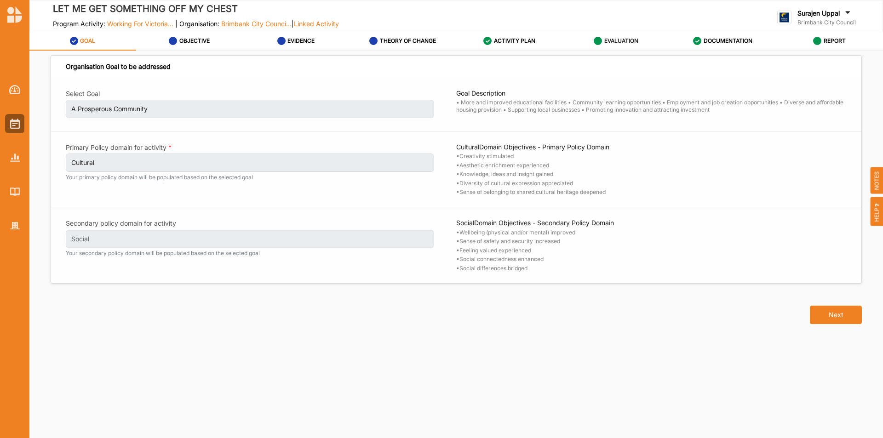
click at [608, 38] on label "EVALUATION" at bounding box center [622, 40] width 34 height 7
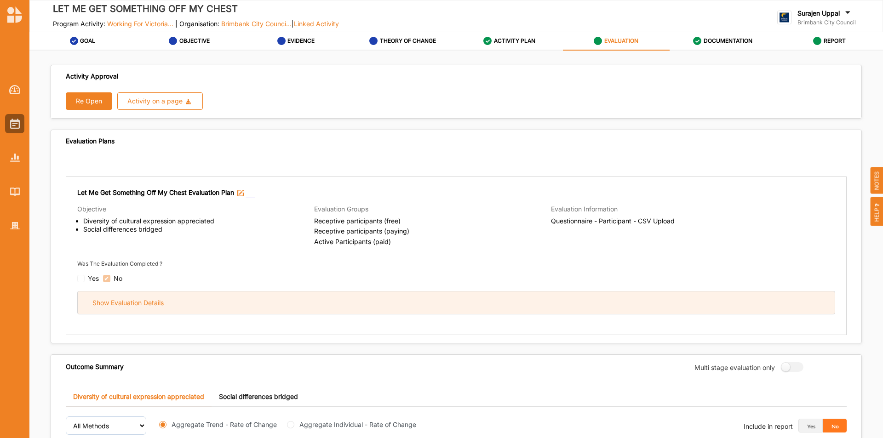
click at [380, 295] on div "Show Evaluation Details" at bounding box center [456, 303] width 757 height 23
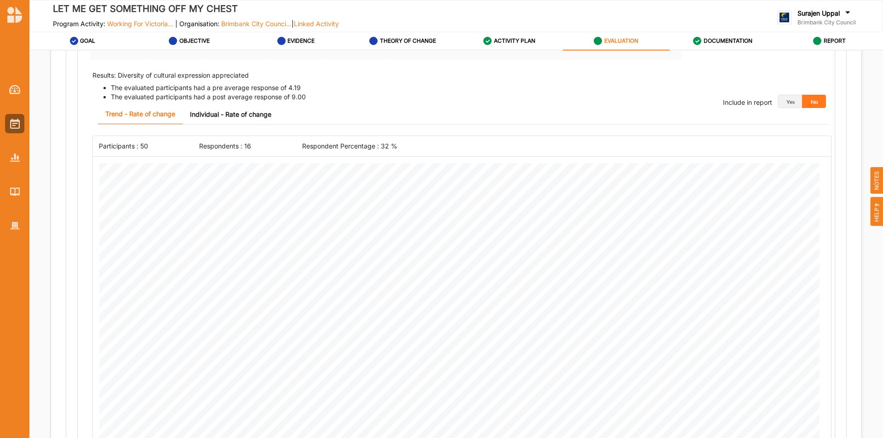
scroll to position [506, 0]
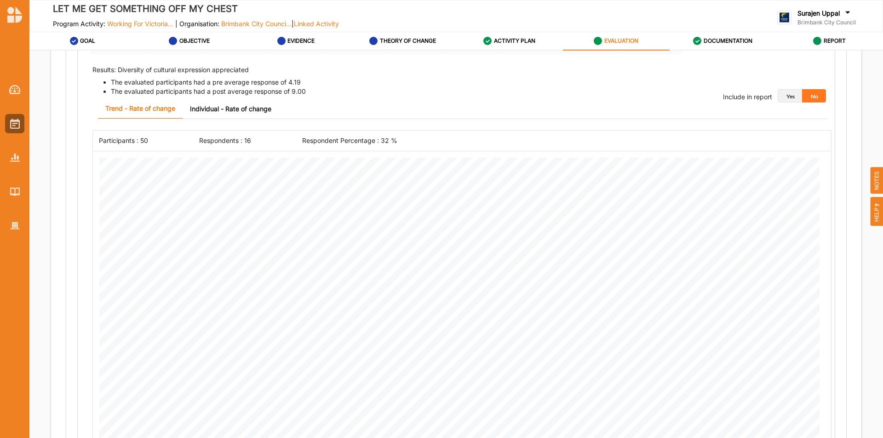
click at [779, 91] on button "Yes" at bounding box center [790, 96] width 24 height 14
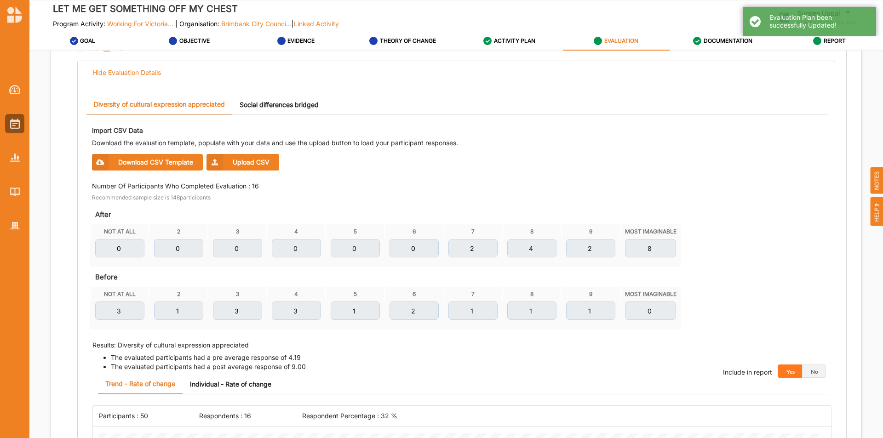
scroll to position [138, 0]
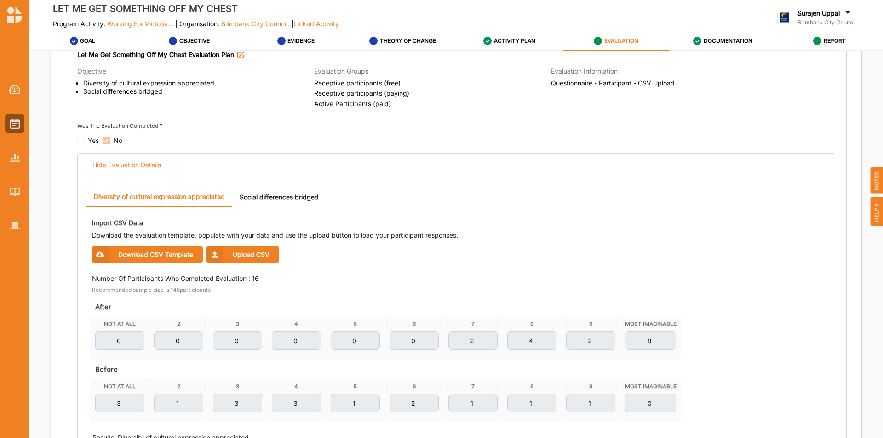
click at [285, 200] on link "Social differences bridged" at bounding box center [279, 197] width 94 height 20
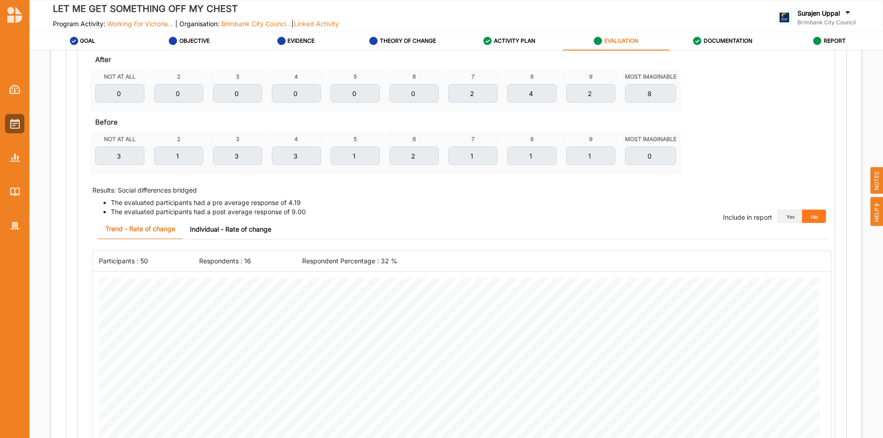
scroll to position [460, 0]
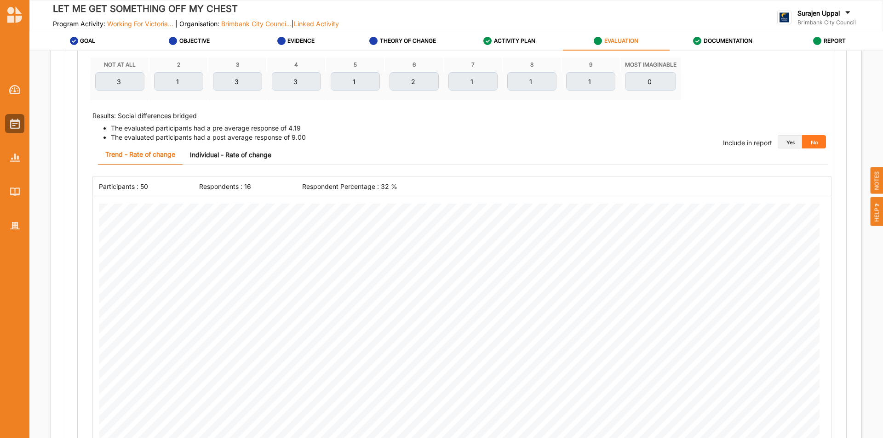
drag, startPoint x: 781, startPoint y: 142, endPoint x: 777, endPoint y: 148, distance: 7.2
click at [783, 143] on button "Yes" at bounding box center [790, 142] width 24 height 14
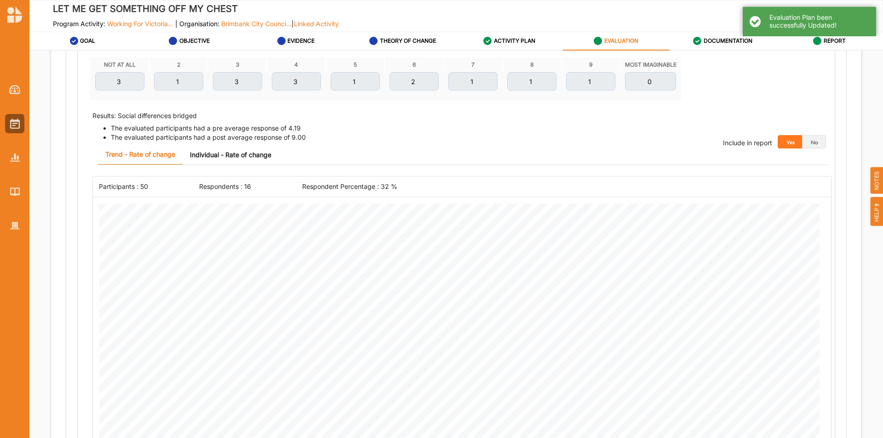
click at [821, 35] on div "Evaluation Plan been successfully Updated!" at bounding box center [809, 21] width 133 height 29
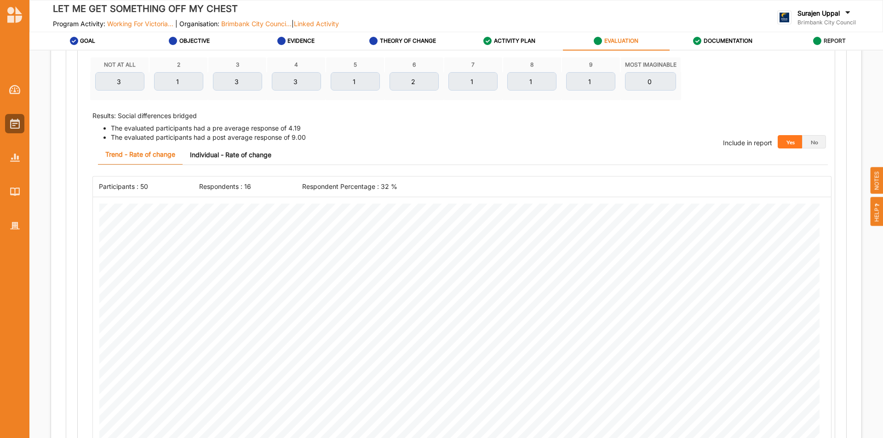
click at [820, 35] on div "REPORT" at bounding box center [829, 41] width 33 height 17
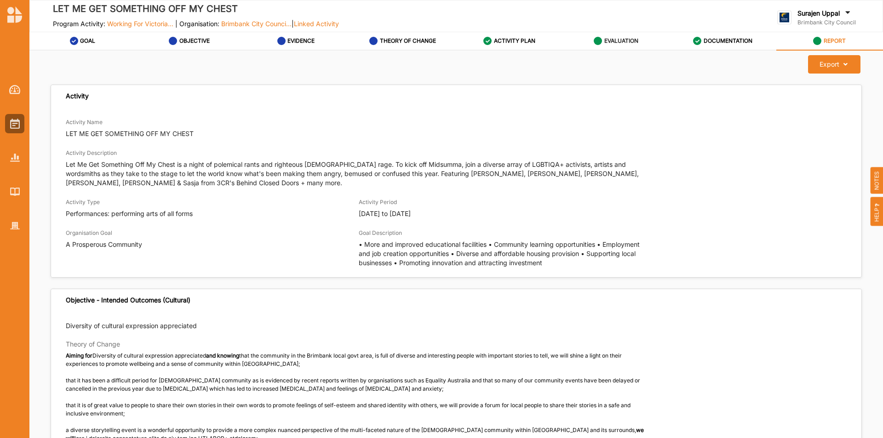
click at [606, 37] on div "EVALUATION" at bounding box center [616, 41] width 45 height 17
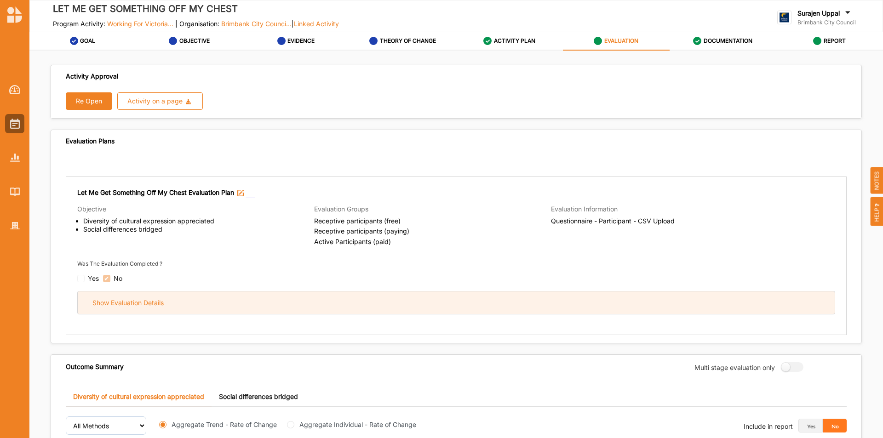
click at [271, 306] on div "Show Evaluation Details" at bounding box center [456, 303] width 757 height 23
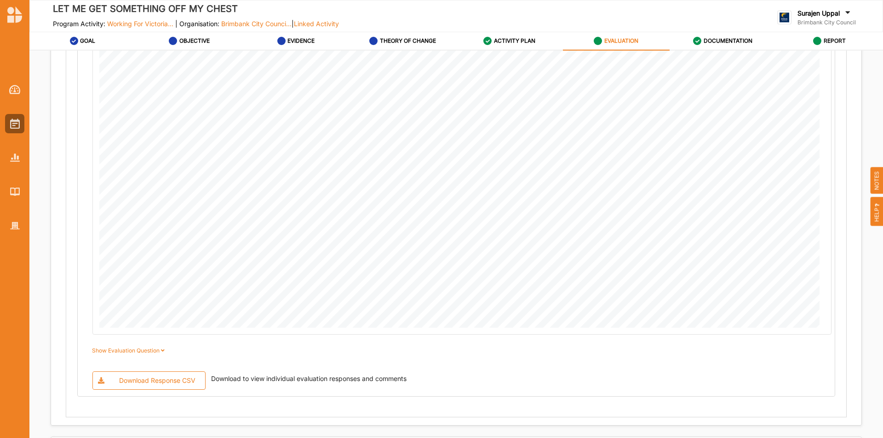
scroll to position [966, 0]
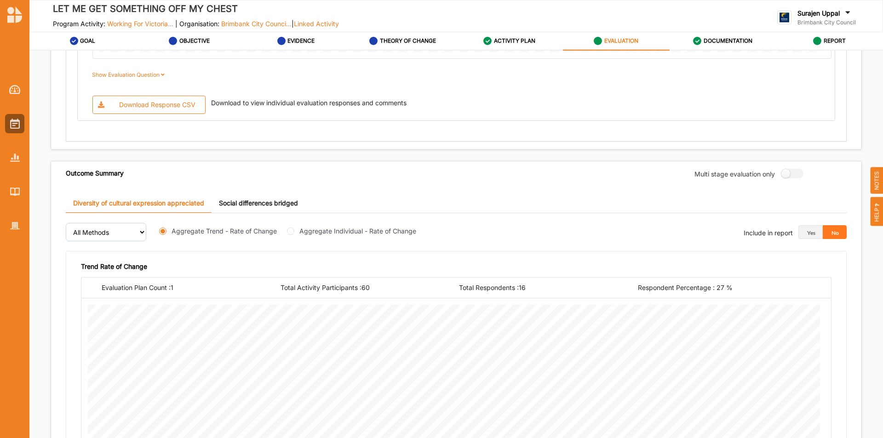
click at [140, 108] on div "Download Response CSV" at bounding box center [157, 105] width 76 height 8
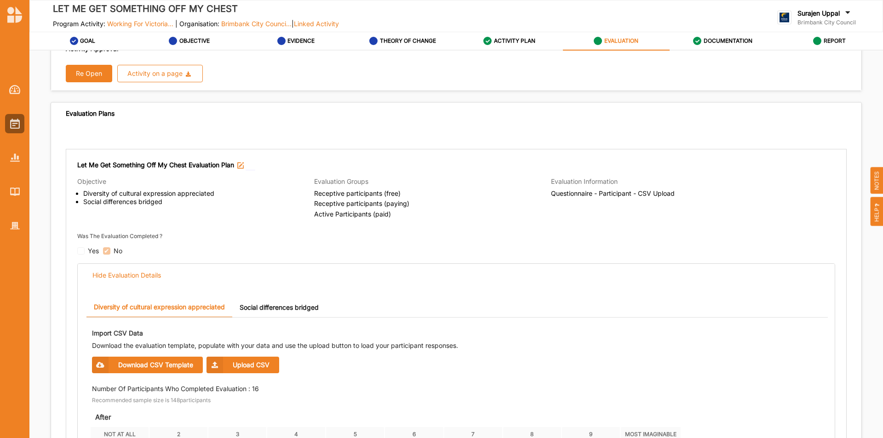
scroll to position [0, 0]
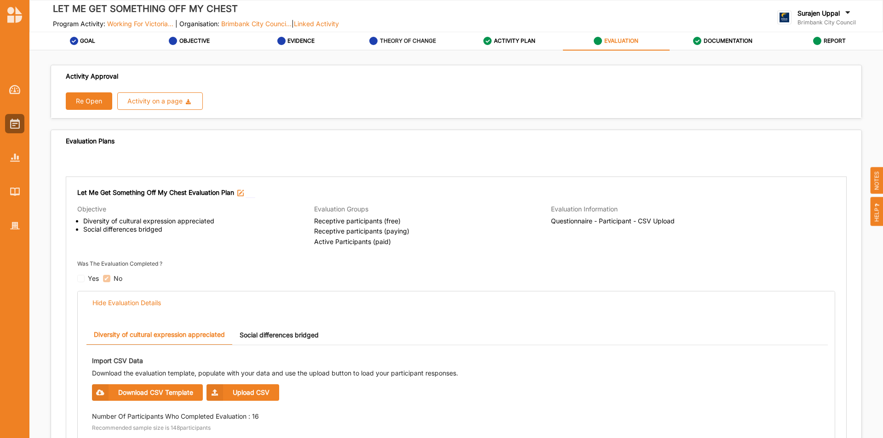
click at [422, 46] on div "THEORY OF CHANGE" at bounding box center [402, 41] width 67 height 17
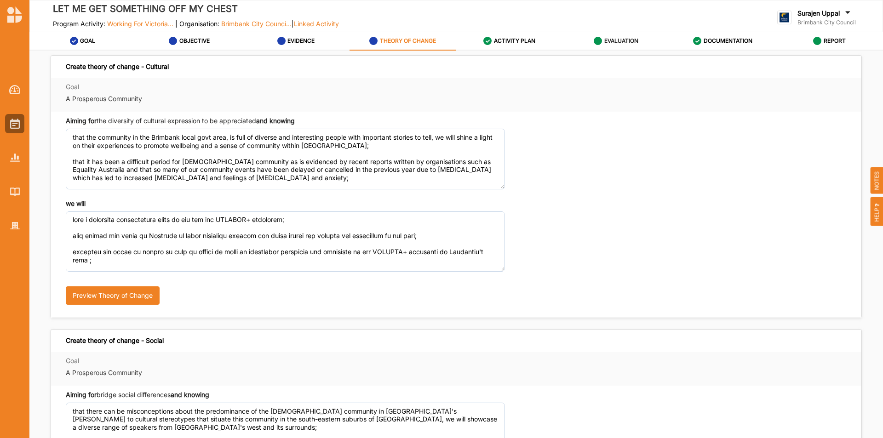
click at [623, 40] on label "EVALUATION" at bounding box center [622, 40] width 34 height 7
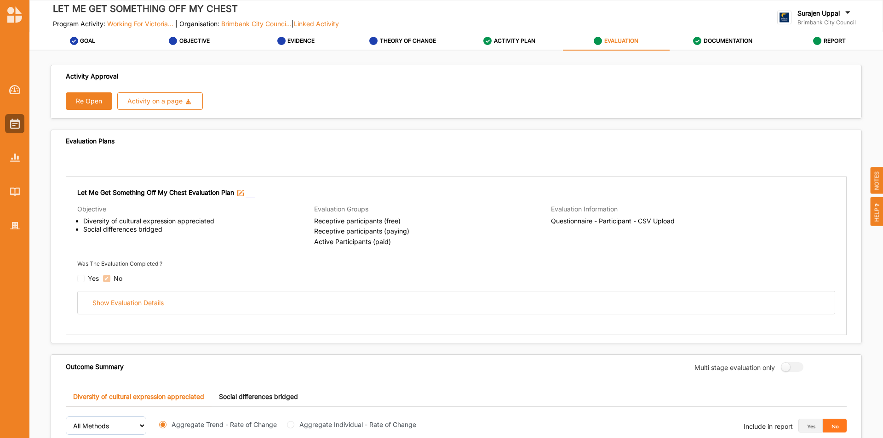
click at [97, 97] on button "Re Open" at bounding box center [89, 100] width 46 height 17
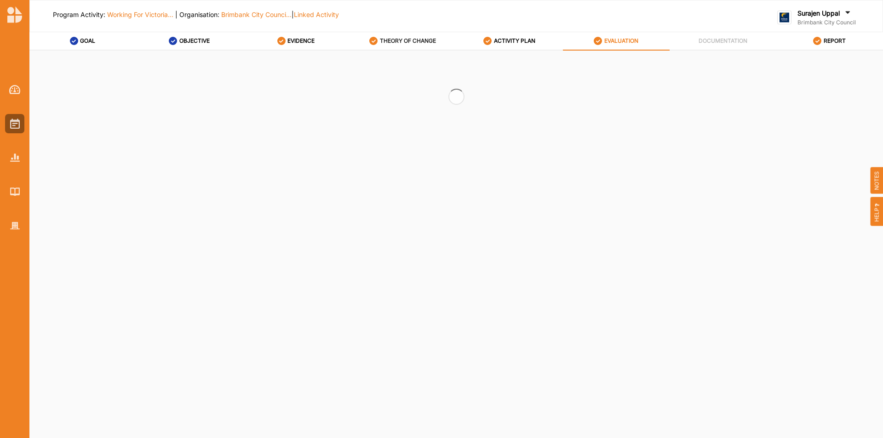
click at [403, 41] on label "THEORY OF CHANGE" at bounding box center [408, 40] width 56 height 7
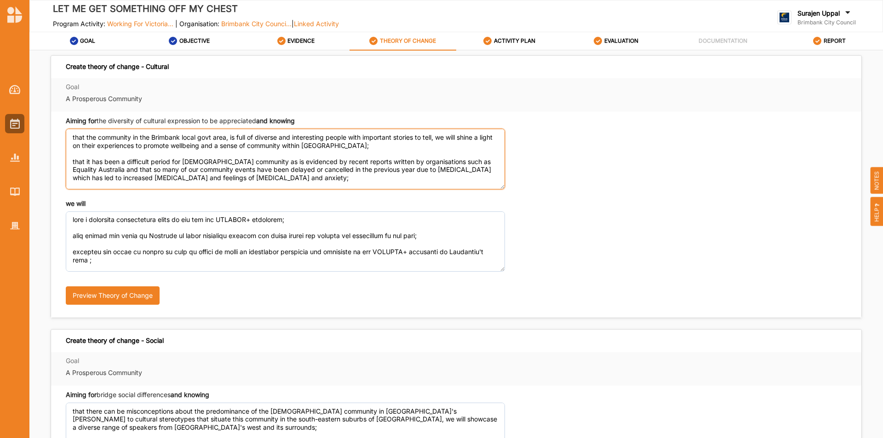
click at [73, 160] on textarea "that the community in the Brimbank local govt area, is full of diverse and inte…" at bounding box center [285, 159] width 439 height 60
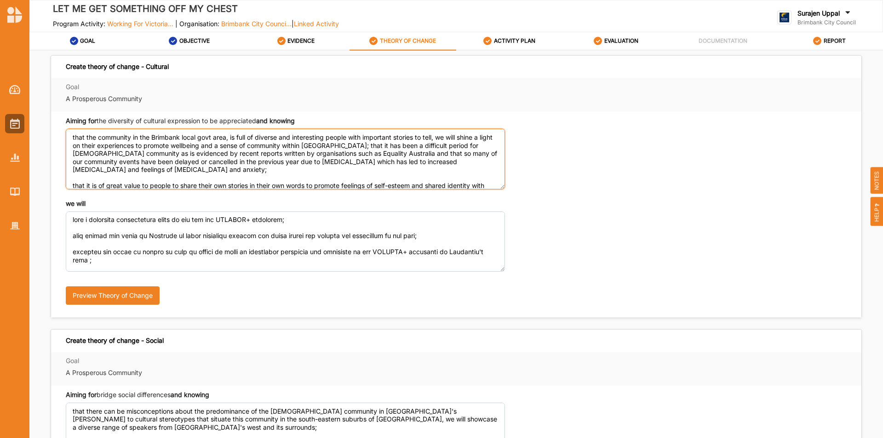
click at [205, 177] on textarea "that the community in the Brimbank local govt area, is full of diverse and inte…" at bounding box center [285, 159] width 439 height 60
click at [205, 173] on textarea "that the community in the Brimbank local govt area, is full of diverse and inte…" at bounding box center [285, 159] width 439 height 60
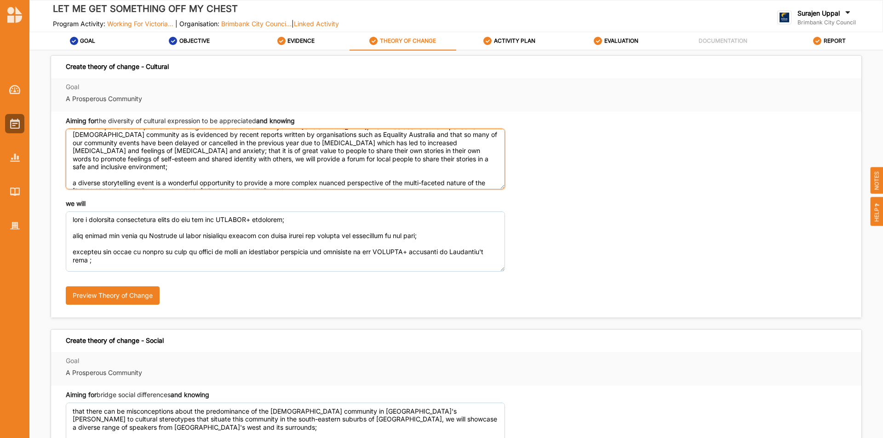
scroll to position [29, 0]
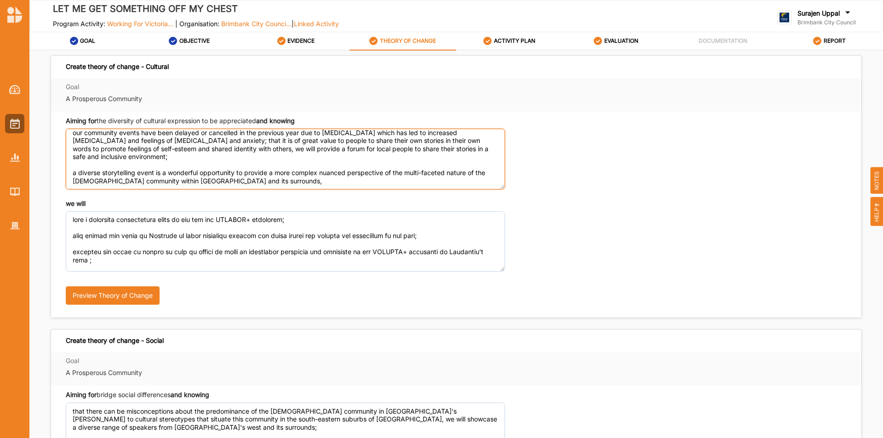
click at [69, 173] on textarea "that the community in the Brimbank local govt area, is full of diverse and inte…" at bounding box center [285, 159] width 439 height 60
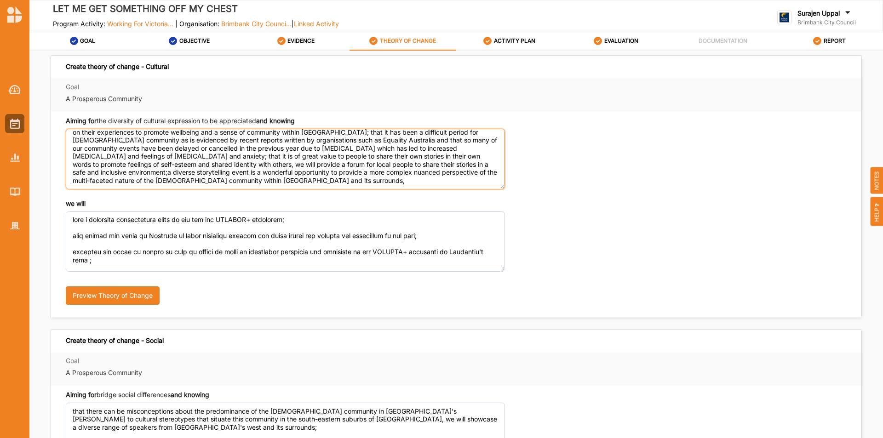
scroll to position [13, 0]
type textarea "that the community in the Brimbank local govt area, is full of diverse and inte…"
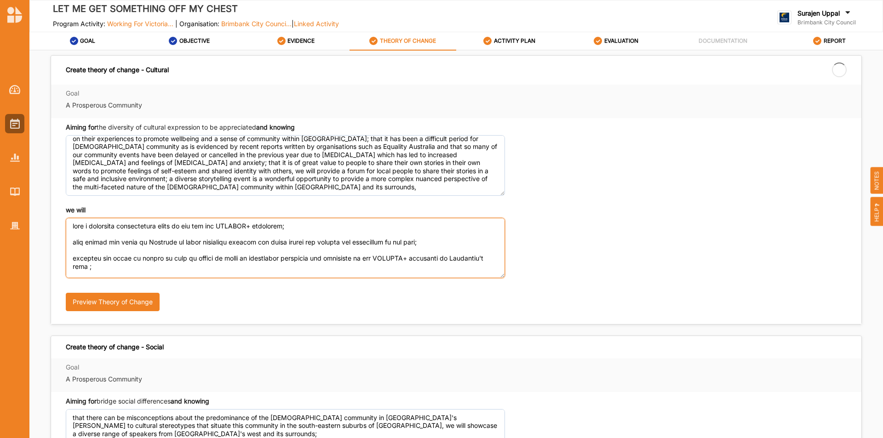
click at [69, 236] on textarea "we will" at bounding box center [285, 248] width 439 height 60
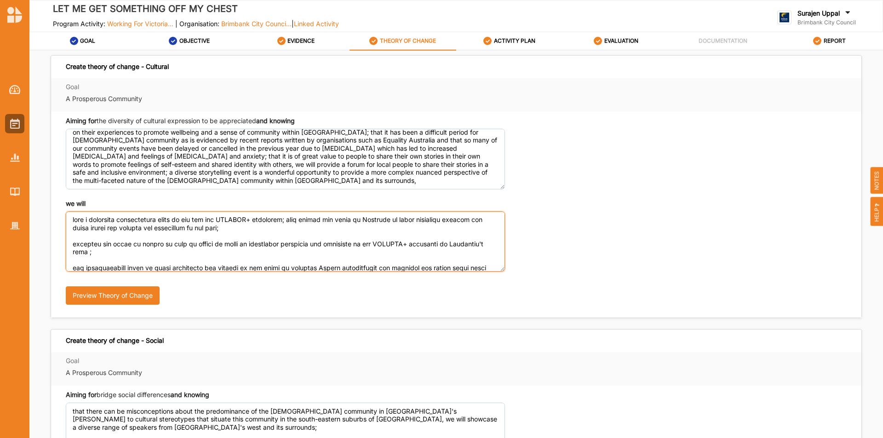
click at [71, 248] on textarea "we will" at bounding box center [285, 242] width 439 height 60
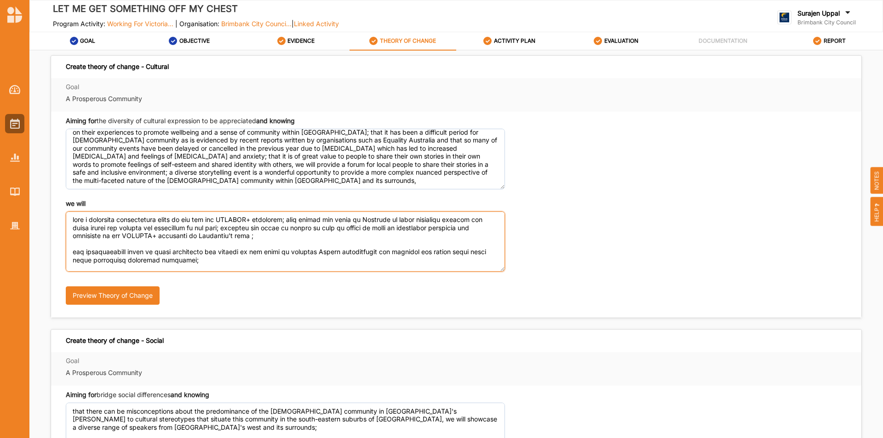
click at [262, 237] on textarea "we will" at bounding box center [285, 242] width 439 height 60
click at [70, 251] on textarea "we will" at bounding box center [285, 242] width 439 height 60
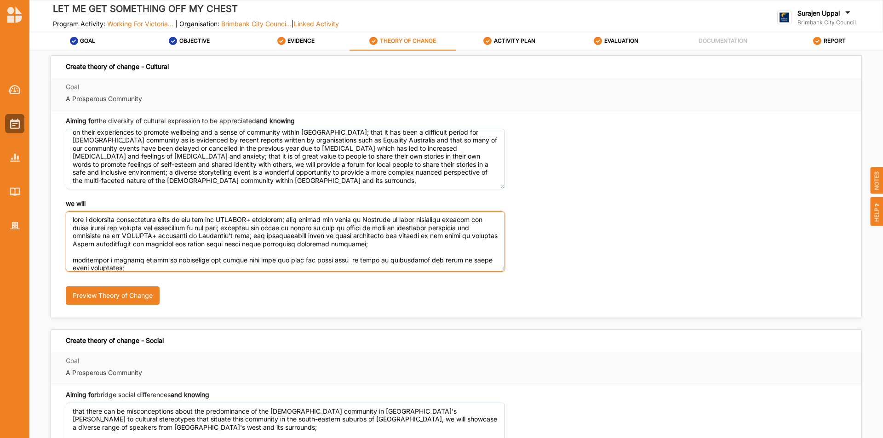
click at [393, 245] on textarea "we will" at bounding box center [285, 242] width 439 height 60
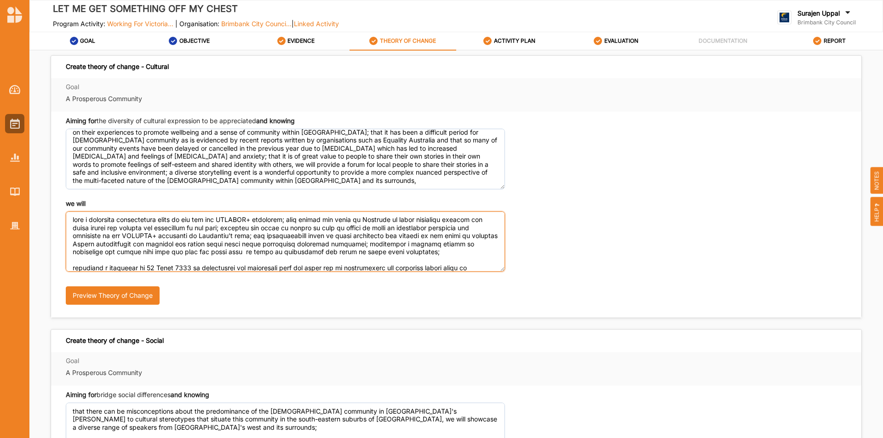
click at [440, 256] on textarea "we will" at bounding box center [285, 242] width 439 height 60
click at [421, 245] on textarea "we will" at bounding box center [285, 242] width 439 height 60
click at [466, 246] on textarea "we will" at bounding box center [285, 242] width 439 height 60
click at [470, 244] on textarea "we will" at bounding box center [285, 242] width 439 height 60
click at [438, 253] on textarea "we will" at bounding box center [285, 242] width 439 height 60
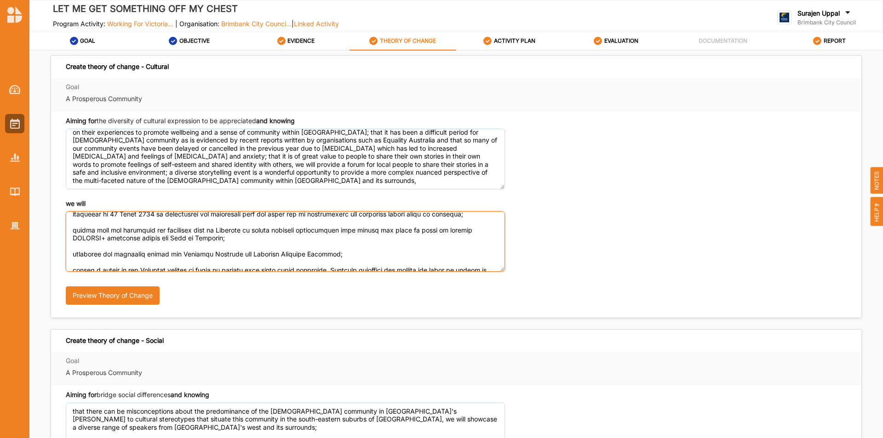
scroll to position [0, 0]
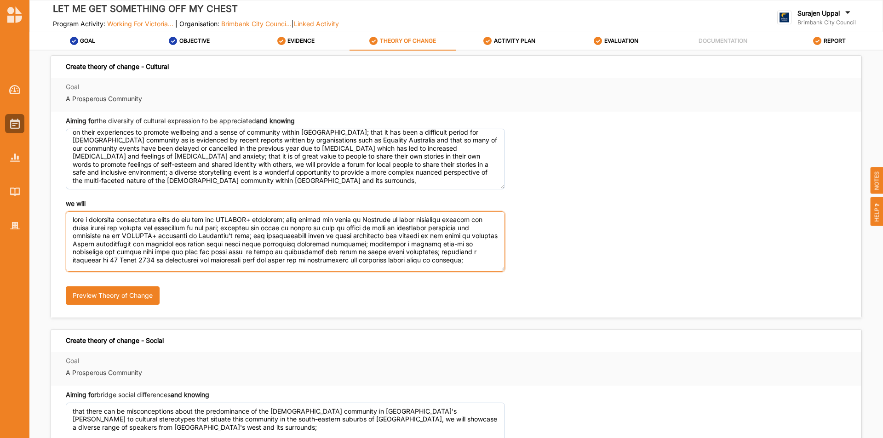
click at [452, 265] on textarea "we will" at bounding box center [285, 242] width 439 height 60
click at [467, 262] on textarea "we will" at bounding box center [285, 242] width 439 height 60
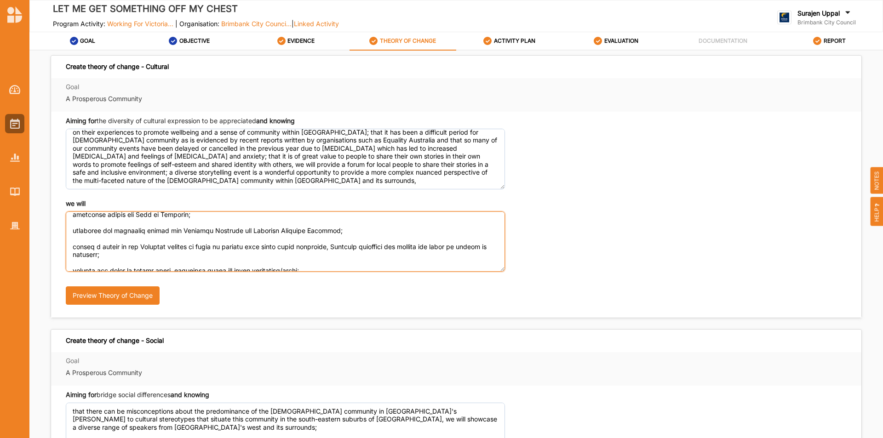
scroll to position [46, 0]
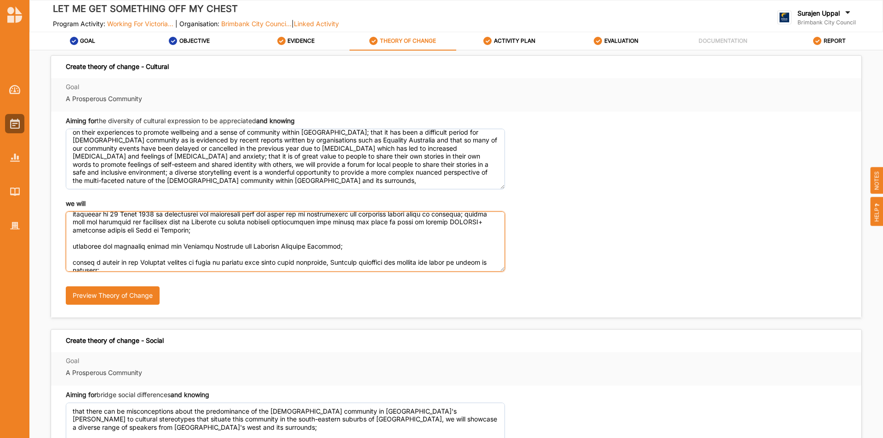
click at [203, 228] on textarea "we will" at bounding box center [285, 242] width 439 height 60
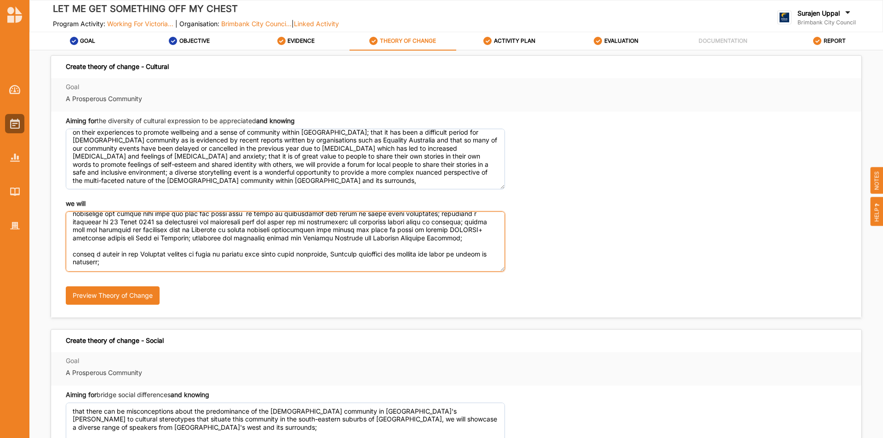
scroll to position [30, 0]
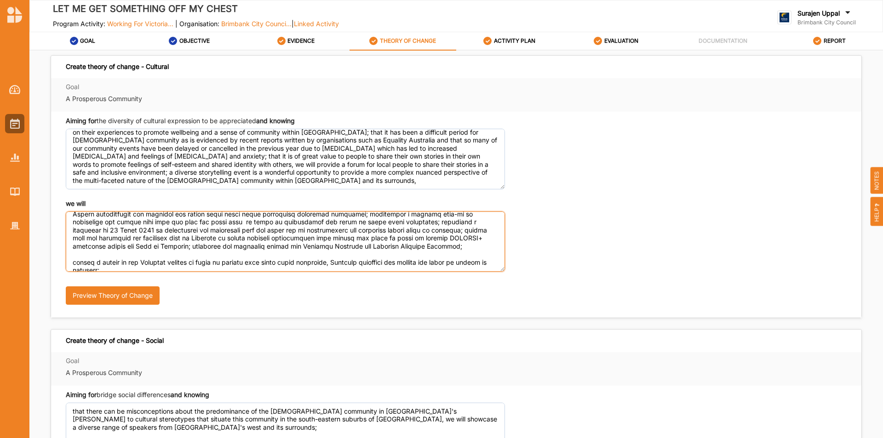
click at [451, 247] on textarea "we will" at bounding box center [285, 242] width 439 height 60
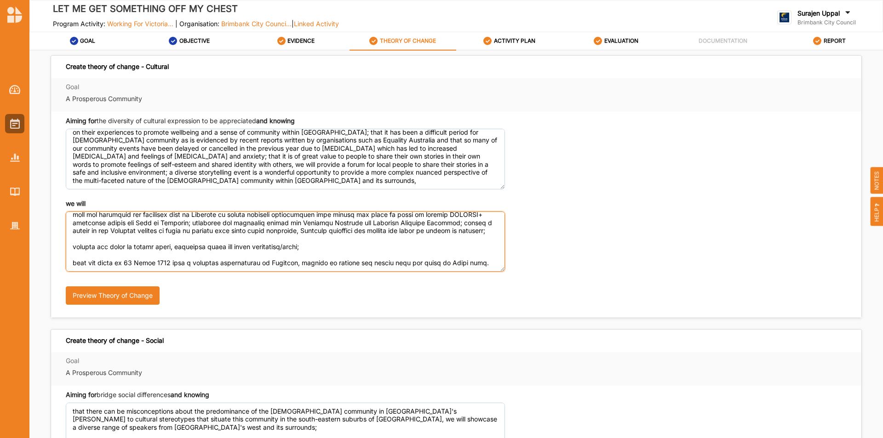
scroll to position [69, 0]
click at [123, 229] on textarea "we will" at bounding box center [285, 242] width 439 height 60
click at [127, 226] on textarea "we will" at bounding box center [285, 242] width 439 height 60
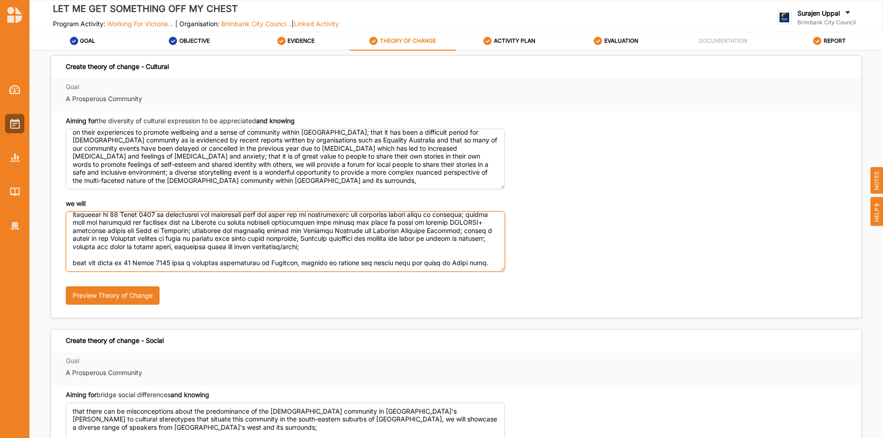
scroll to position [53, 0]
click at [365, 241] on textarea "we will" at bounding box center [285, 242] width 439 height 60
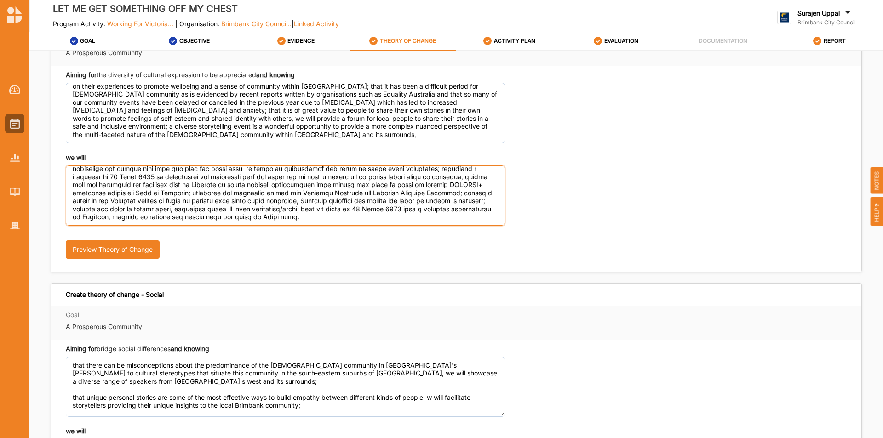
scroll to position [0, 0]
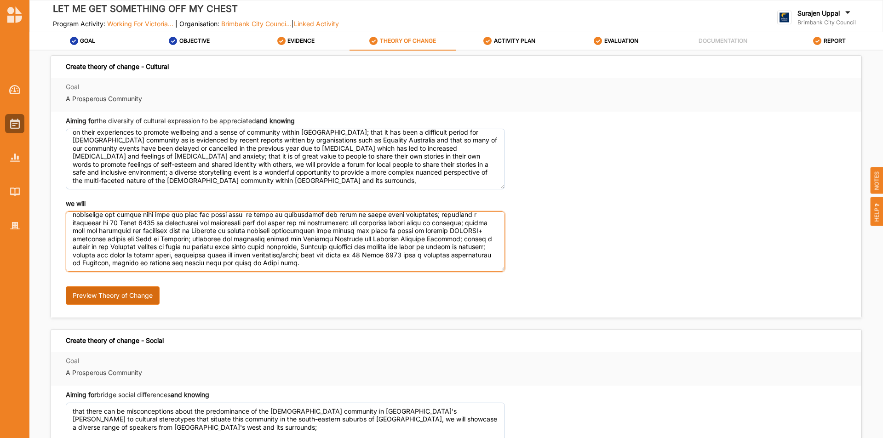
type textarea "hold a polemical storytelling event by and for the [DEMOGRAPHIC_DATA] community…"
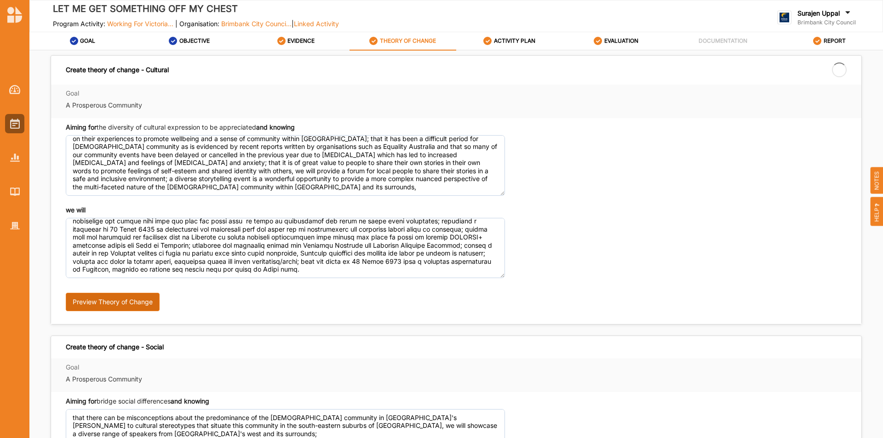
click at [92, 303] on button "Preview Theory of Change" at bounding box center [113, 302] width 94 height 18
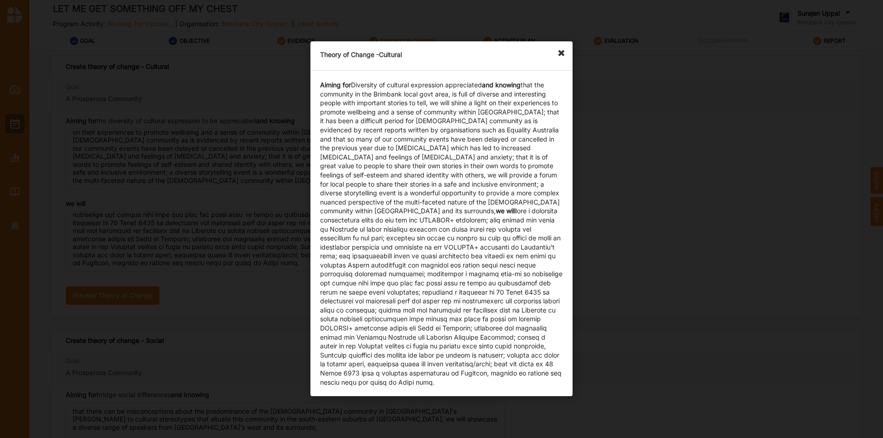
click at [560, 56] on icon at bounding box center [564, 48] width 15 height 15
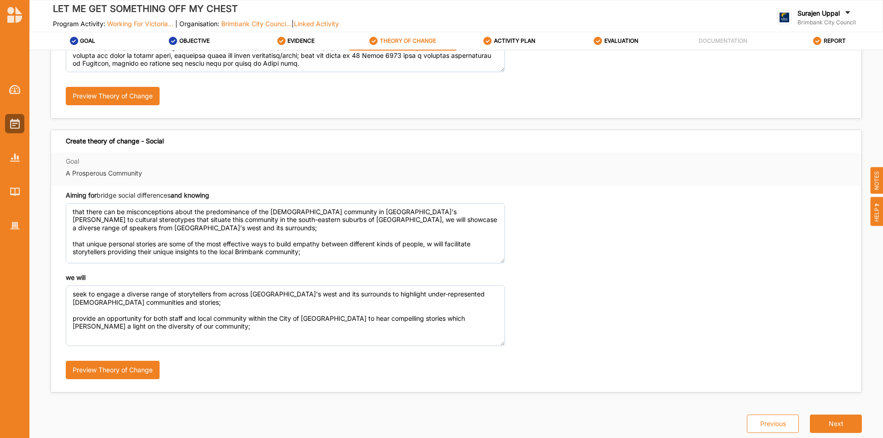
scroll to position [202, 0]
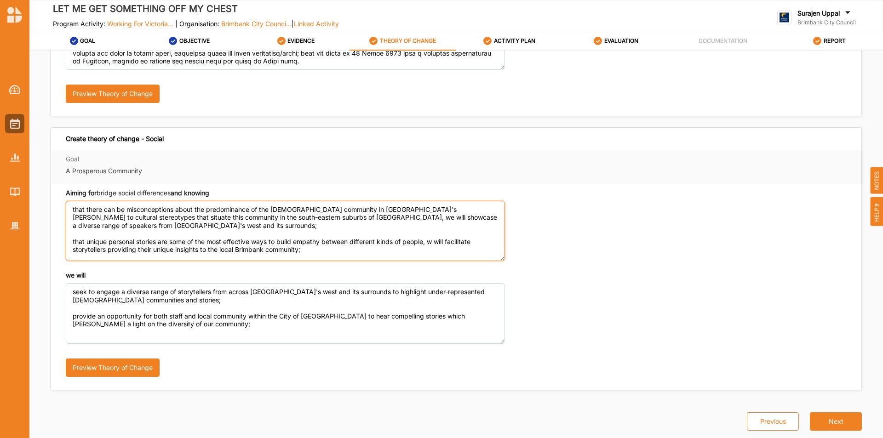
click at [152, 230] on textarea "that there can be misconceptions about the predominance of the [DEMOGRAPHIC_DAT…" at bounding box center [285, 231] width 439 height 60
drag, startPoint x: 185, startPoint y: 212, endPoint x: 172, endPoint y: 228, distance: 21.2
click at [185, 213] on textarea "that there can be misconceptions about the predominance of the [DEMOGRAPHIC_DAT…" at bounding box center [285, 231] width 439 height 60
click at [165, 231] on textarea "that there can be misconceptions about the predominance of the [DEMOGRAPHIC_DAT…" at bounding box center [285, 231] width 439 height 60
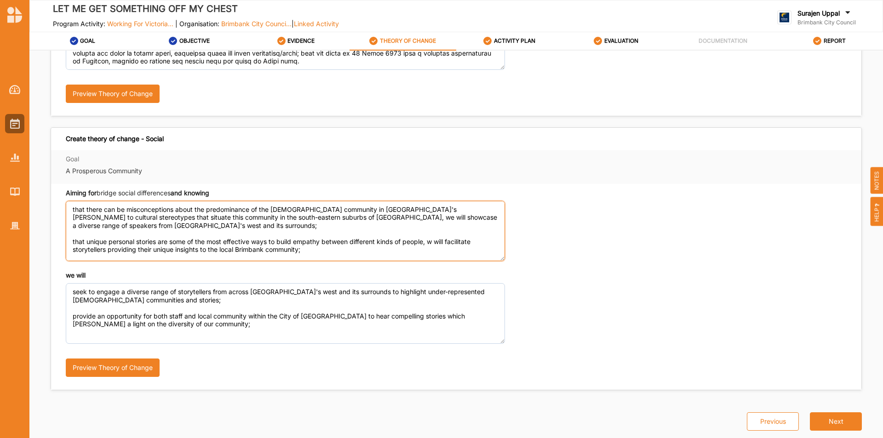
click at [148, 229] on textarea "that there can be misconceptions about the predominance of the [DEMOGRAPHIC_DAT…" at bounding box center [285, 231] width 439 height 60
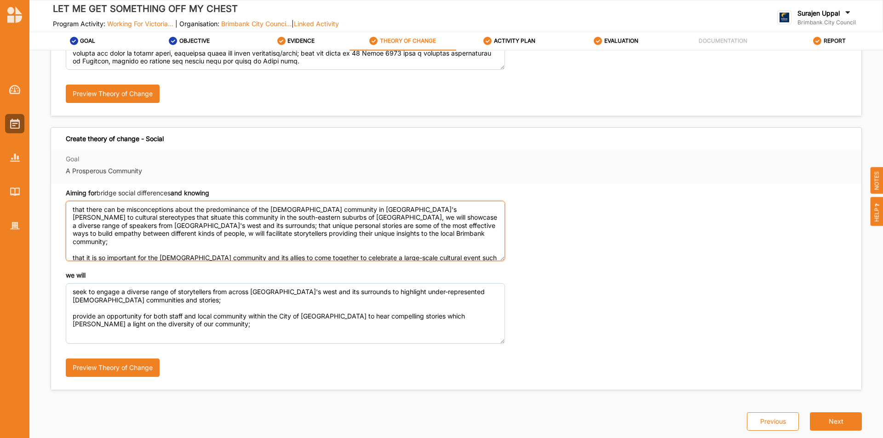
click at [386, 236] on textarea "that there can be misconceptions about the predominance of the [DEMOGRAPHIC_DAT…" at bounding box center [285, 231] width 439 height 60
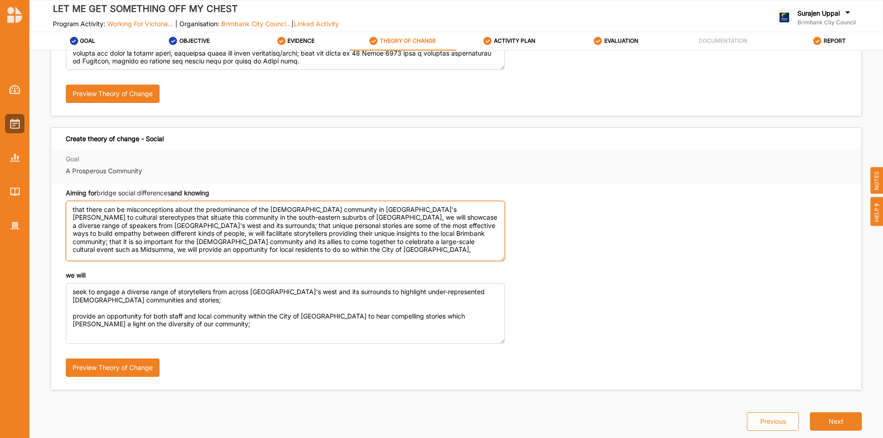
click at [263, 252] on textarea "that there can be misconceptions about the predominance of the [DEMOGRAPHIC_DAT…" at bounding box center [285, 231] width 439 height 60
type textarea "that there can be misconceptions about the predominance of the [DEMOGRAPHIC_DAT…"
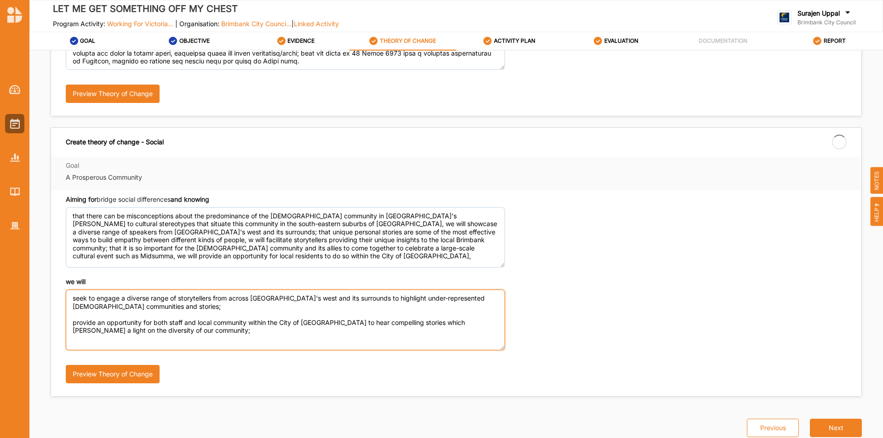
click at [156, 302] on textarea "seek to engage a diverse range of storytellers from across [GEOGRAPHIC_DATA]'s …" at bounding box center [285, 320] width 439 height 60
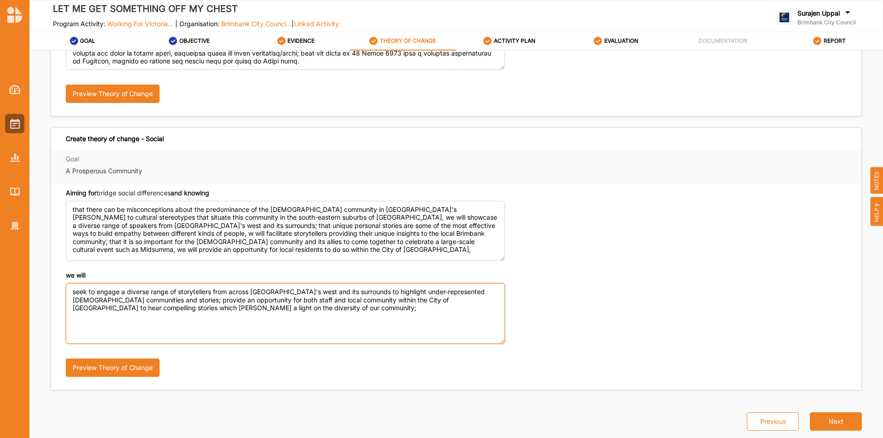
click at [102, 311] on textarea "seek to engage a diverse range of storytellers from across [GEOGRAPHIC_DATA]'s …" at bounding box center [285, 313] width 439 height 60
click at [252, 306] on textarea "seek to engage a diverse range of storytellers from across [GEOGRAPHIC_DATA]'s …" at bounding box center [285, 313] width 439 height 60
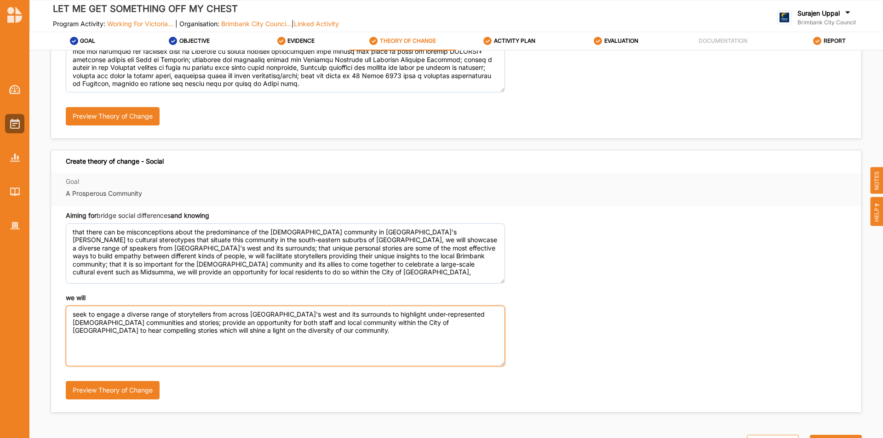
scroll to position [184, 0]
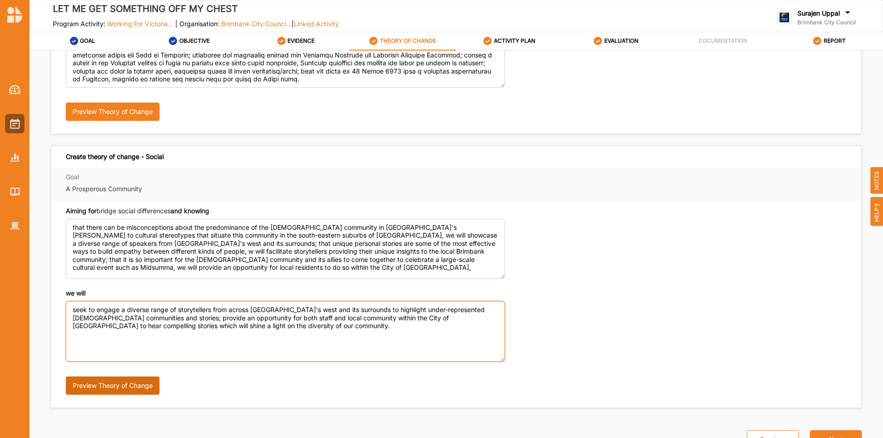
type textarea "seek to engage a diverse range of storytellers from across [GEOGRAPHIC_DATA]'s …"
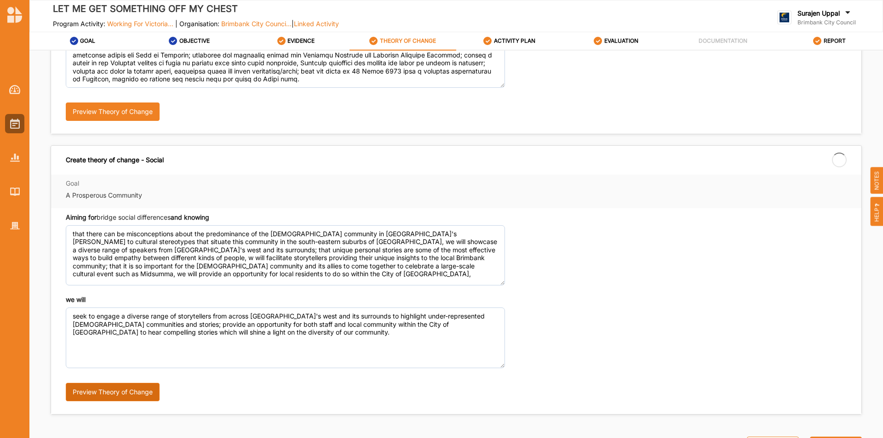
click at [96, 389] on button "Preview Theory of Change" at bounding box center [113, 392] width 94 height 18
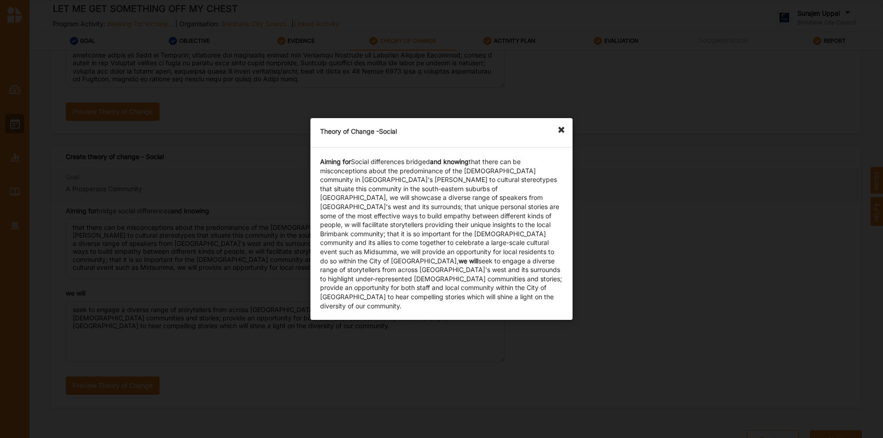
drag, startPoint x: 563, startPoint y: 136, endPoint x: 577, endPoint y: 140, distance: 14.9
click at [563, 133] on icon at bounding box center [564, 125] width 15 height 15
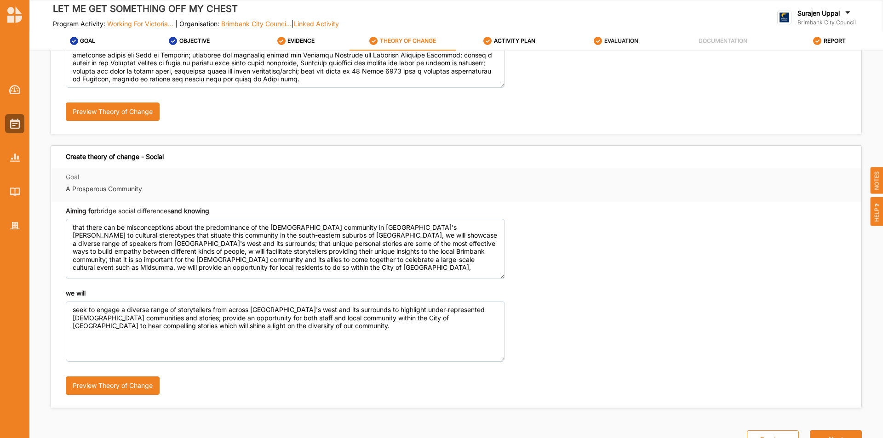
click at [612, 41] on label "EVALUATION" at bounding box center [622, 40] width 34 height 7
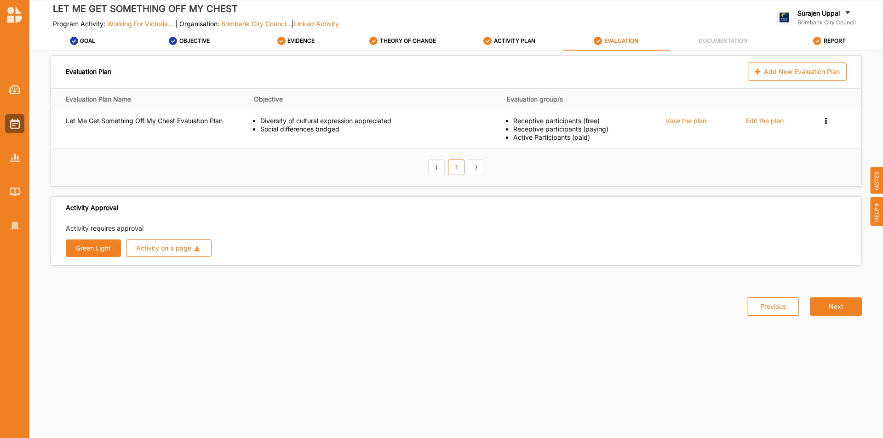
click at [89, 250] on button "Green Light" at bounding box center [93, 248] width 55 height 17
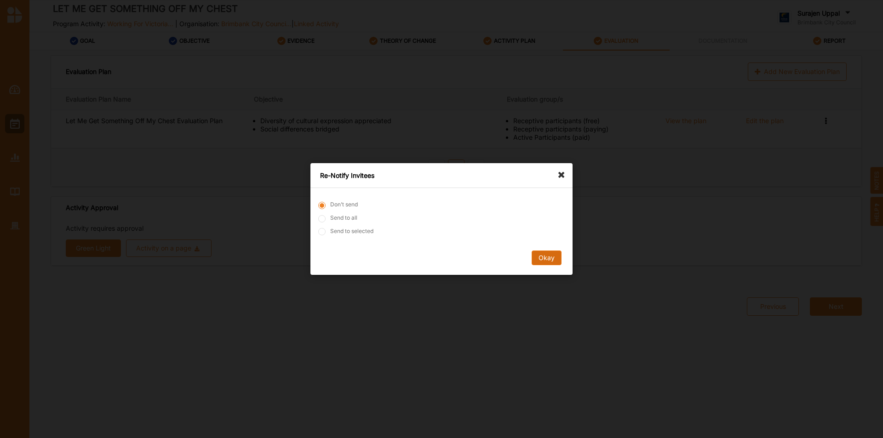
click at [539, 254] on button "Okay" at bounding box center [547, 258] width 30 height 15
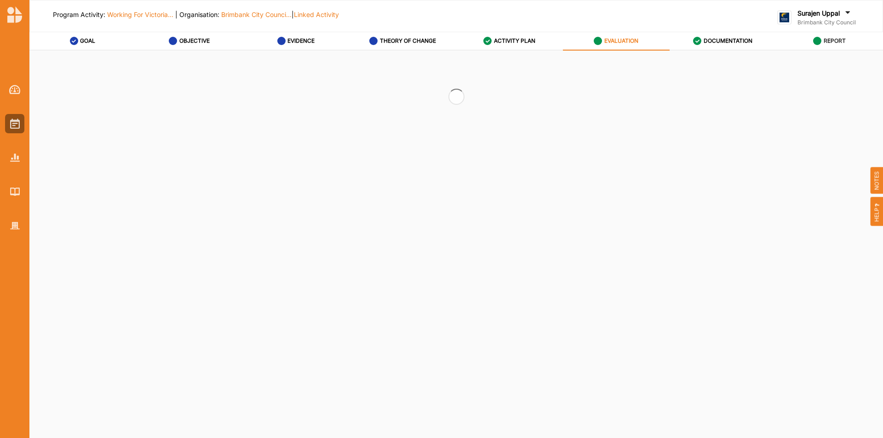
click at [839, 41] on label "REPORT" at bounding box center [835, 40] width 22 height 7
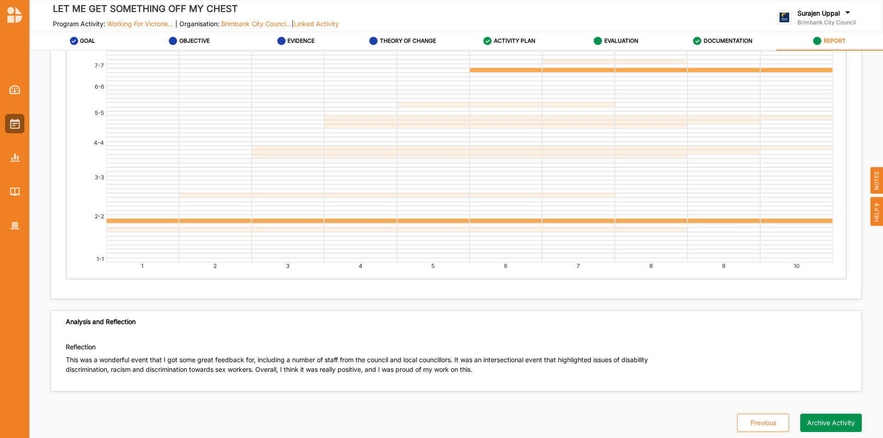
scroll to position [2322, 0]
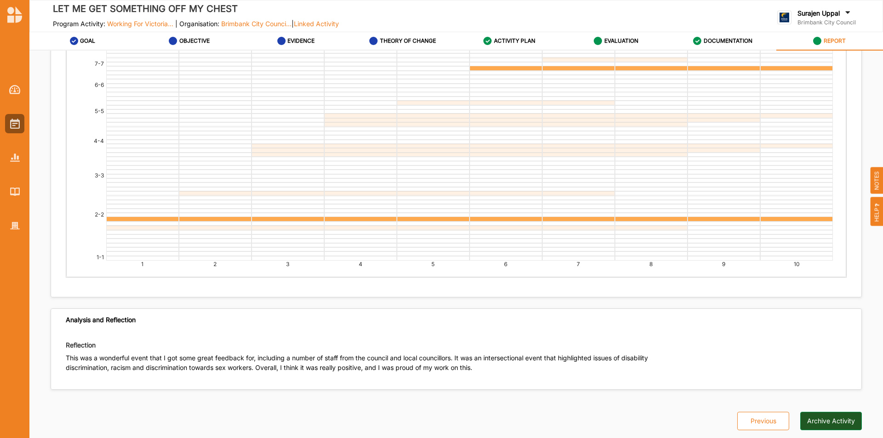
click at [827, 421] on button "Archive Activity" at bounding box center [832, 421] width 62 height 18
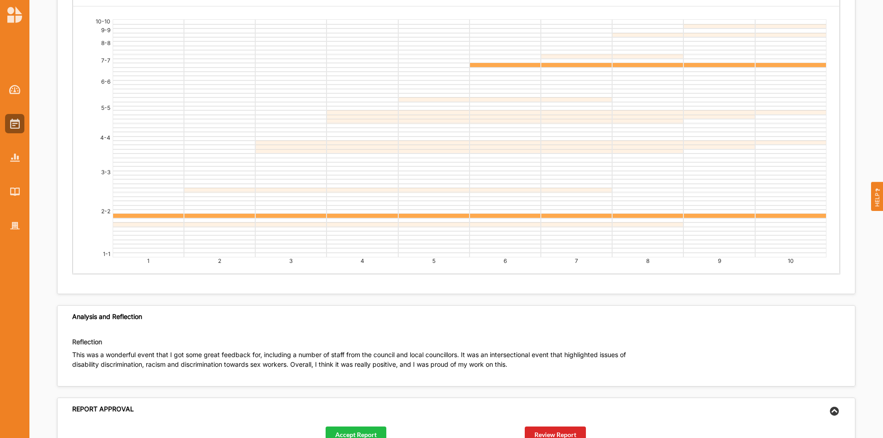
scroll to position [2362, 0]
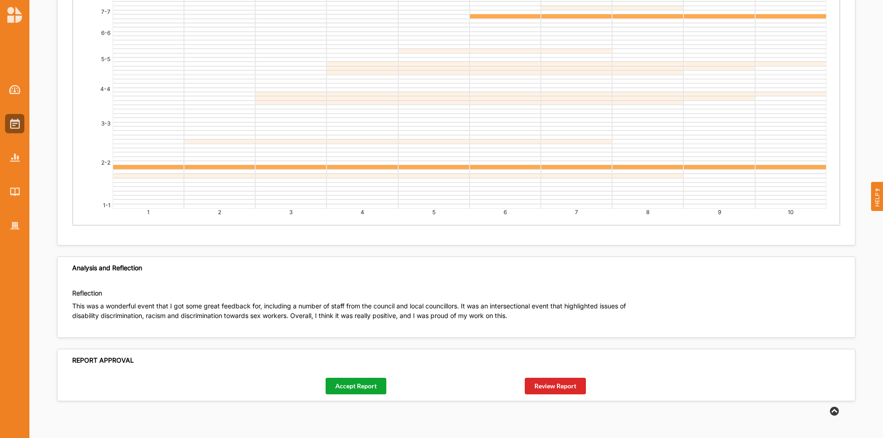
click at [370, 386] on button "Accept Report" at bounding box center [356, 386] width 61 height 17
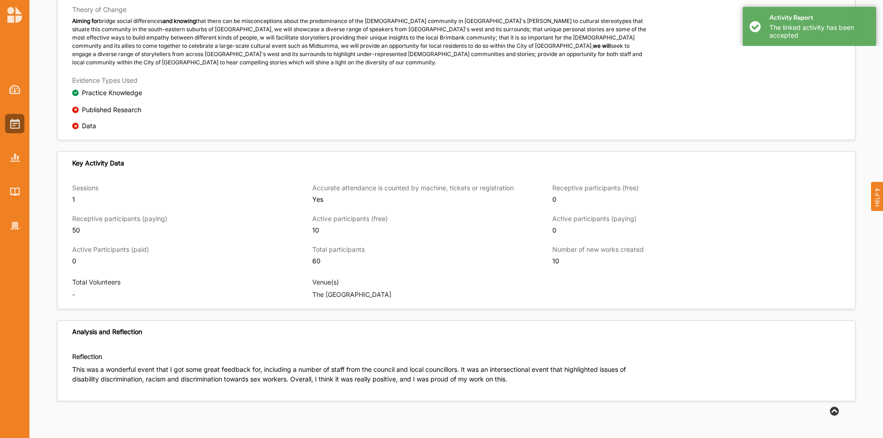
scroll to position [578, 0]
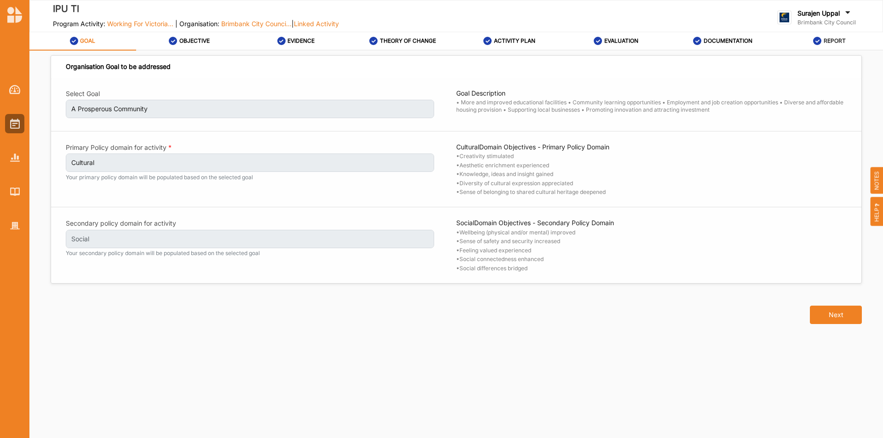
click at [841, 36] on div "REPORT" at bounding box center [829, 41] width 33 height 17
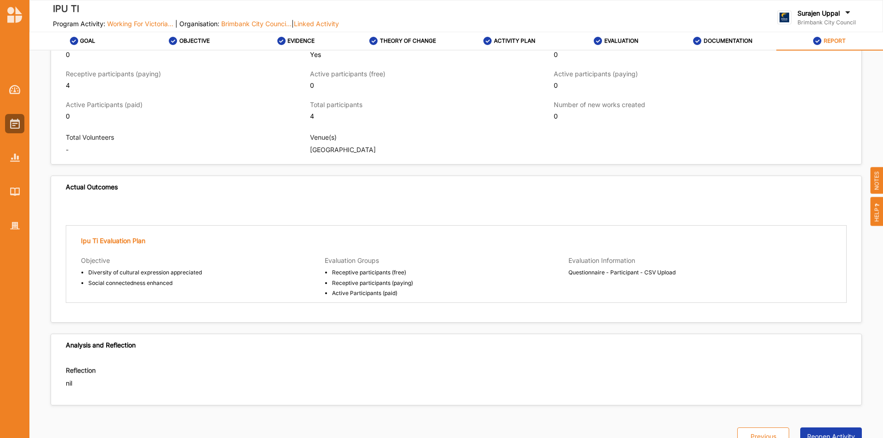
scroll to position [793, 0]
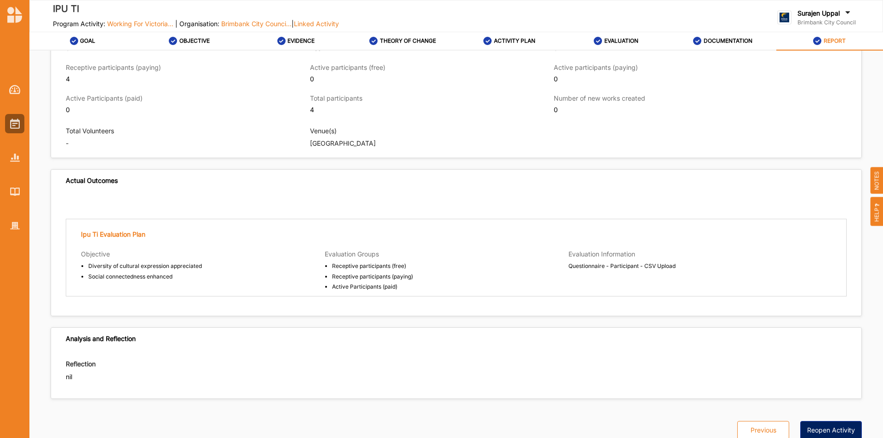
click at [816, 421] on button "Reopen Activity" at bounding box center [832, 430] width 62 height 18
click at [632, 40] on label "EVALUATION" at bounding box center [622, 40] width 34 height 7
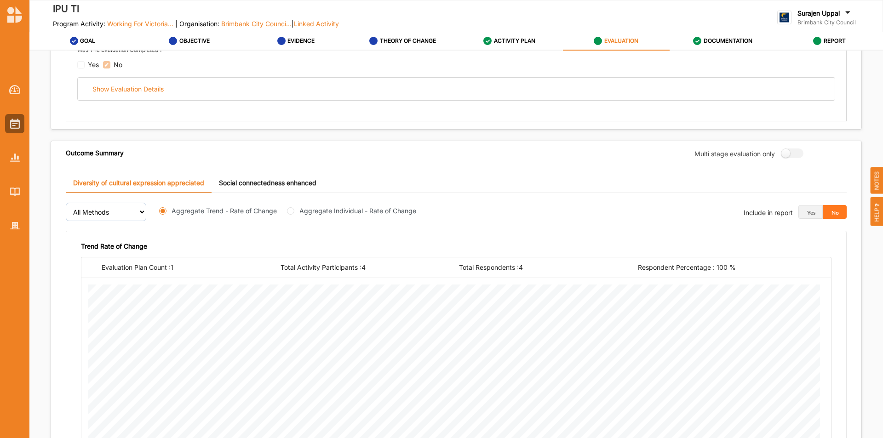
scroll to position [122, 0]
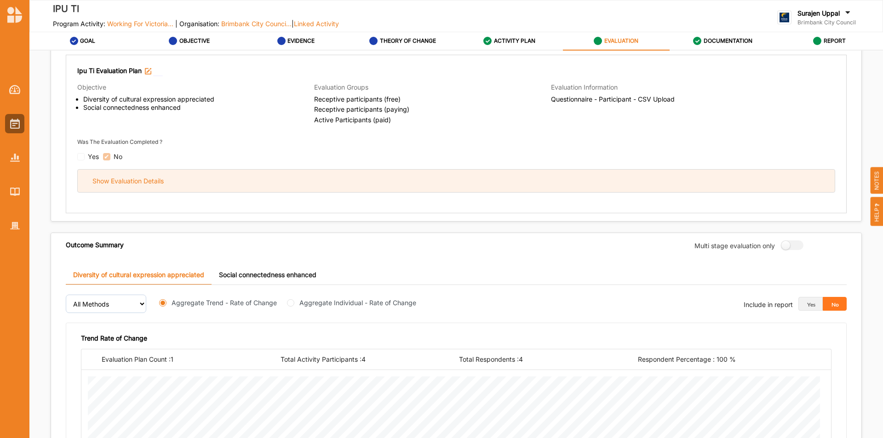
click at [369, 184] on div "Show Evaluation Details" at bounding box center [456, 181] width 757 height 23
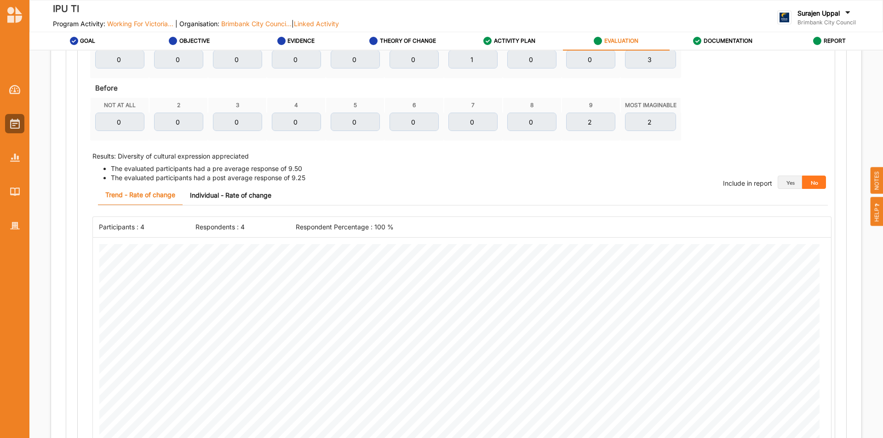
scroll to position [490, 0]
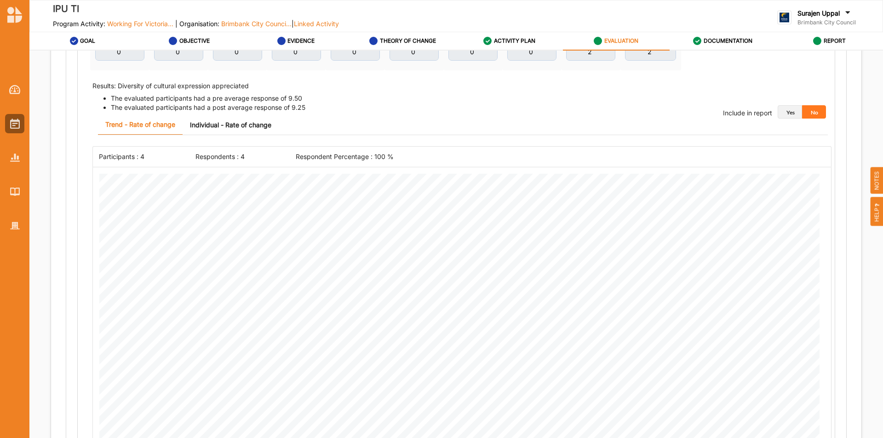
click at [781, 110] on button "Yes" at bounding box center [790, 112] width 24 height 14
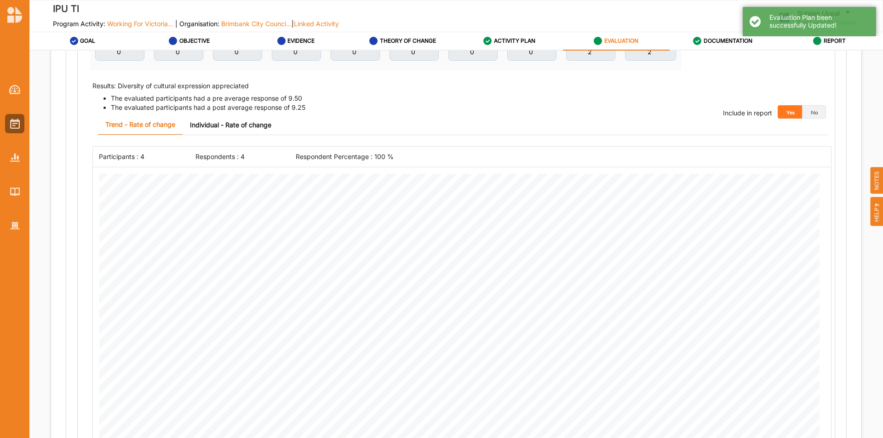
scroll to position [260, 0]
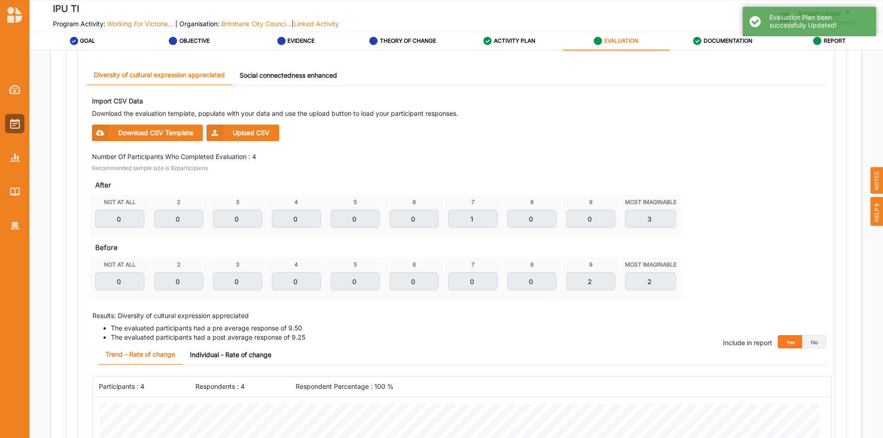
click at [292, 74] on link "Social connectedness enhanced" at bounding box center [288, 75] width 112 height 20
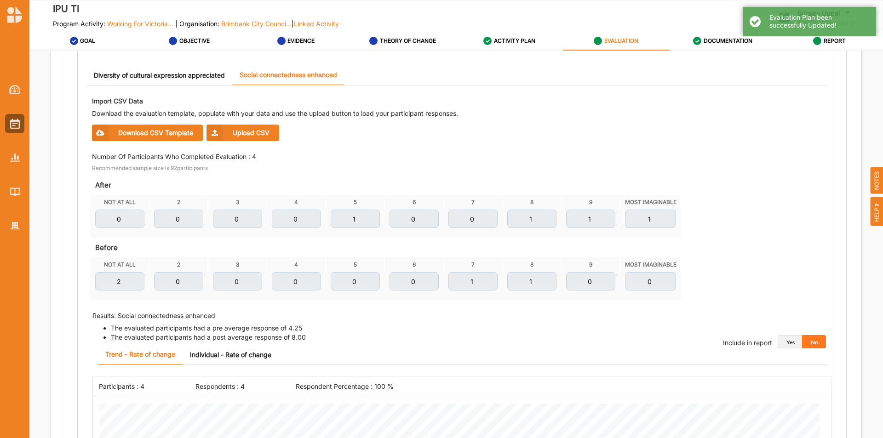
click at [780, 342] on button "Yes" at bounding box center [790, 342] width 24 height 14
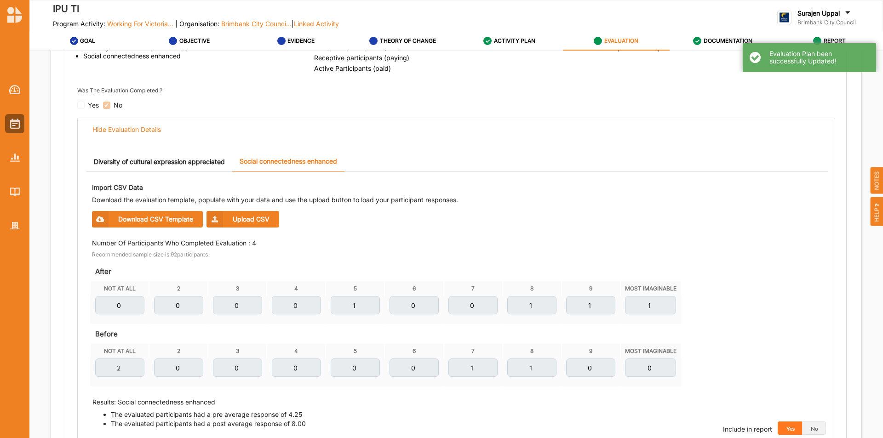
scroll to position [76, 0]
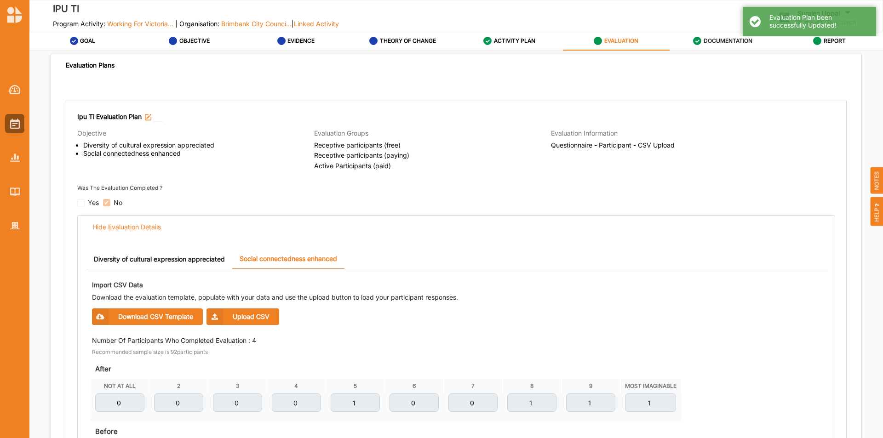
click at [729, 39] on label "DOCUMENTATION" at bounding box center [728, 40] width 49 height 7
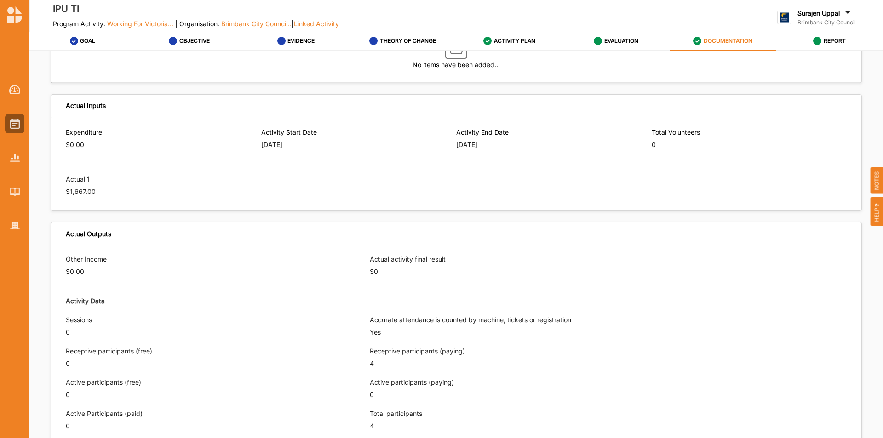
scroll to position [322, 0]
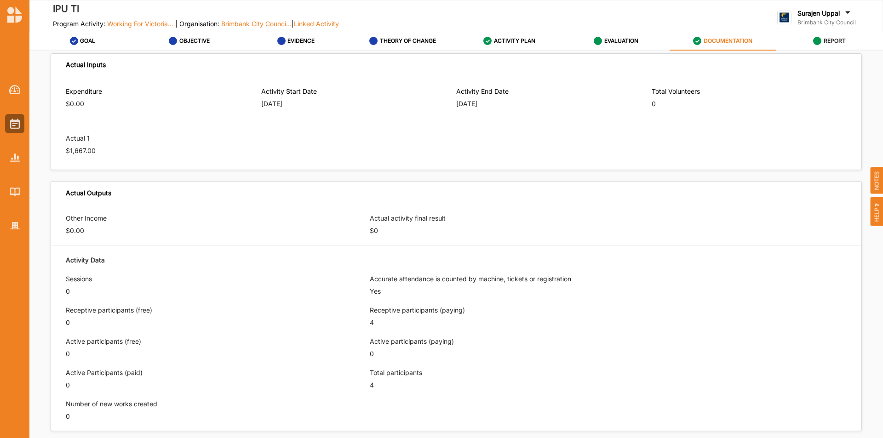
click at [824, 46] on div "REPORT" at bounding box center [829, 41] width 33 height 17
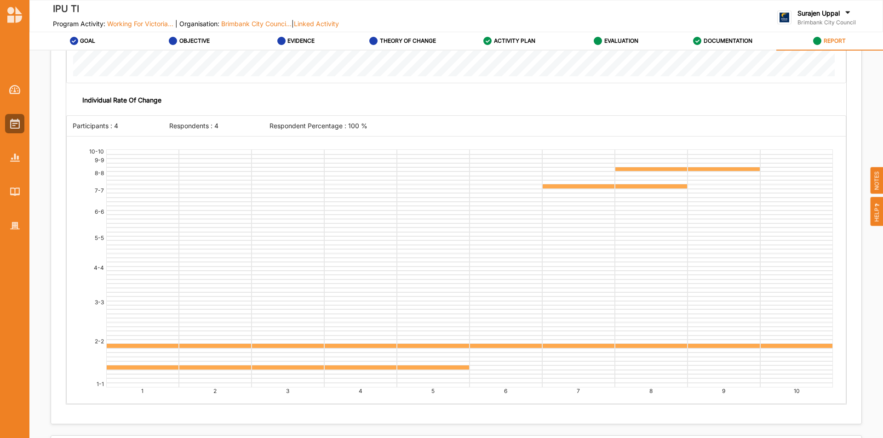
scroll to position [2125, 0]
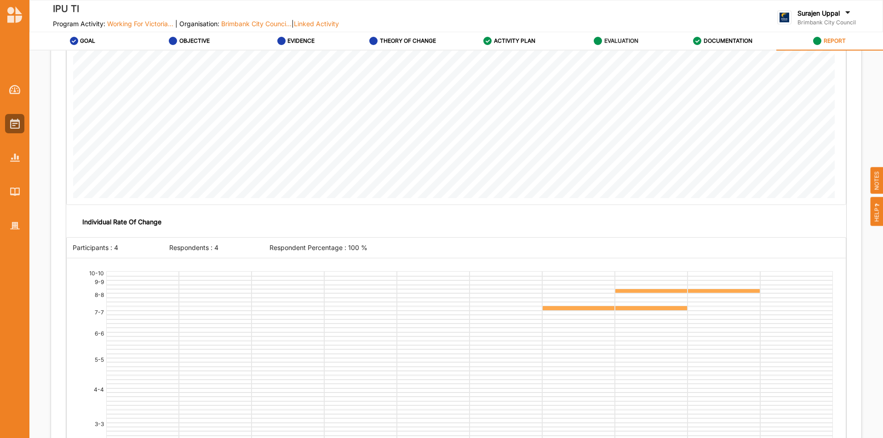
click at [618, 42] on label "EVALUATION" at bounding box center [622, 40] width 34 height 7
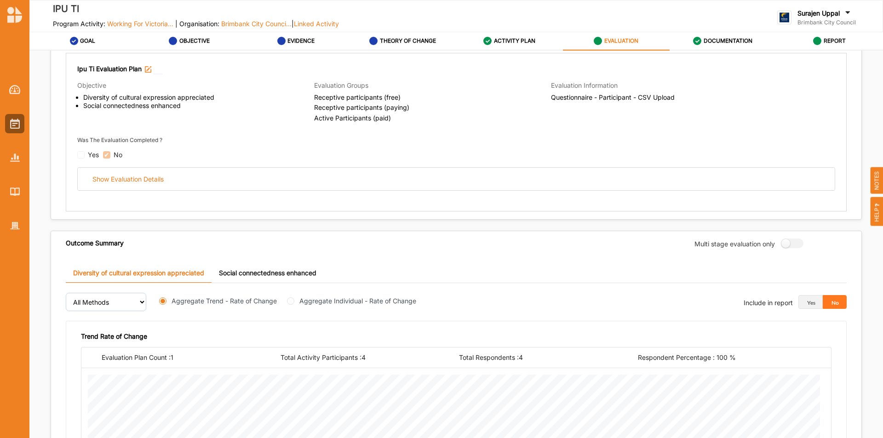
scroll to position [30, 0]
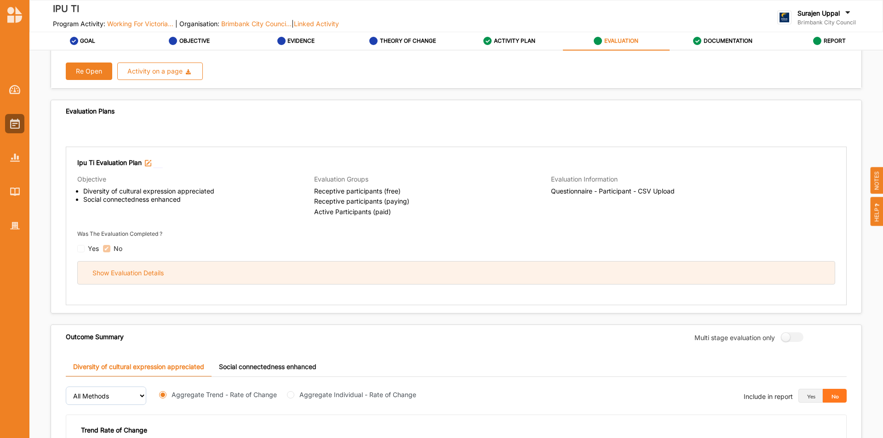
click at [239, 277] on div "Show Evaluation Details" at bounding box center [456, 273] width 757 height 23
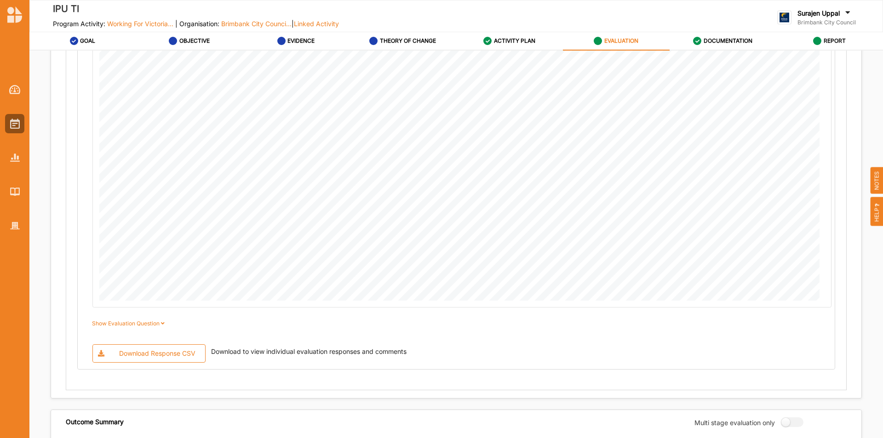
scroll to position [812, 0]
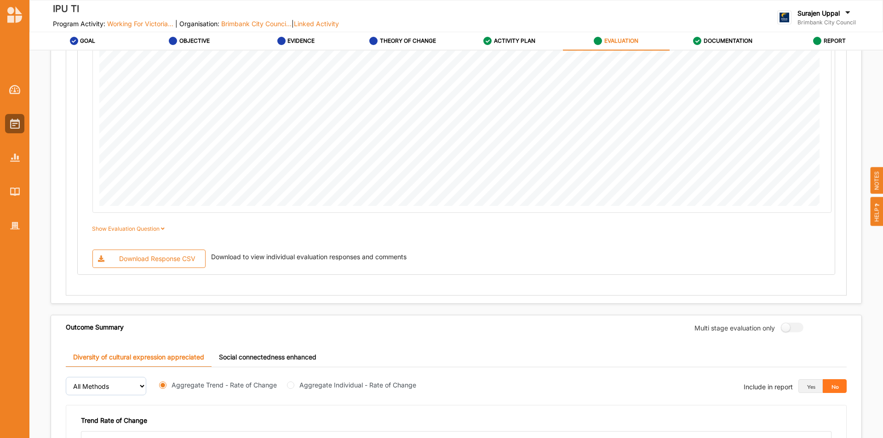
click at [169, 258] on div "Download Response CSV" at bounding box center [157, 259] width 76 height 8
click at [269, 430] on div "Trend Rate of Change" at bounding box center [456, 424] width 751 height 15
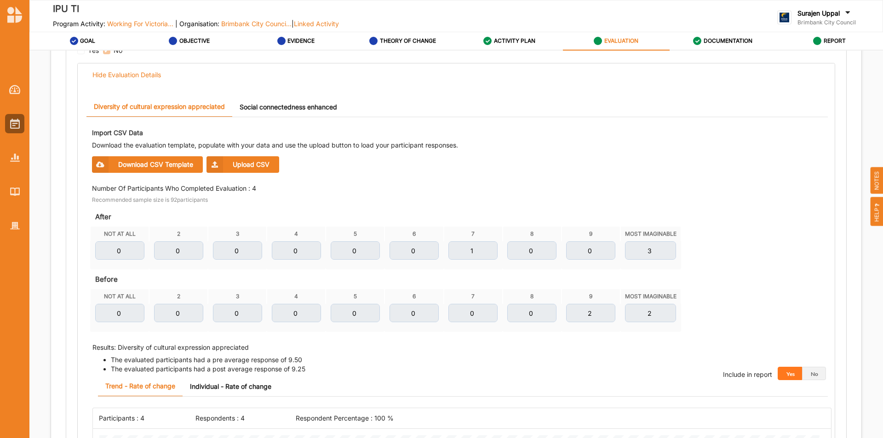
scroll to position [168, 0]
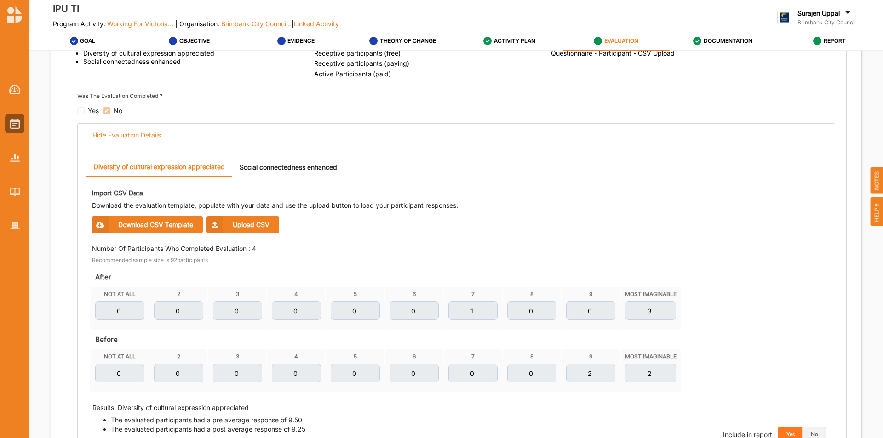
drag, startPoint x: 272, startPoint y: 167, endPoint x: 278, endPoint y: 168, distance: 6.5
click at [273, 167] on link "Social connectedness enhanced" at bounding box center [288, 167] width 112 height 20
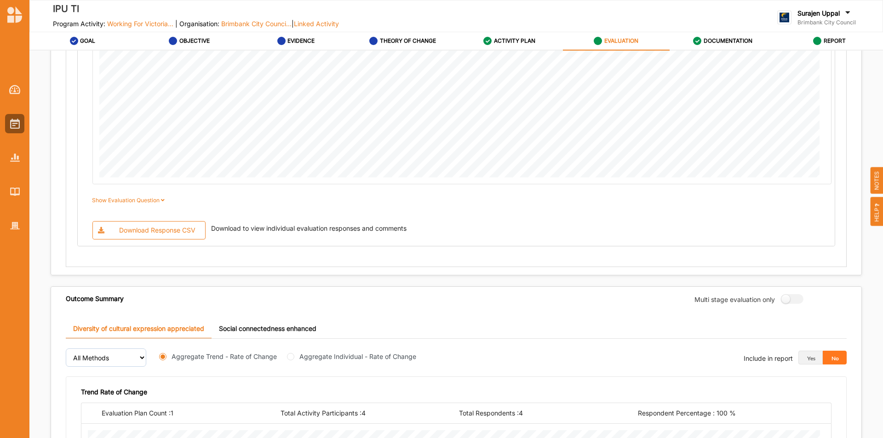
scroll to position [858, 0]
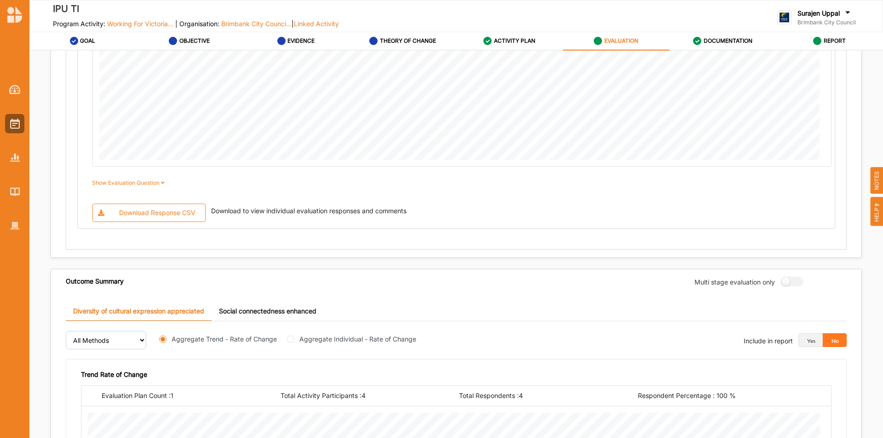
click at [126, 212] on div "Download Response CSV" at bounding box center [157, 213] width 76 height 8
click at [721, 43] on label "DOCUMENTATION" at bounding box center [728, 40] width 49 height 7
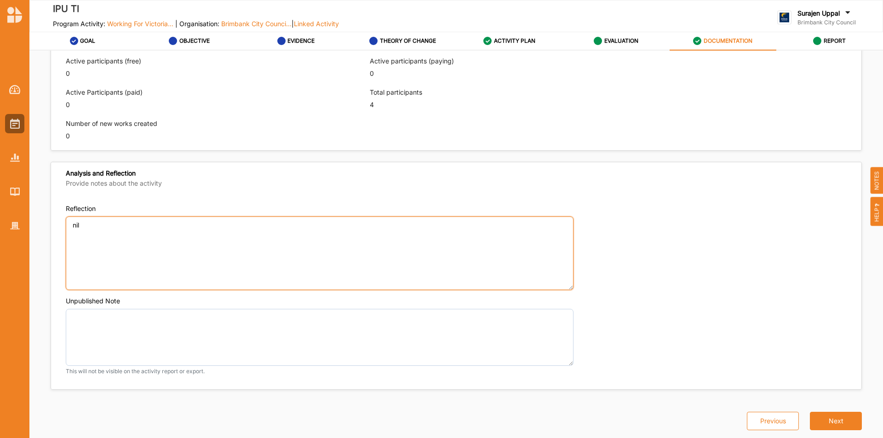
click at [103, 228] on textarea "nil" at bounding box center [320, 254] width 508 height 74
type textarea "n"
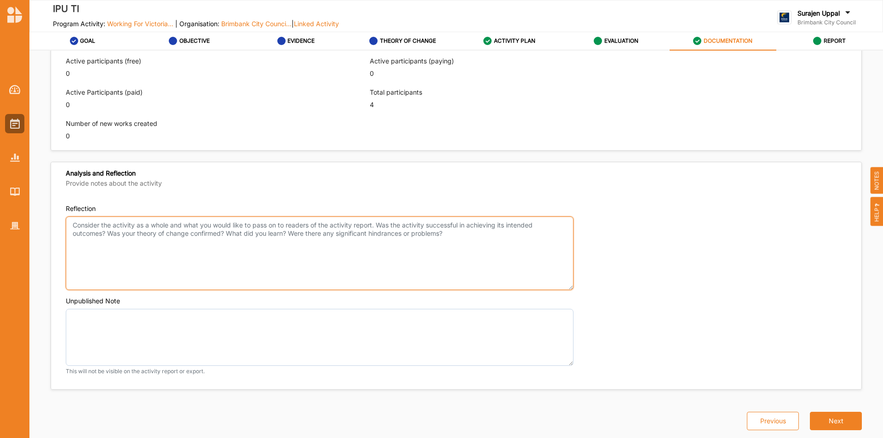
type textarea "R"
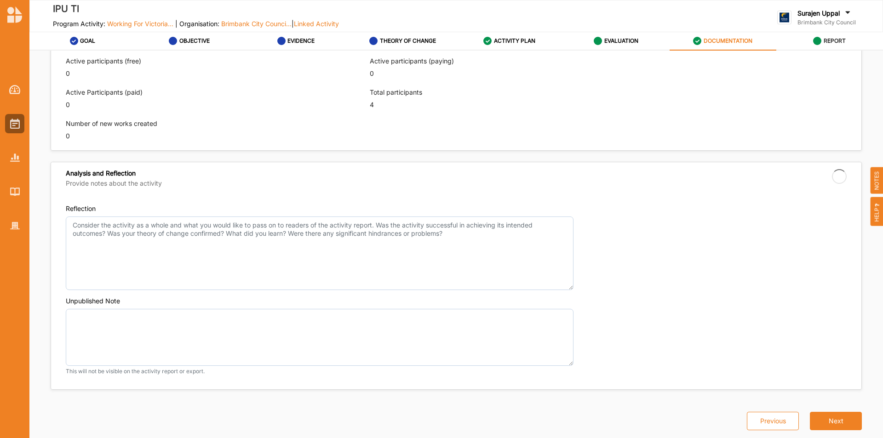
click at [843, 40] on label "REPORT" at bounding box center [835, 40] width 22 height 7
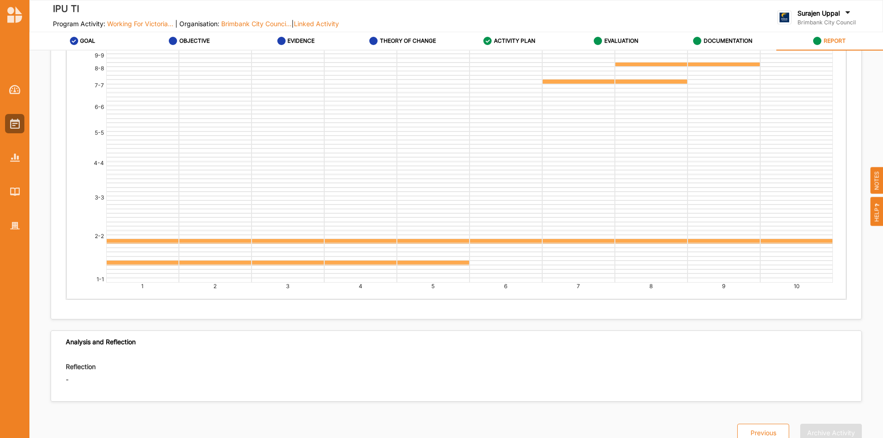
scroll to position [2428, 0]
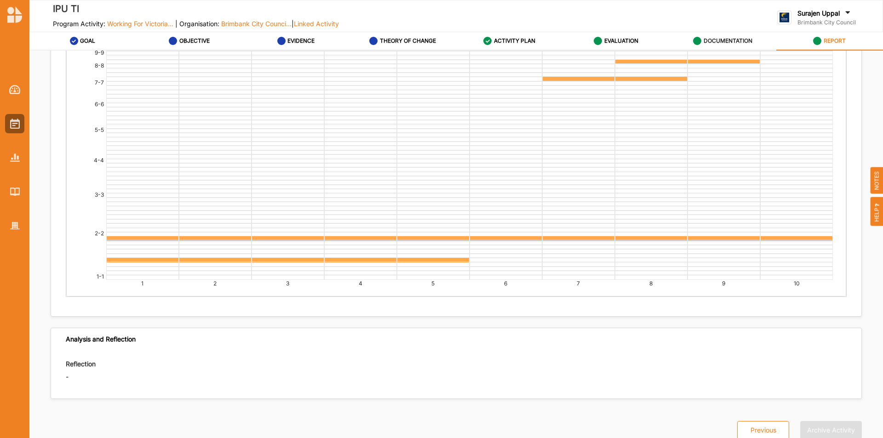
click at [704, 40] on label "DOCUMENTATION" at bounding box center [728, 40] width 49 height 7
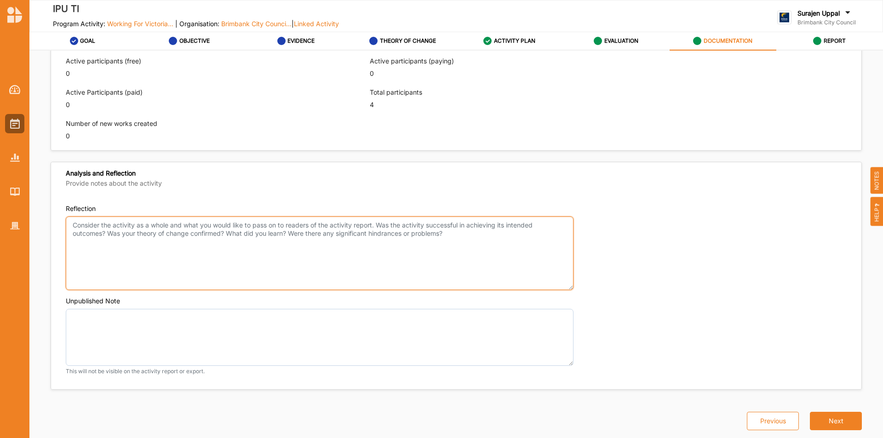
drag, startPoint x: 202, startPoint y: 254, endPoint x: 183, endPoint y: 251, distance: 18.6
click at [202, 253] on textarea "Reflection" at bounding box center [320, 254] width 508 height 74
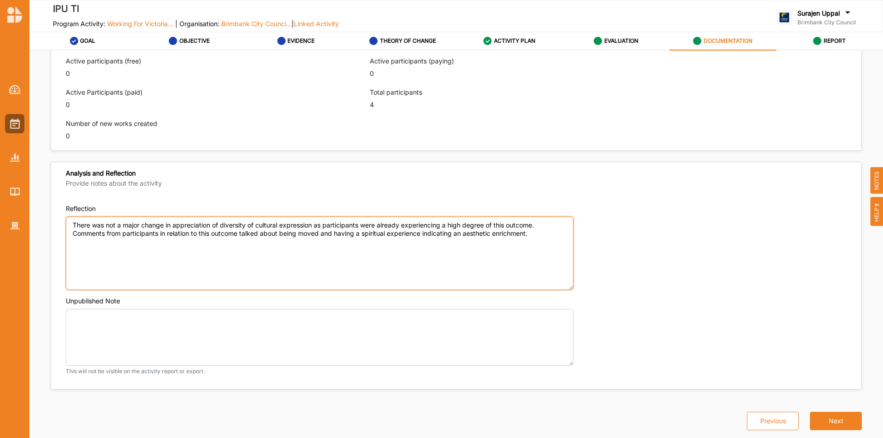
type textarea "There was not a major change in appreciation of diversity of cultural expressio…"
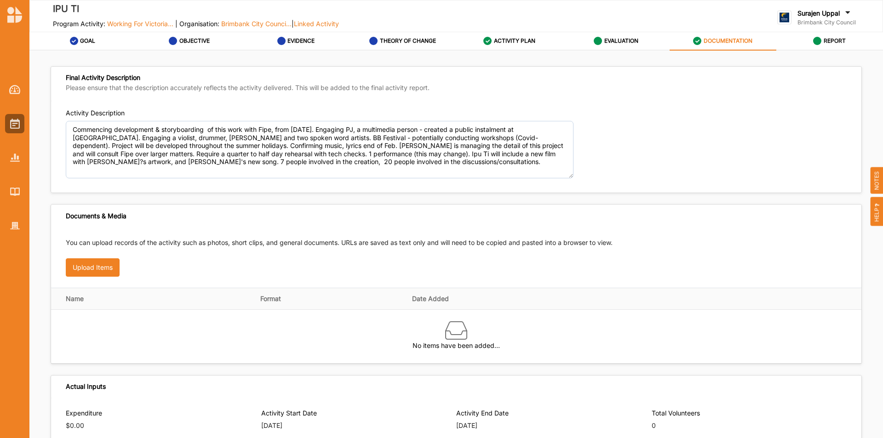
scroll to position [184, 0]
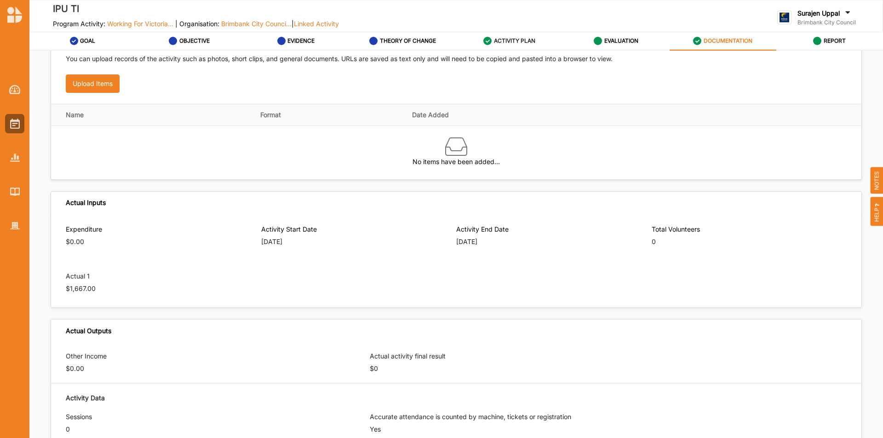
click at [524, 40] on label "ACTIVITY PLAN" at bounding box center [514, 40] width 41 height 7
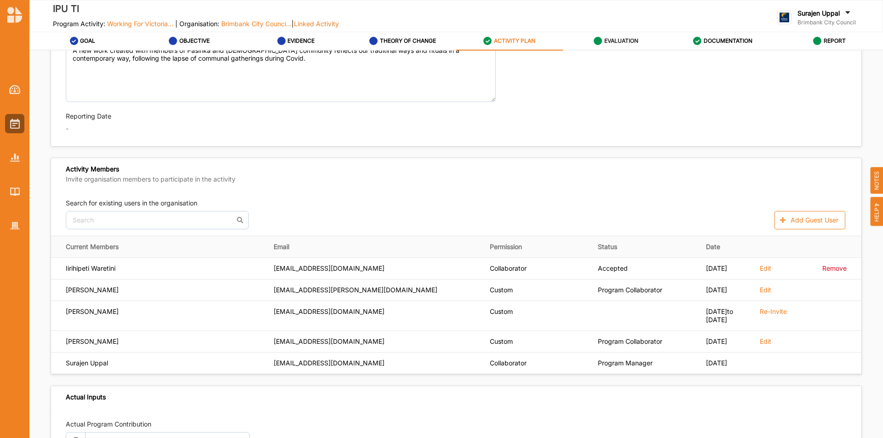
click at [630, 45] on div "EVALUATION" at bounding box center [616, 41] width 45 height 17
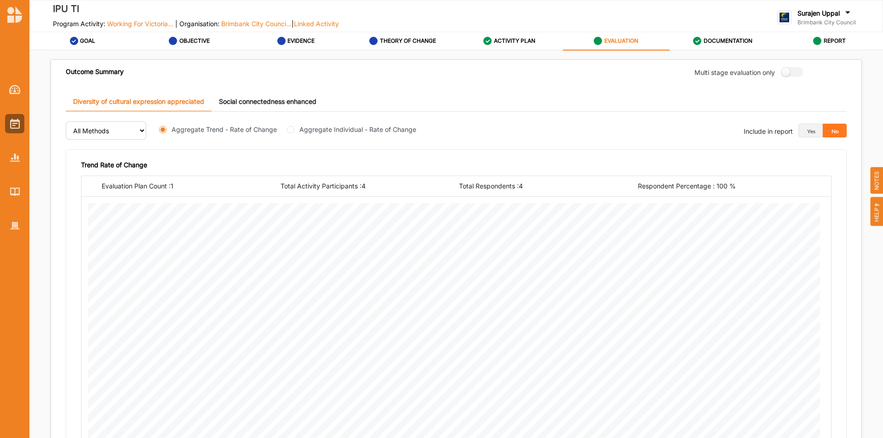
scroll to position [322, 0]
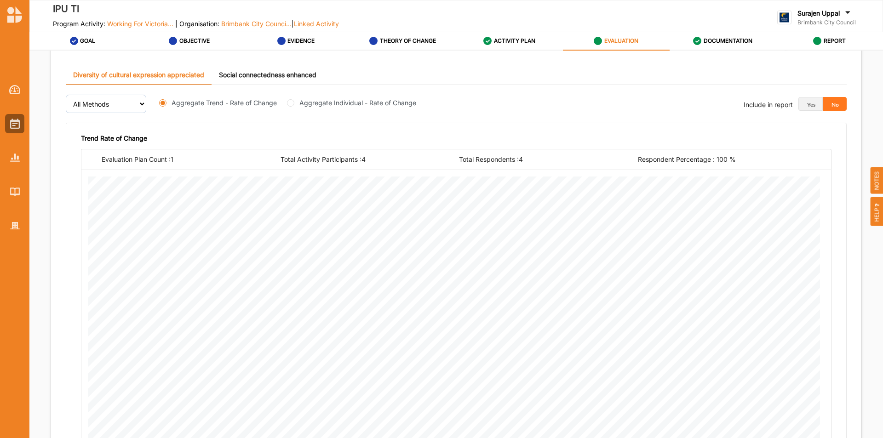
click at [309, 75] on link "Social connectedness enhanced" at bounding box center [268, 75] width 112 height 20
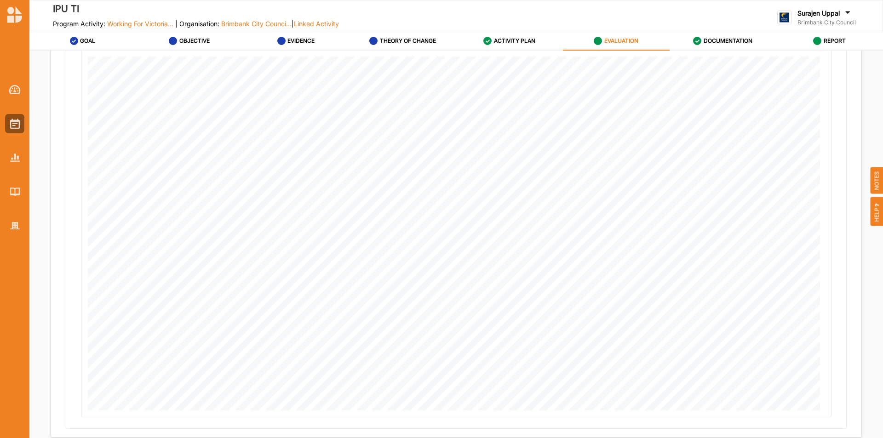
scroll to position [444, 0]
drag, startPoint x: 717, startPoint y: 45, endPoint x: 713, endPoint y: 49, distance: 5.5
click at [717, 45] on div "DOCUMENTATION" at bounding box center [722, 41] width 59 height 17
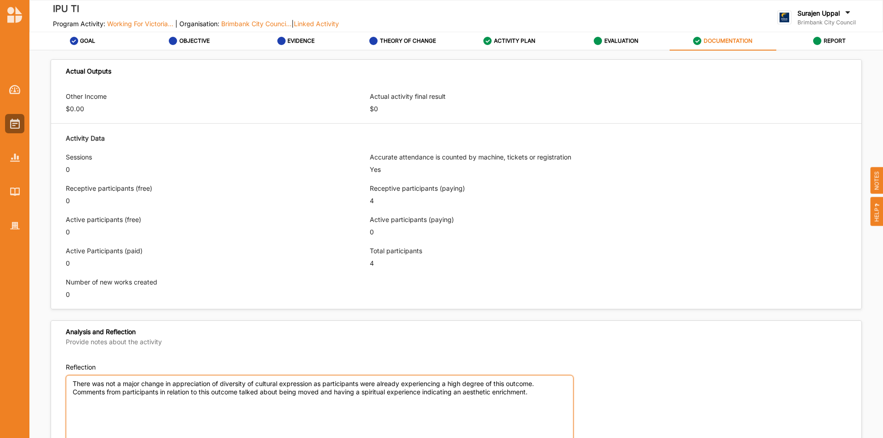
click at [542, 399] on textarea "There was not a major change in appreciation of diversity of cultural expressio…" at bounding box center [320, 412] width 508 height 74
click at [545, 390] on textarea "There was not a major change in appreciation of diversity of cultural expressio…" at bounding box center [320, 412] width 508 height 74
type textarea "There was not a major change in appreciation of diversity of cultural expressio…"
click at [615, 39] on label "EVALUATION" at bounding box center [622, 40] width 34 height 7
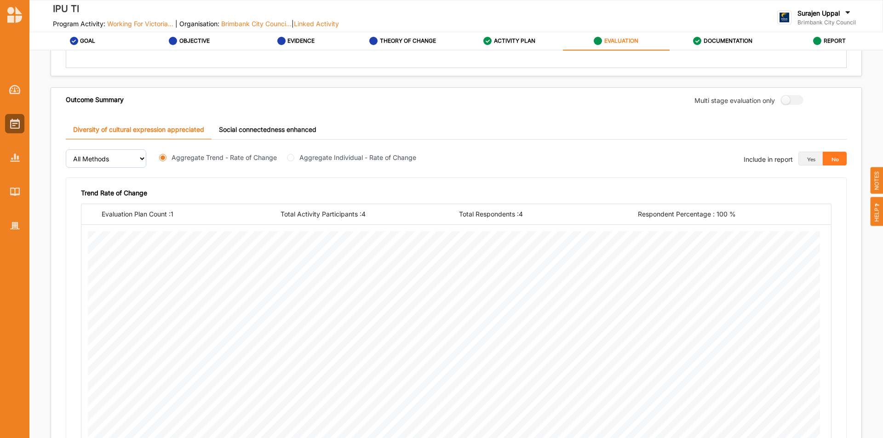
scroll to position [168, 0]
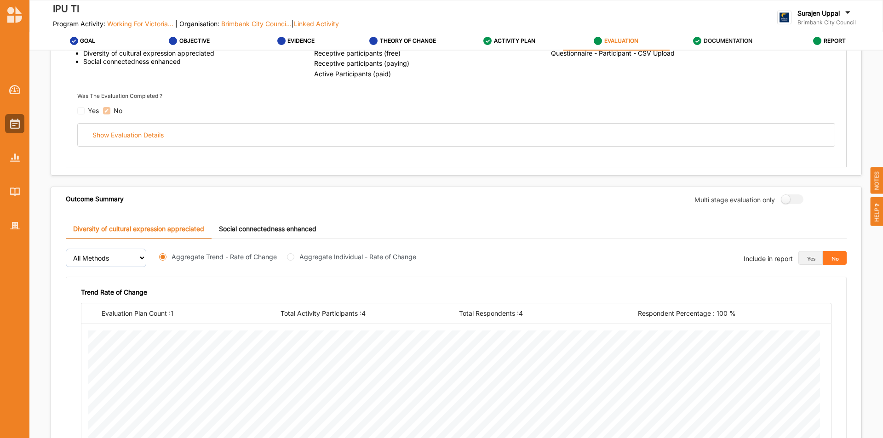
click at [741, 33] on div "DOCUMENTATION" at bounding box center [722, 41] width 59 height 17
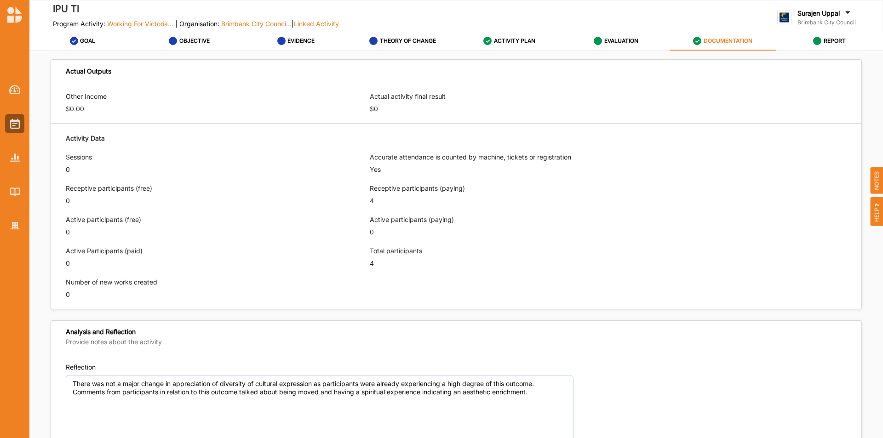
scroll to position [603, 0]
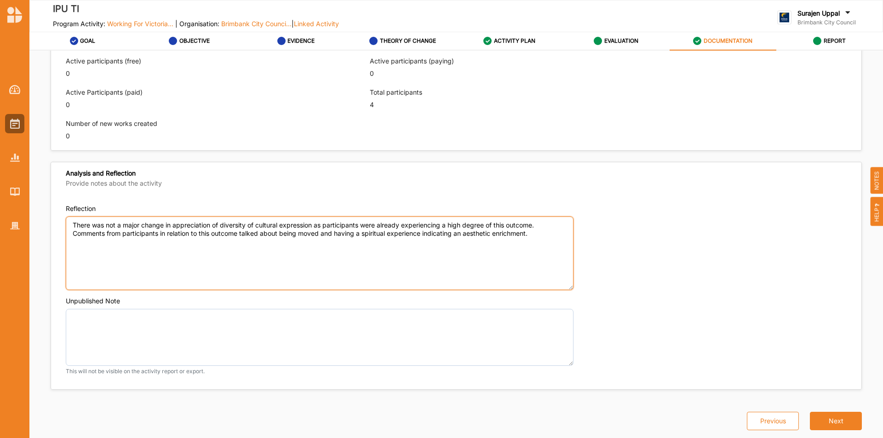
drag, startPoint x: 541, startPoint y: 235, endPoint x: 524, endPoint y: 243, distance: 19.1
click at [536, 236] on textarea "There was not a major change in appreciation of diversity of cultural expressio…" at bounding box center [320, 254] width 508 height 74
drag, startPoint x: 81, startPoint y: 248, endPoint x: 218, endPoint y: 246, distance: 137.1
click at [92, 246] on textarea "There was not a major change in appreciation of diversity of cultural expressio…" at bounding box center [320, 254] width 508 height 74
click at [499, 244] on textarea "There was not a major change in appreciation of diversity of cultural expressio…" at bounding box center [320, 254] width 508 height 74
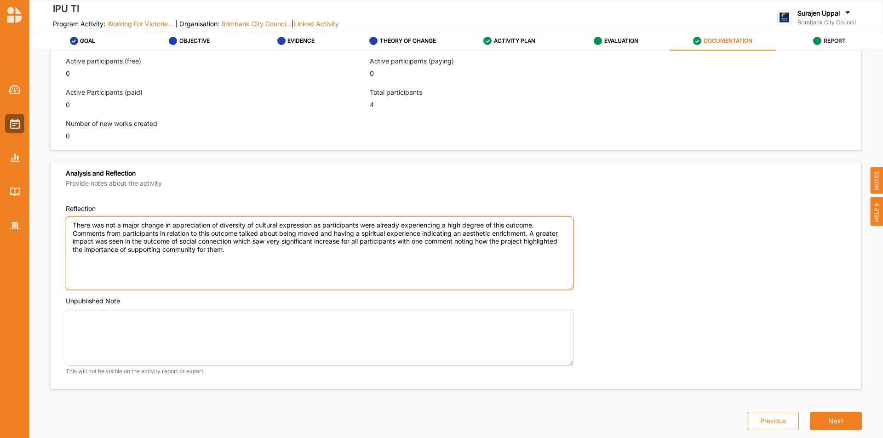
type textarea "There was not a major change in appreciation of diversity of cultural expressio…"
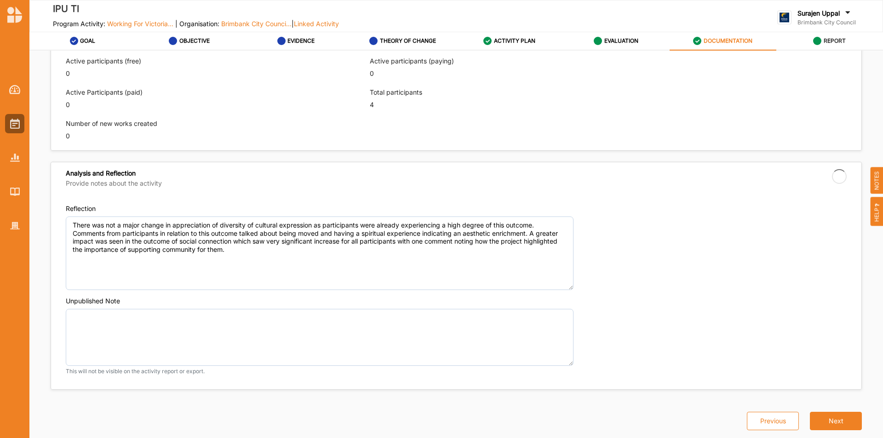
click at [824, 42] on div "REPORT" at bounding box center [829, 41] width 33 height 17
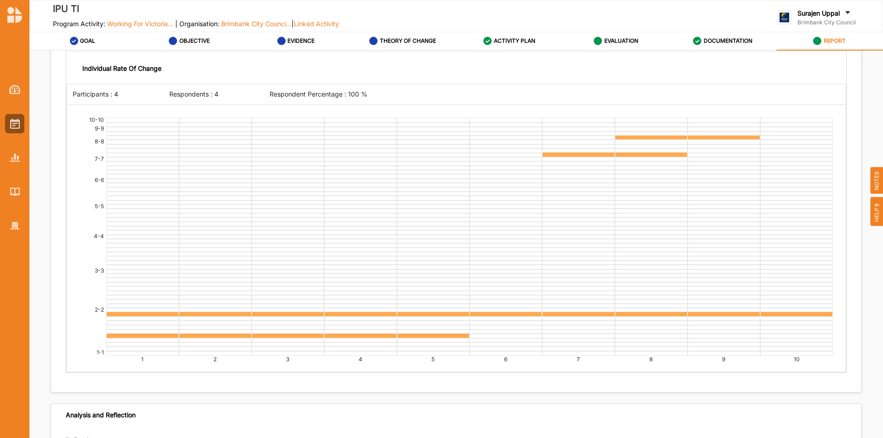
scroll to position [2374, 0]
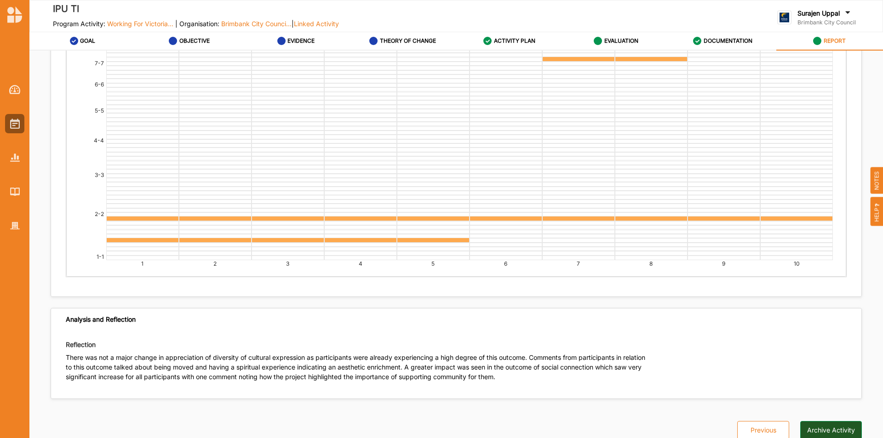
click at [825, 427] on button "Archive Activity" at bounding box center [832, 430] width 62 height 18
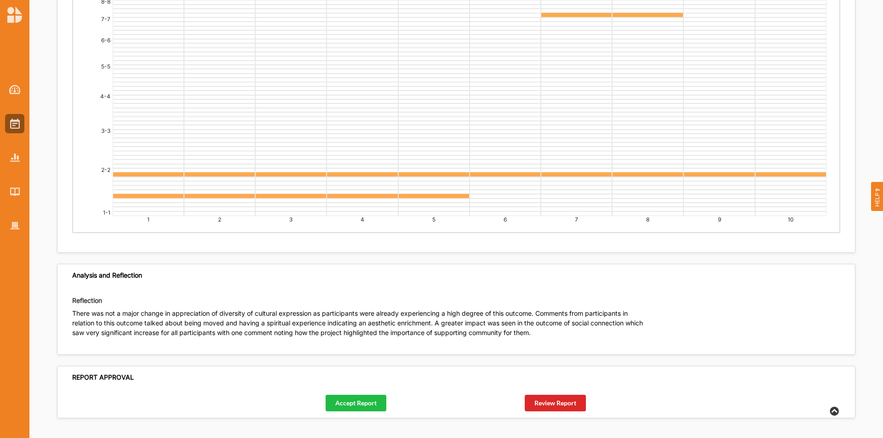
scroll to position [2414, 0]
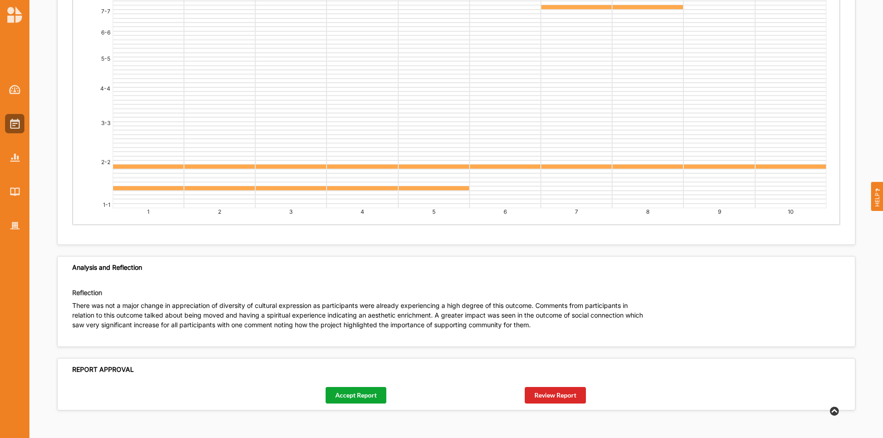
click at [352, 389] on button "Accept Report" at bounding box center [356, 395] width 61 height 17
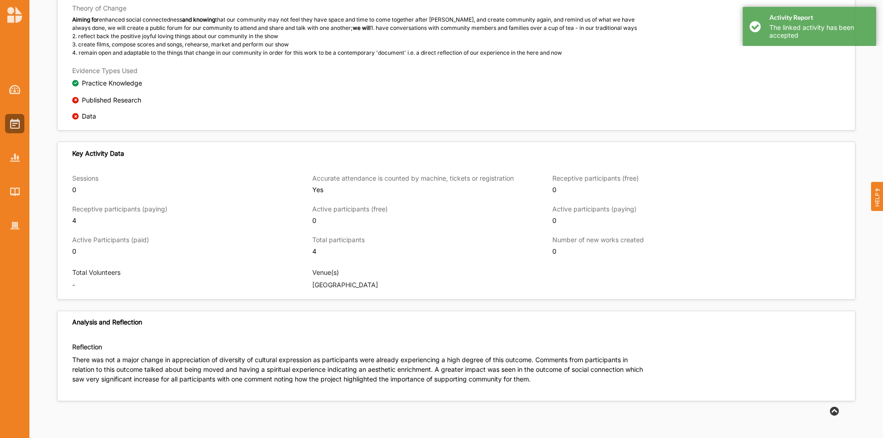
scroll to position [630, 0]
